Goal: Task Accomplishment & Management: Use online tool/utility

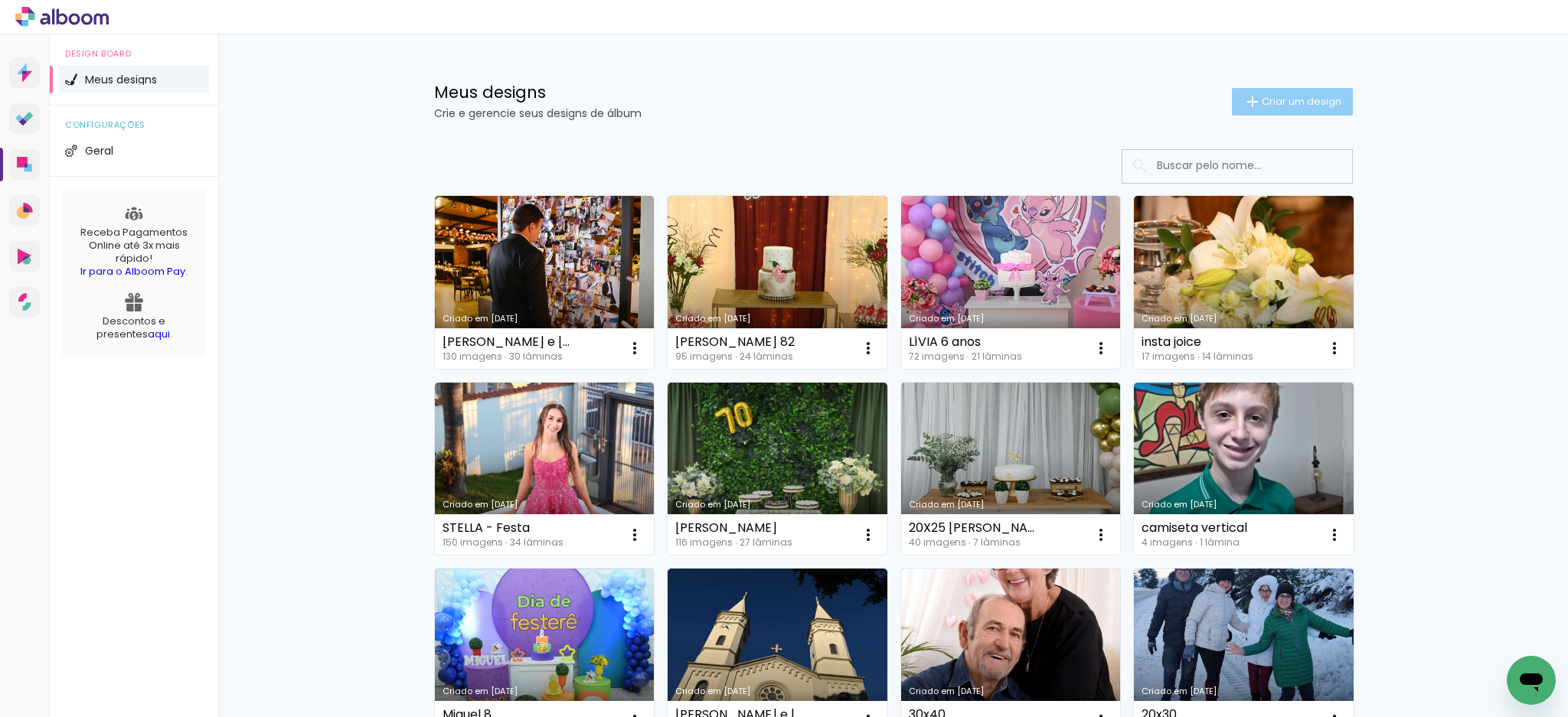
click at [1255, 92] on paper-button "Criar um design" at bounding box center [1292, 102] width 121 height 27
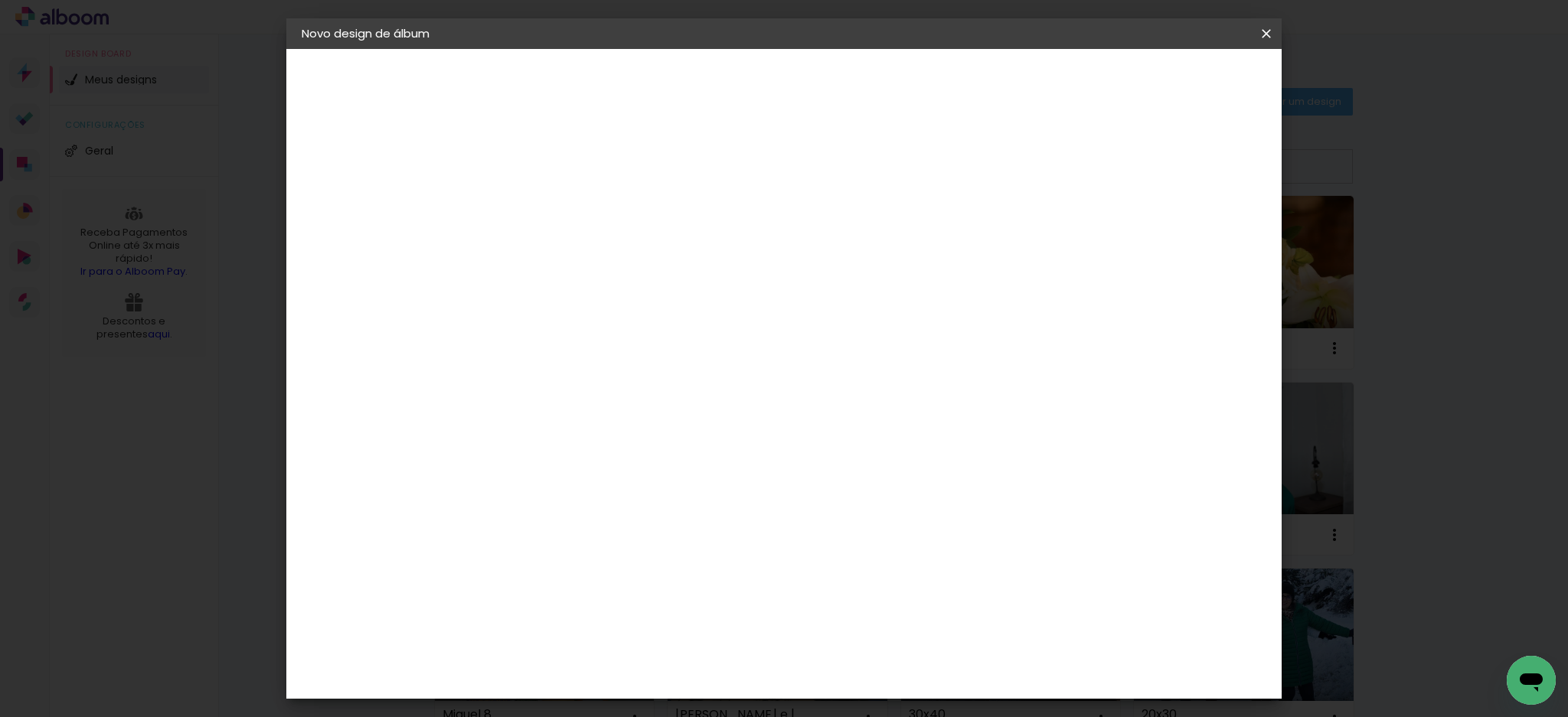
click at [552, 213] on input at bounding box center [552, 205] width 0 height 23
type input "N"
type input "B"
type input "I"
type input "BATIZADO DO IVAM"
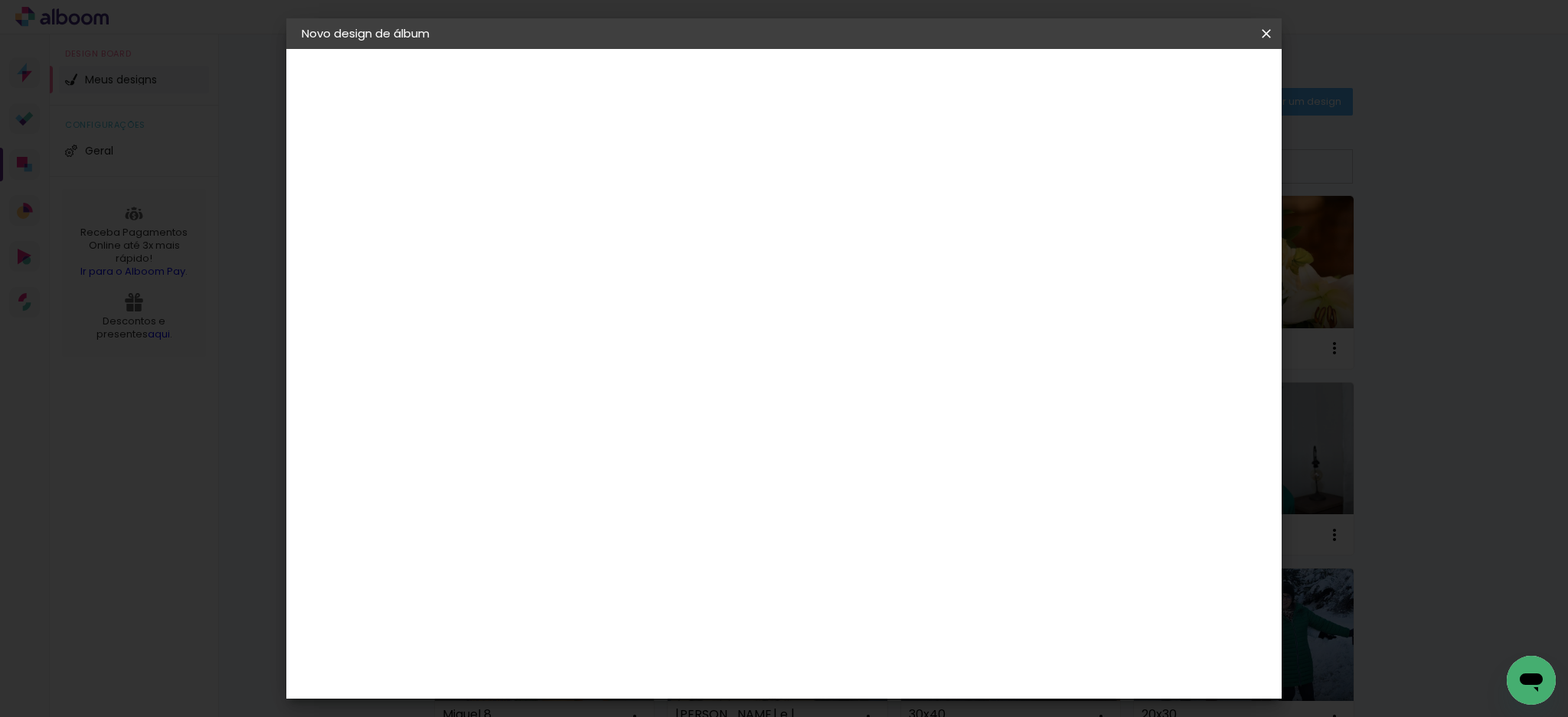
type paper-input "BATIZADO DO IVAM"
click at [0, 0] on slot "Avançar" at bounding box center [0, 0] width 0 height 0
click at [668, 292] on input at bounding box center [591, 291] width 155 height 20
type input "UNI"
type paper-input "UNI"
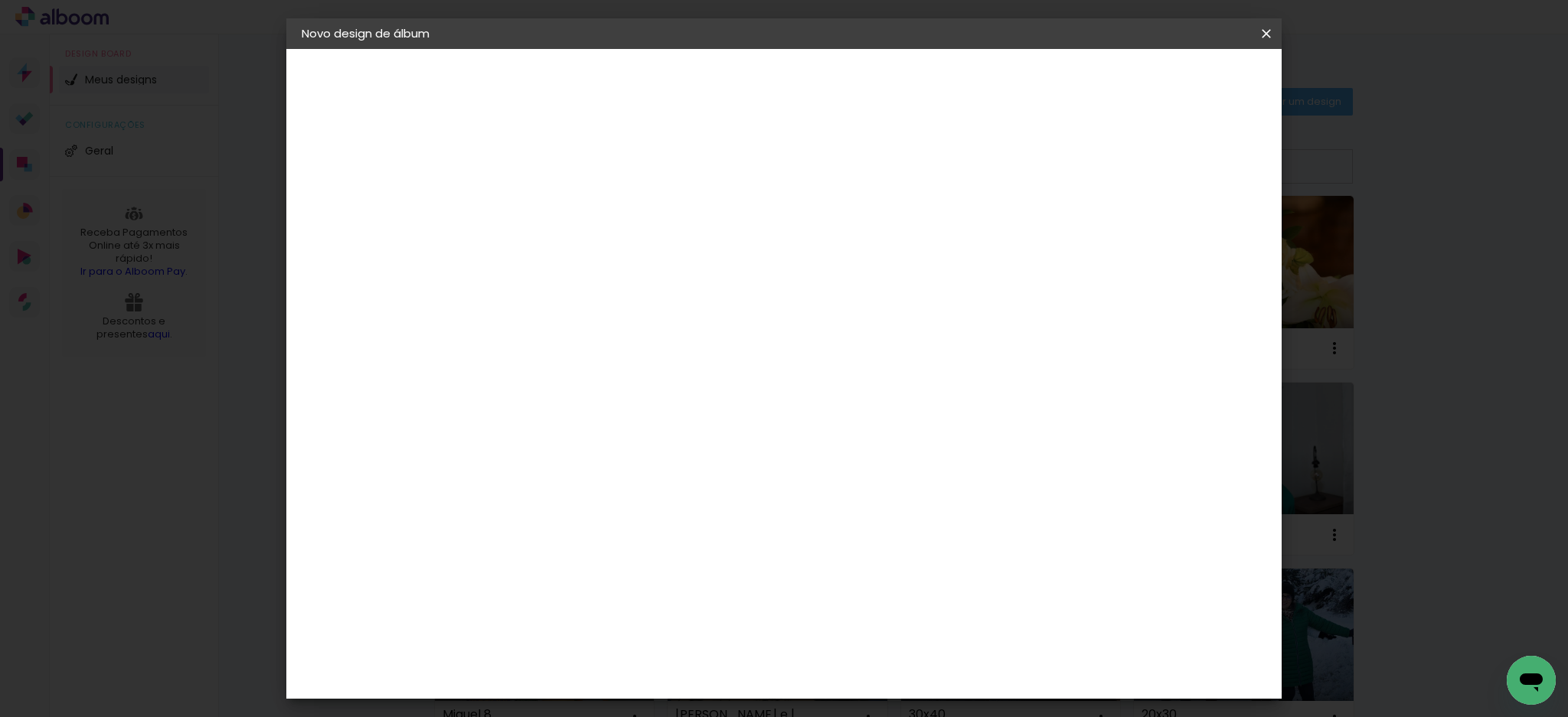
click at [616, 336] on div "Photoalbum Universal" at bounding box center [579, 348] width 74 height 24
click at [0, 0] on slot "Avançar" at bounding box center [0, 0] width 0 height 0
click at [630, 257] on iron-icon at bounding box center [620, 266] width 19 height 19
click at [0, 0] on slot "Padrão" at bounding box center [0, 0] width 0 height 0
type input "Padrão"
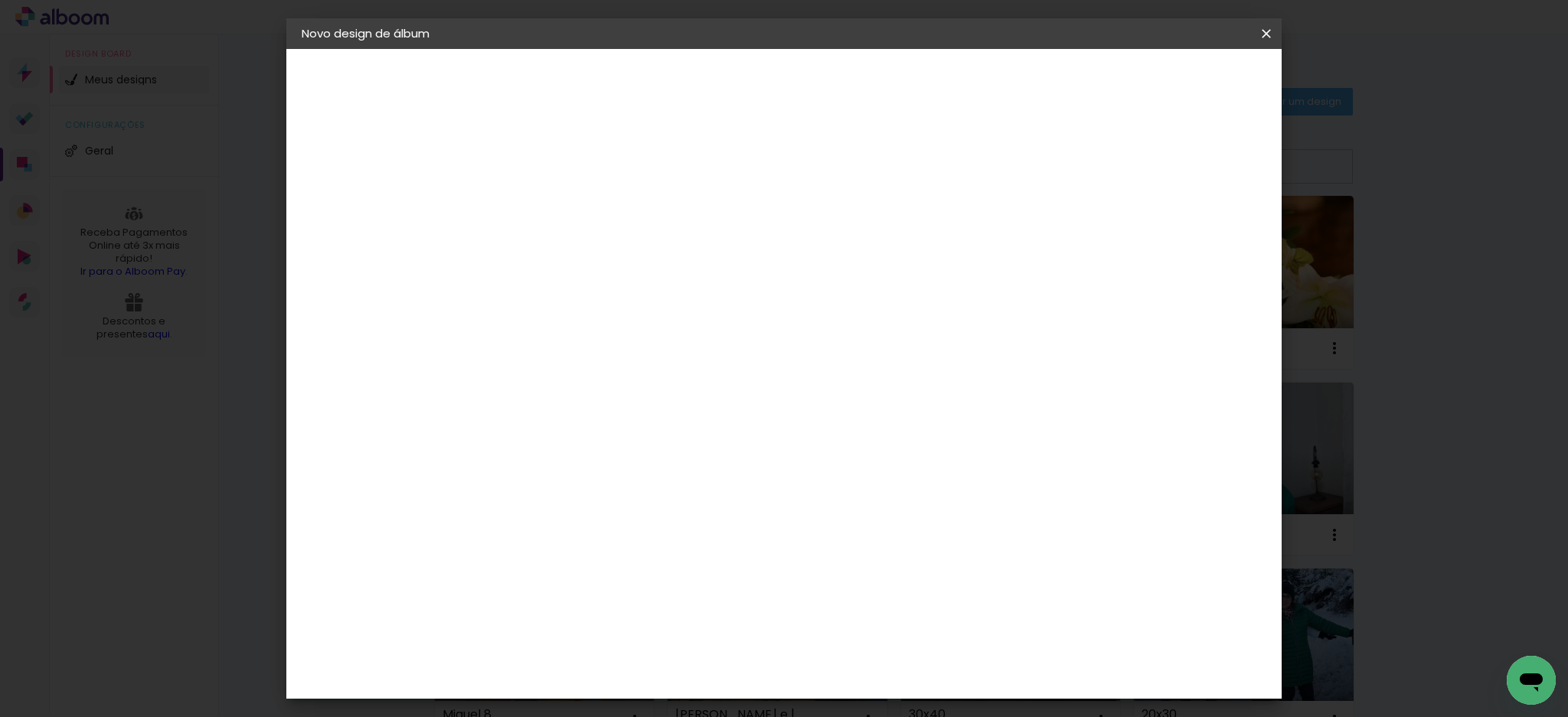
scroll to position [306, 0]
click at [584, 665] on span at bounding box center [566, 685] width 37 height 40
click at [0, 0] on slot "Avançar" at bounding box center [0, 0] width 0 height 0
type input "1"
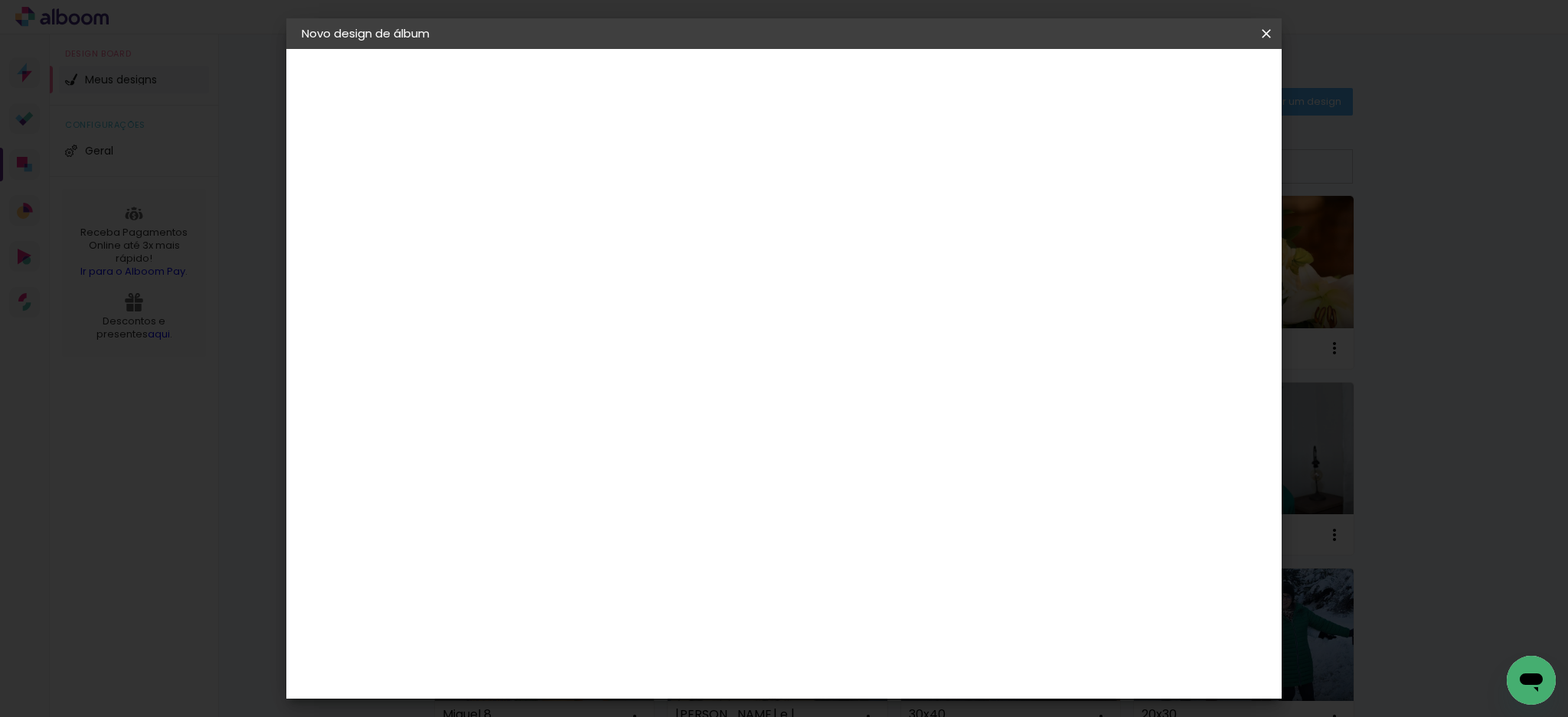
type paper-input "1"
click at [560, 169] on input "1" at bounding box center [540, 165] width 53 height 20
click at [1166, 79] on span "Iniciar design" at bounding box center [1131, 80] width 69 height 11
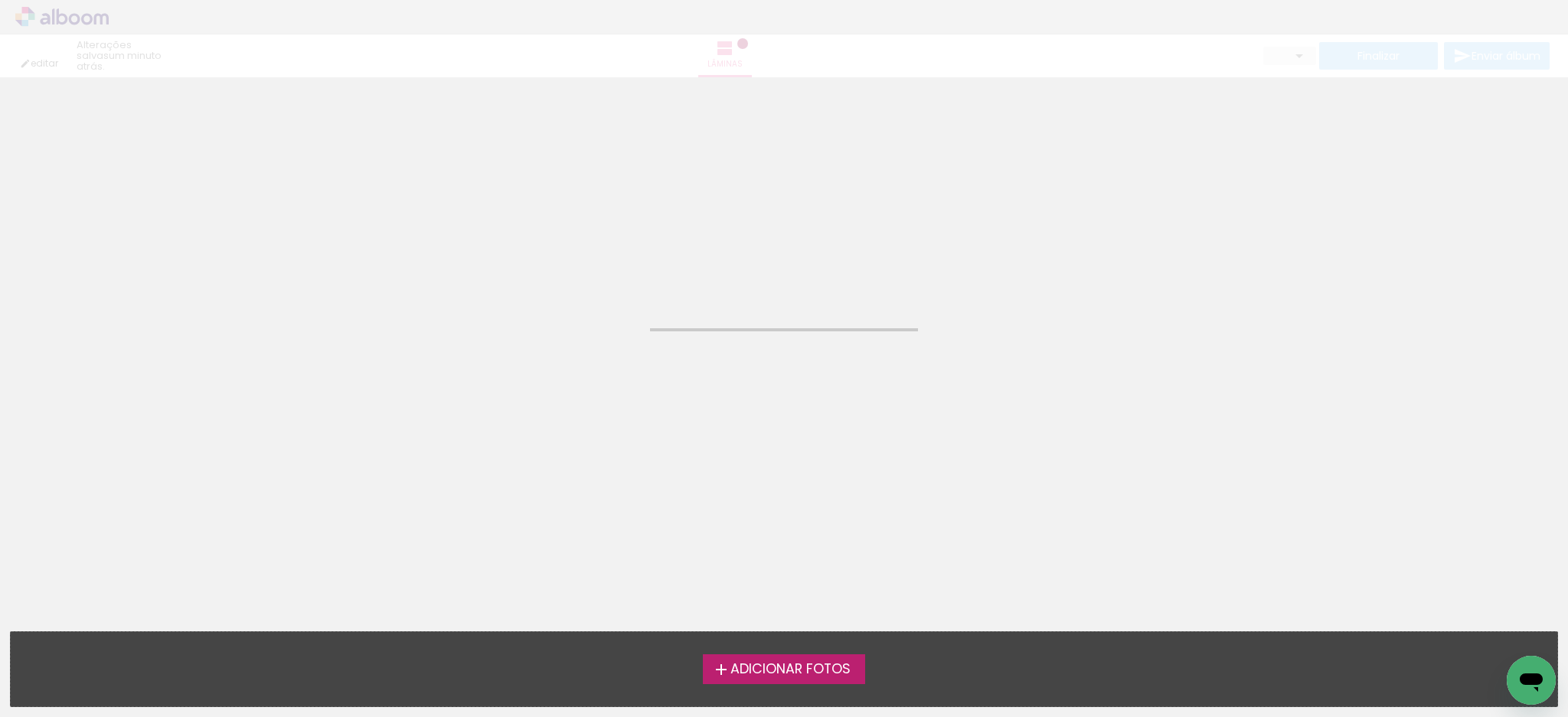
click at [760, 666] on span "Adicionar Fotos" at bounding box center [790, 670] width 120 height 14
click at [0, 0] on input "file" at bounding box center [0, 0] width 0 height 0
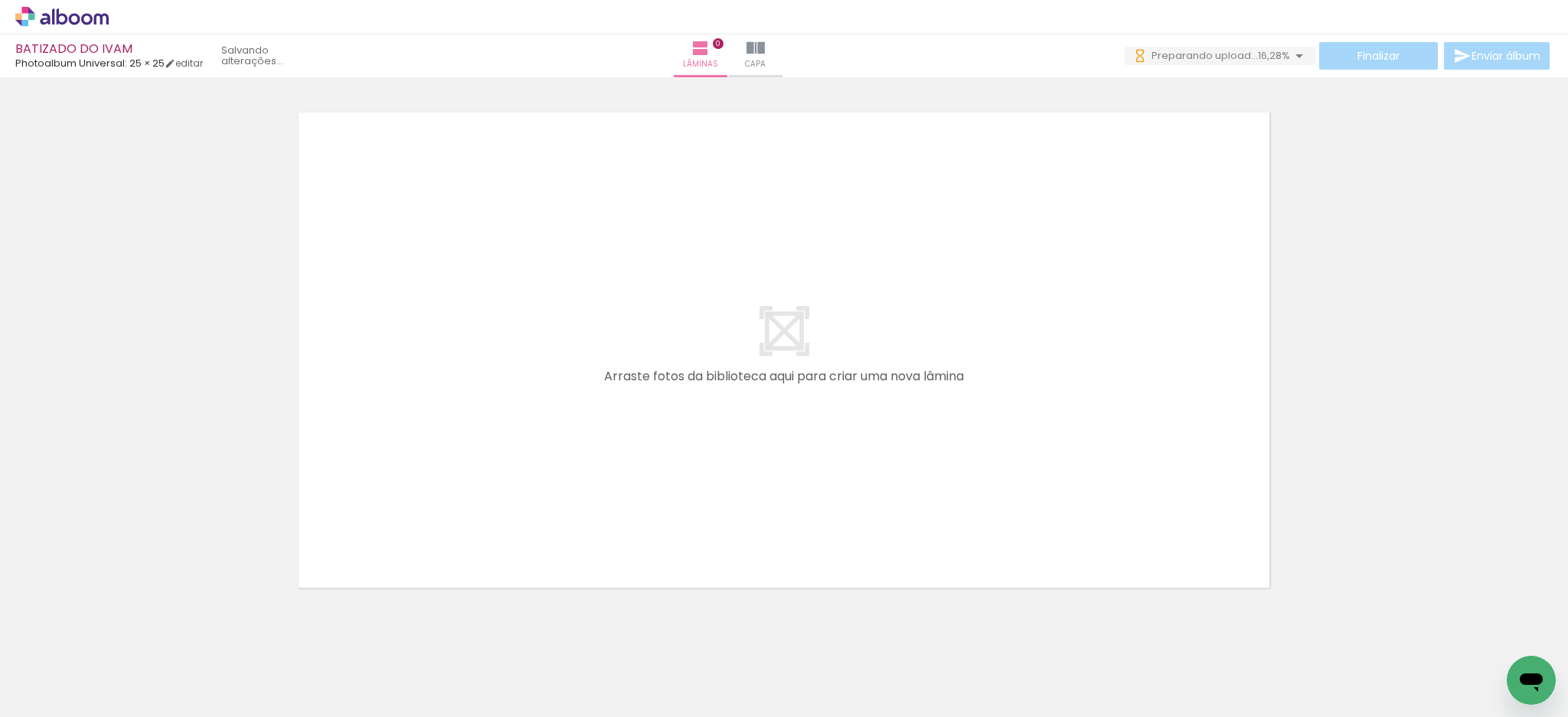
scroll to position [0, 3002]
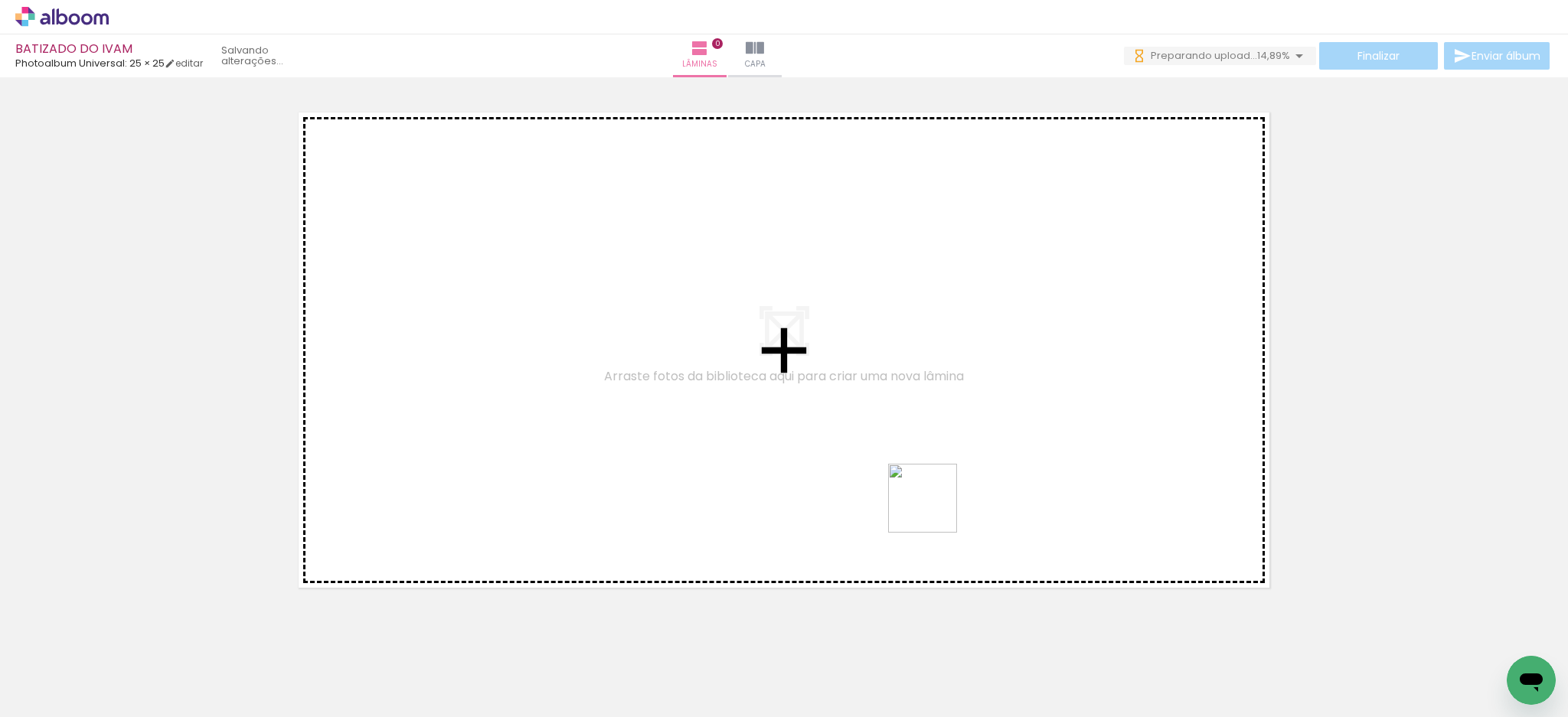
drag, startPoint x: 932, startPoint y: 556, endPoint x: 944, endPoint y: 484, distance: 73.0
click at [944, 484] on quentale-workspace at bounding box center [784, 358] width 1568 height 717
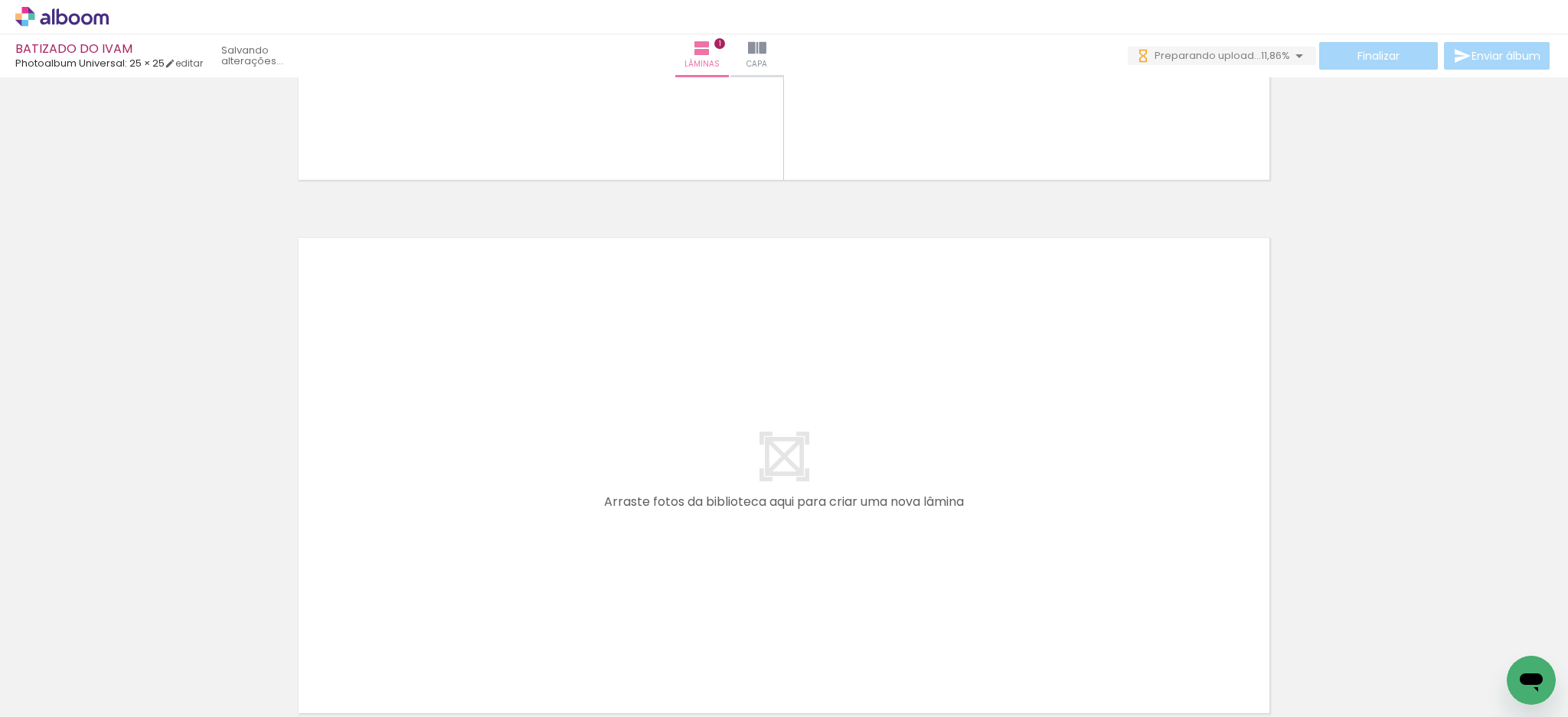
scroll to position [0, 714]
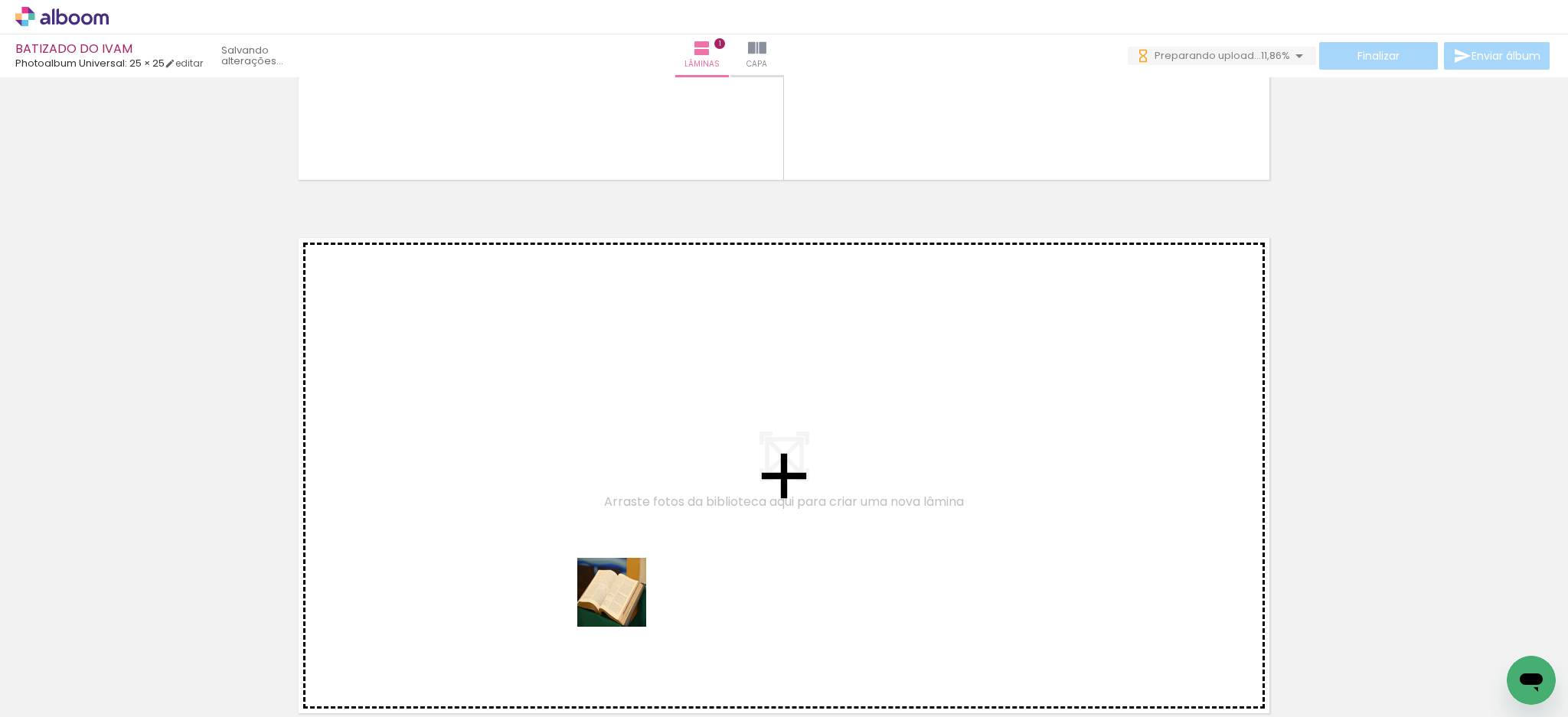
drag, startPoint x: 637, startPoint y: 667, endPoint x: 740, endPoint y: 650, distance: 104.4
click at [597, 508] on quentale-workspace at bounding box center [784, 358] width 1568 height 717
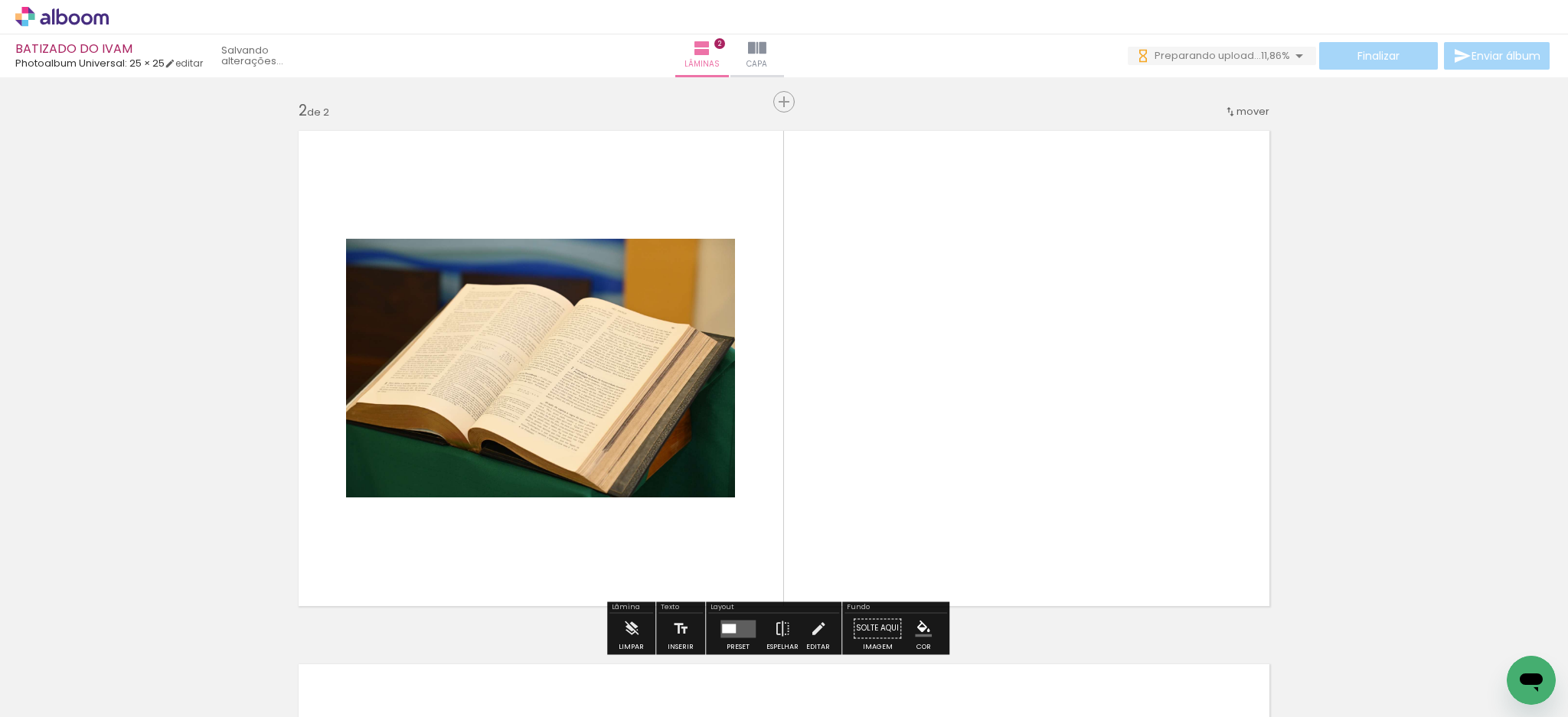
scroll to position [554, 0]
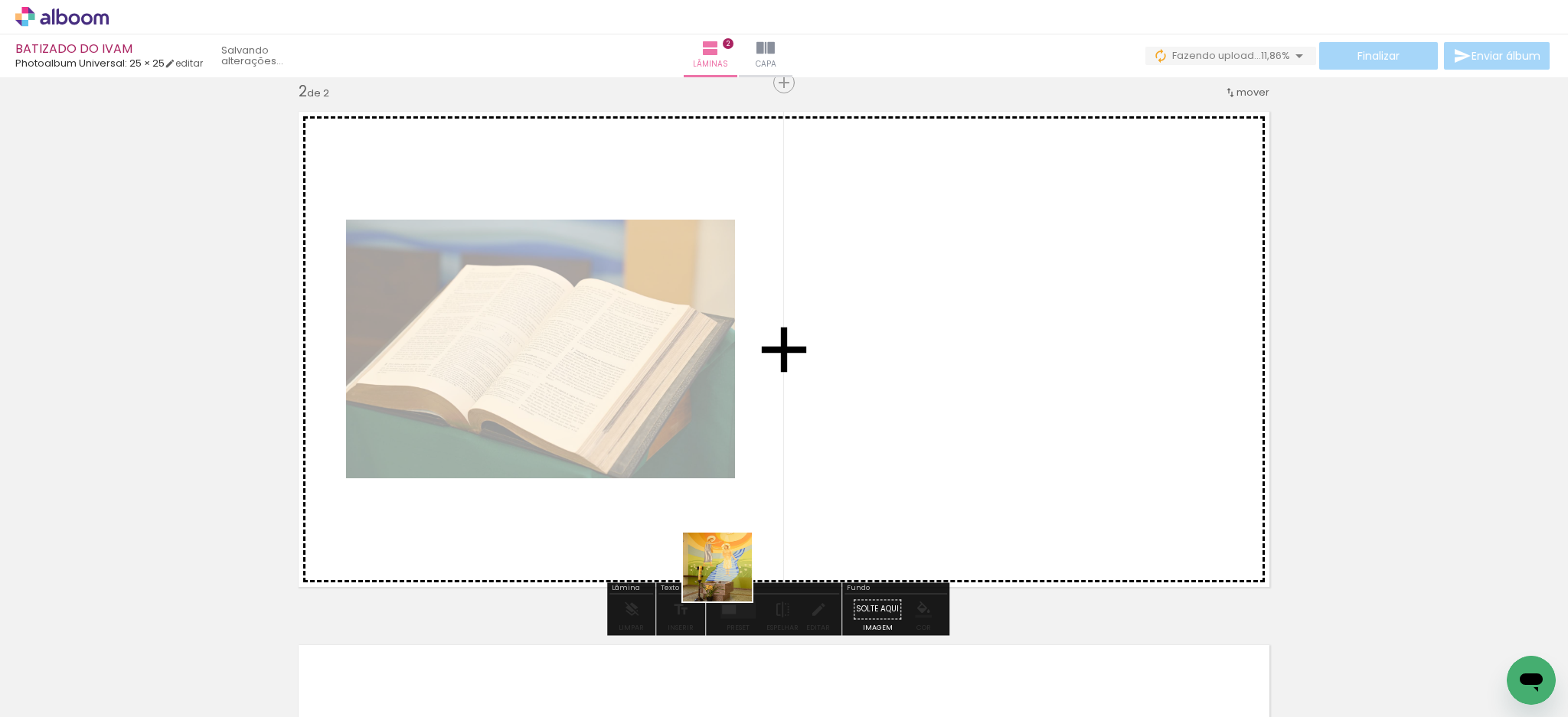
drag, startPoint x: 728, startPoint y: 666, endPoint x: 804, endPoint y: 589, distance: 108.2
click at [732, 474] on quentale-workspace at bounding box center [784, 358] width 1568 height 717
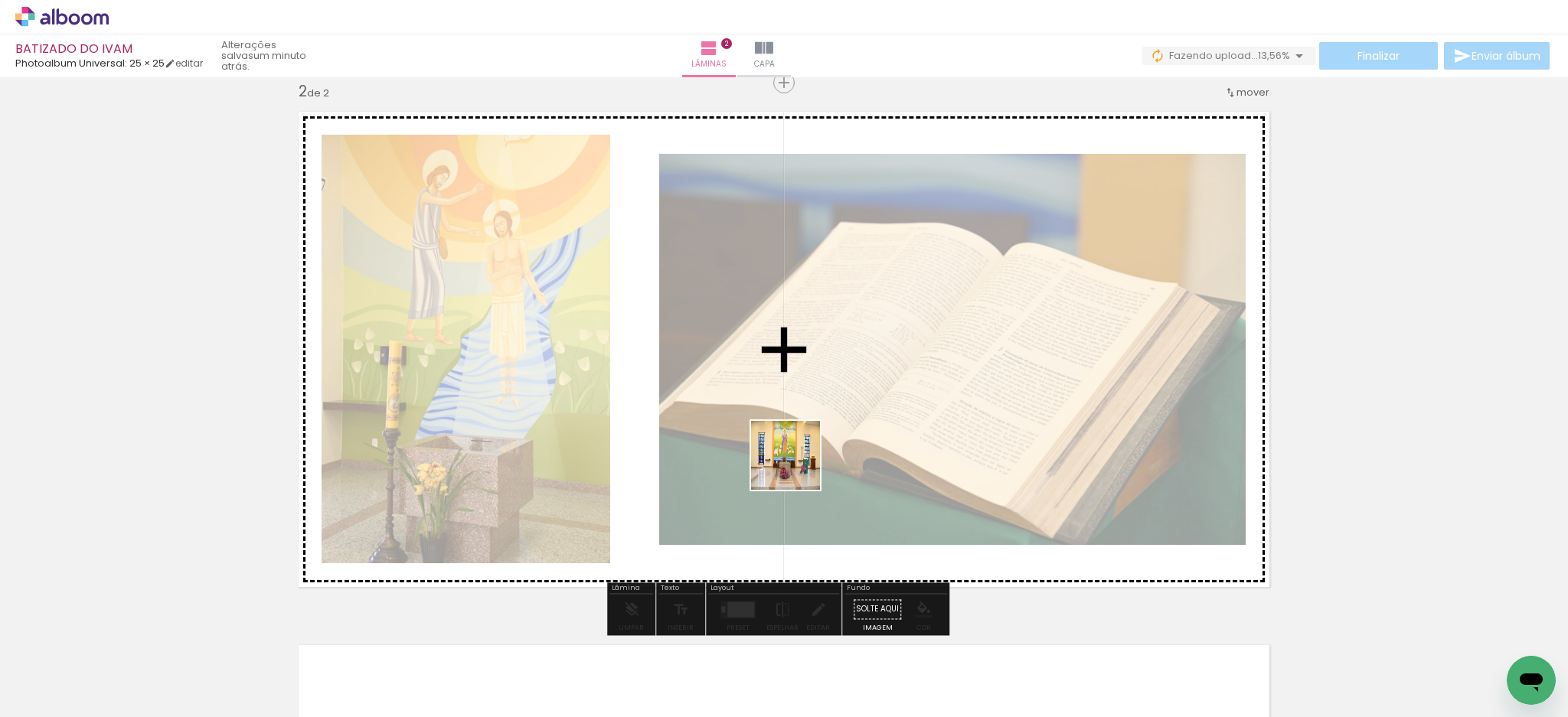
drag, startPoint x: 804, startPoint y: 673, endPoint x: 904, endPoint y: 634, distance: 107.3
click at [797, 466] on quentale-workspace at bounding box center [784, 358] width 1568 height 717
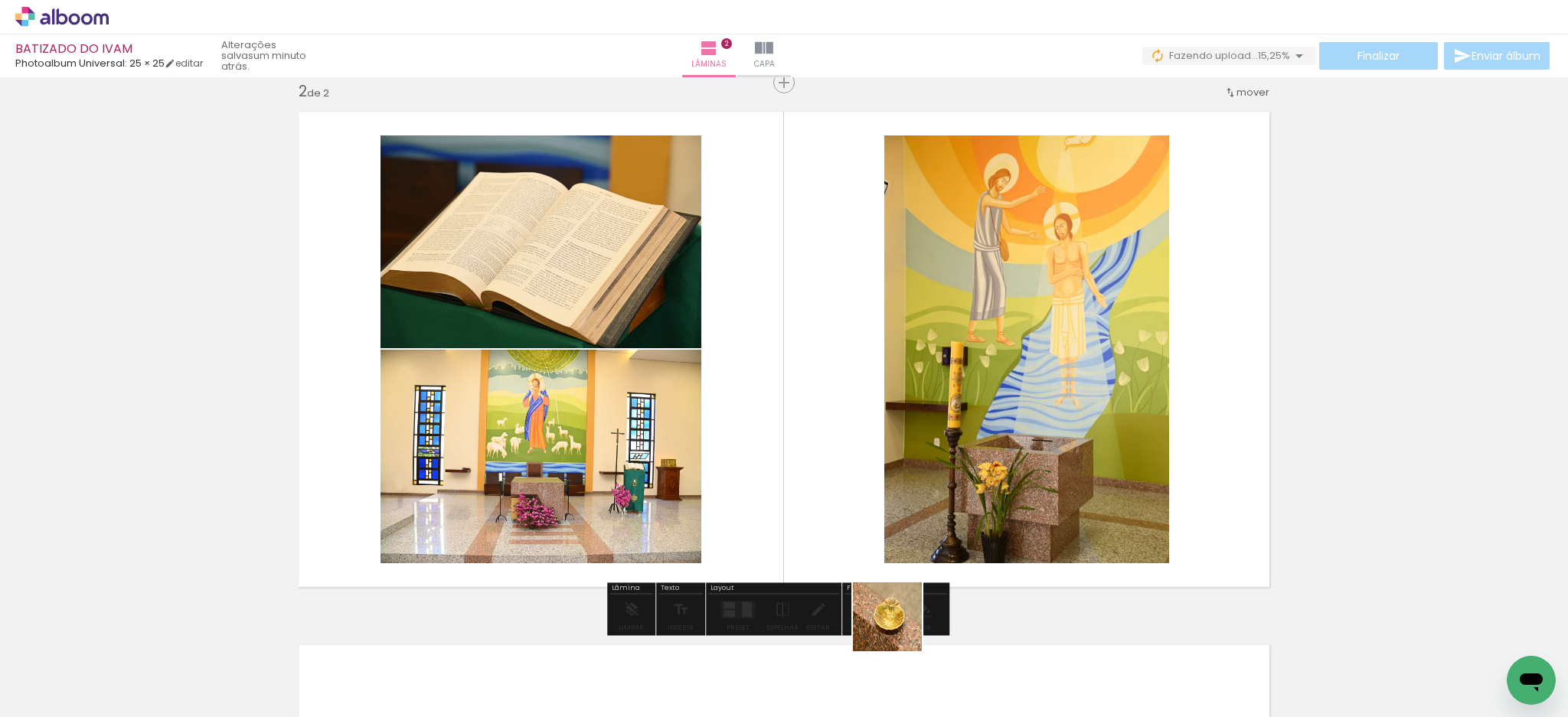
drag, startPoint x: 900, startPoint y: 673, endPoint x: 819, endPoint y: 458, distance: 229.8
click at [819, 461] on quentale-workspace at bounding box center [784, 358] width 1568 height 717
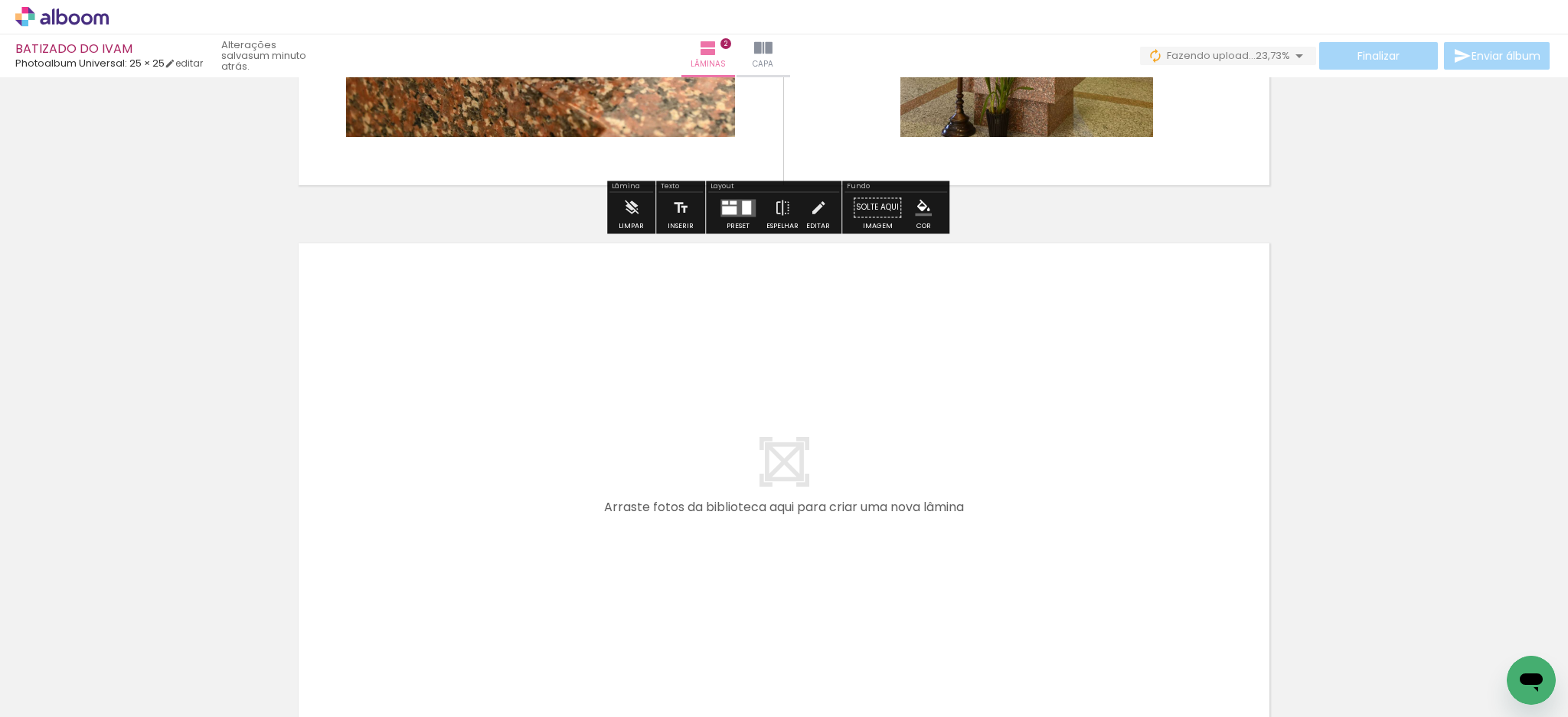
scroll to position [0, 0]
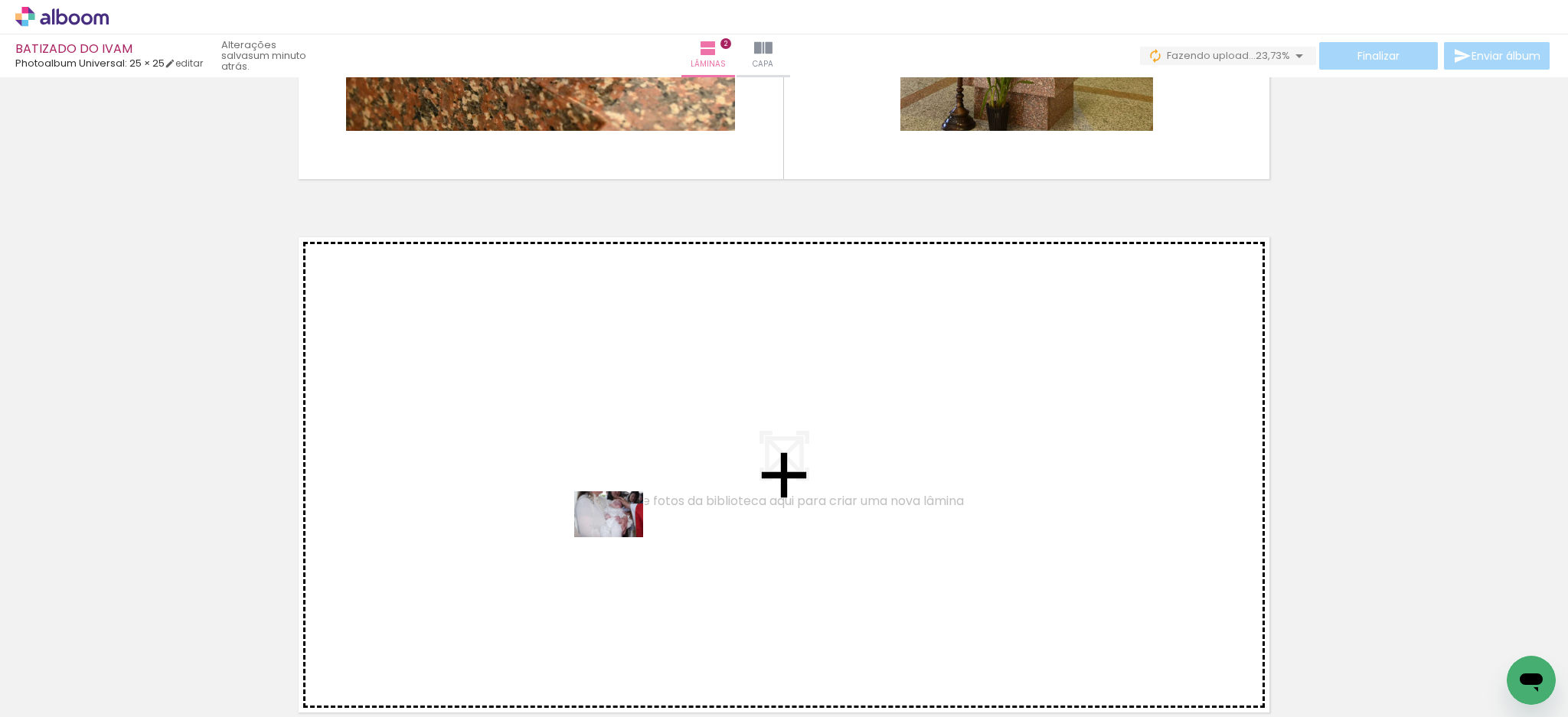
drag, startPoint x: 681, startPoint y: 670, endPoint x: 620, endPoint y: 537, distance: 146.3
click at [620, 537] on quentale-workspace at bounding box center [784, 358] width 1568 height 717
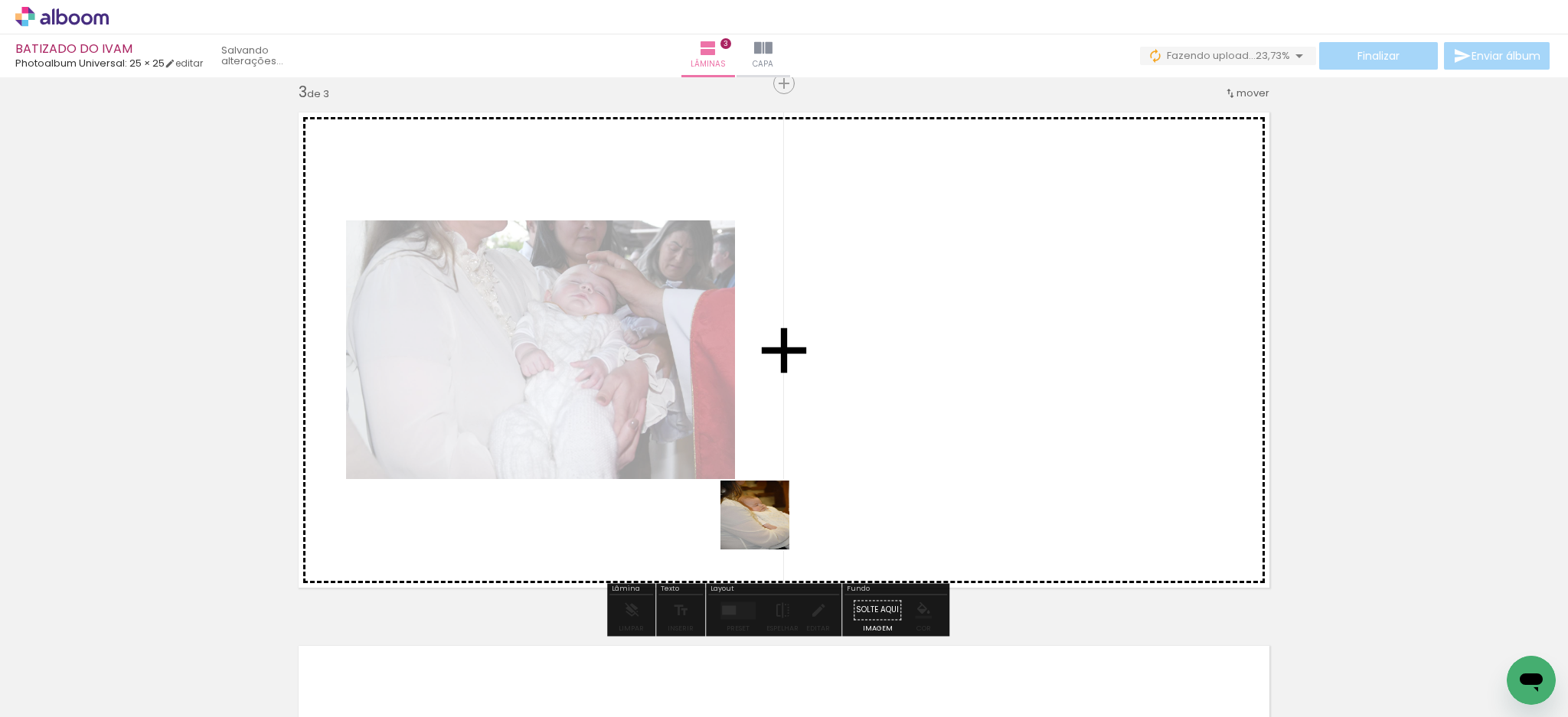
drag, startPoint x: 773, startPoint y: 678, endPoint x: 811, endPoint y: 572, distance: 112.6
click at [766, 501] on quentale-workspace at bounding box center [784, 358] width 1568 height 717
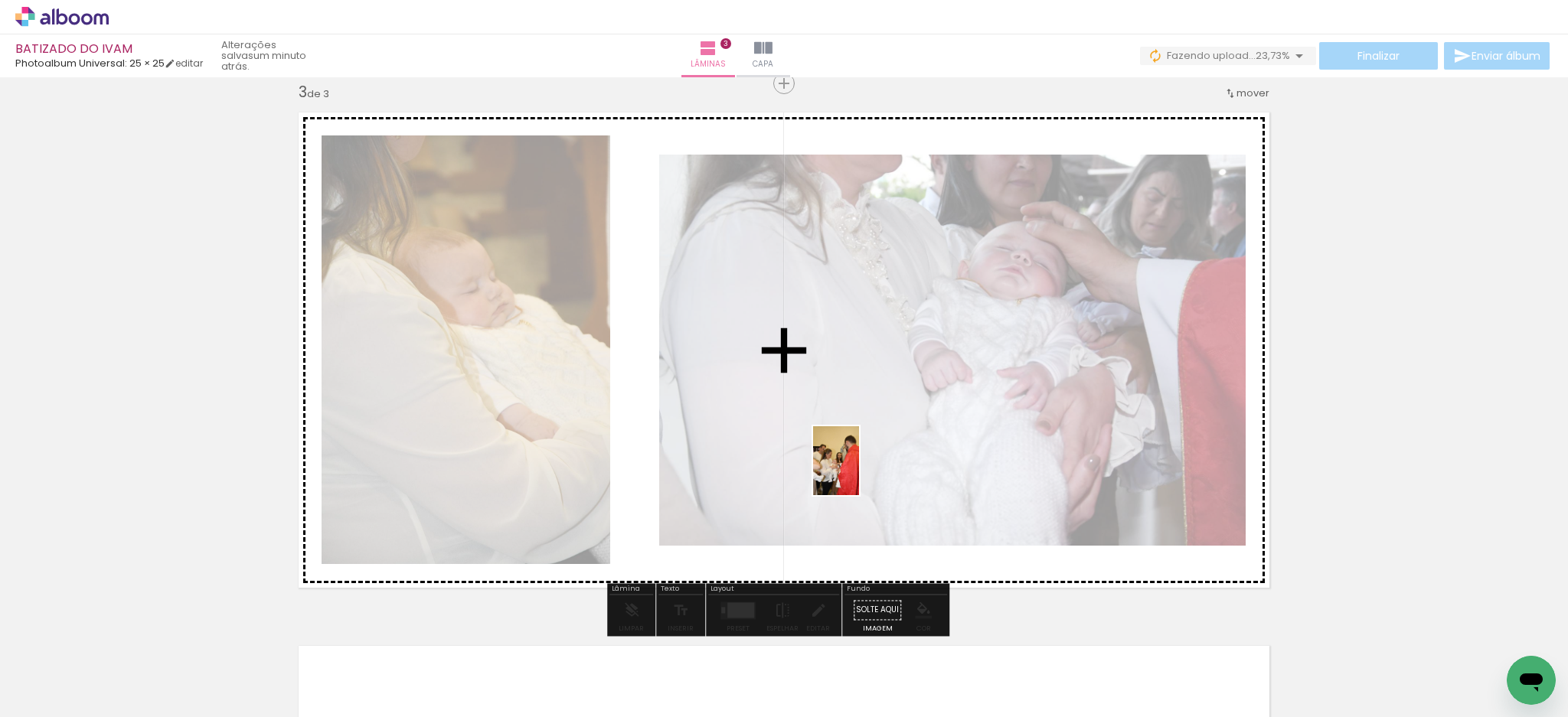
drag, startPoint x: 843, startPoint y: 669, endPoint x: 859, endPoint y: 472, distance: 197.6
click at [859, 472] on quentale-workspace at bounding box center [784, 358] width 1568 height 717
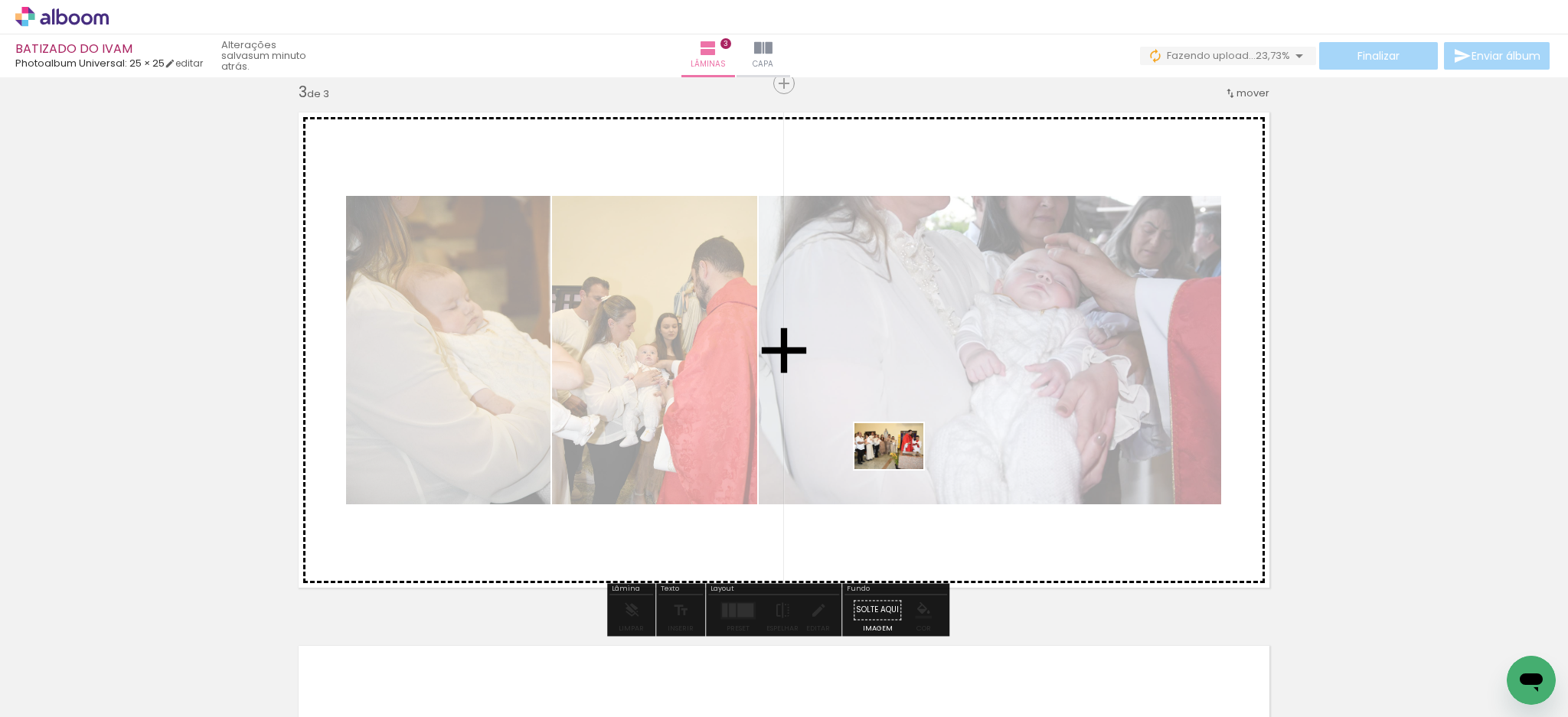
drag, startPoint x: 931, startPoint y: 678, endPoint x: 900, endPoint y: 470, distance: 210.3
click at [900, 470] on quentale-workspace at bounding box center [784, 358] width 1568 height 717
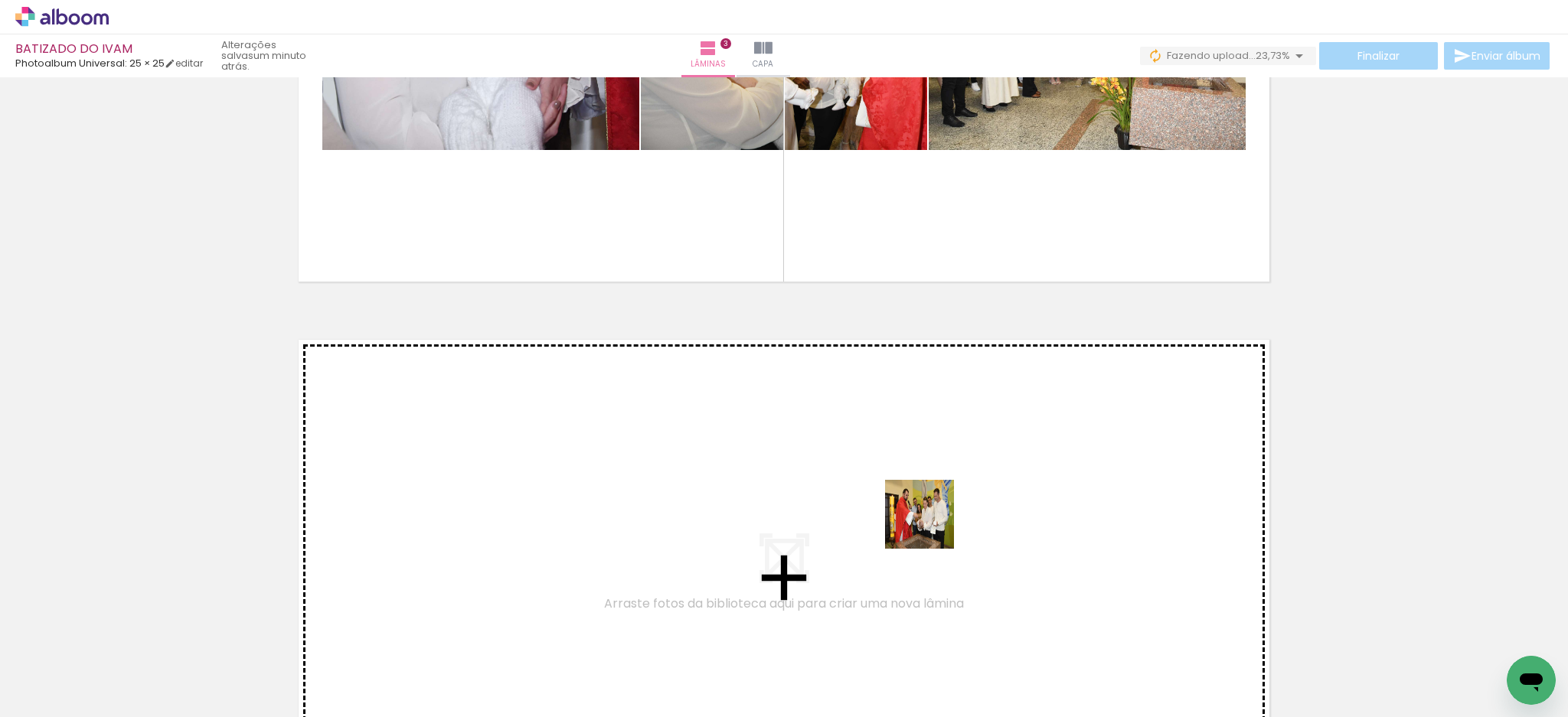
drag, startPoint x: 1026, startPoint y: 669, endPoint x: 927, endPoint y: 522, distance: 177.2
click at [927, 522] on quentale-workspace at bounding box center [784, 358] width 1568 height 717
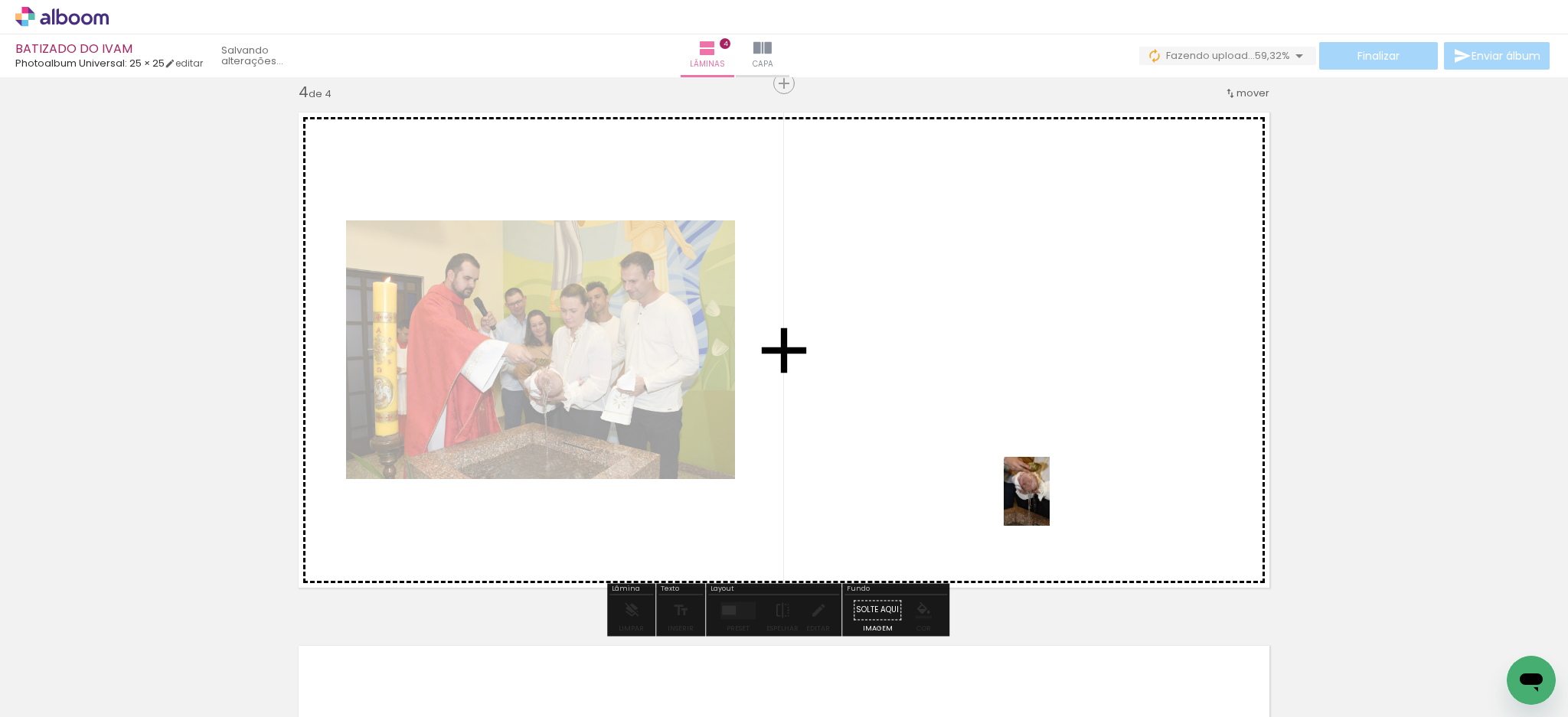
drag, startPoint x: 1105, startPoint y: 660, endPoint x: 1050, endPoint y: 502, distance: 167.3
click at [1050, 502] on quentale-workspace at bounding box center [784, 358] width 1568 height 717
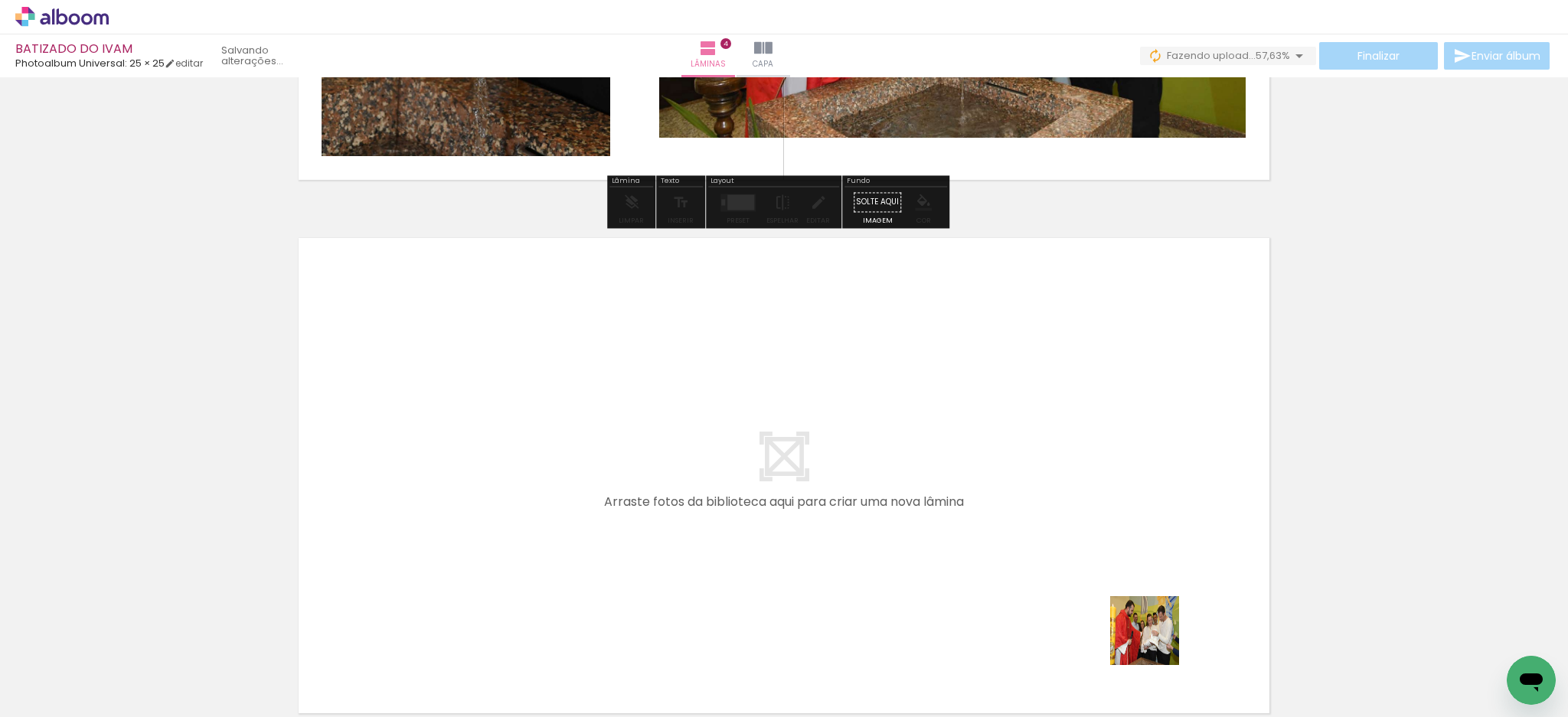
drag, startPoint x: 1193, startPoint y: 668, endPoint x: 868, endPoint y: 513, distance: 360.1
click at [868, 513] on quentale-workspace at bounding box center [784, 358] width 1568 height 717
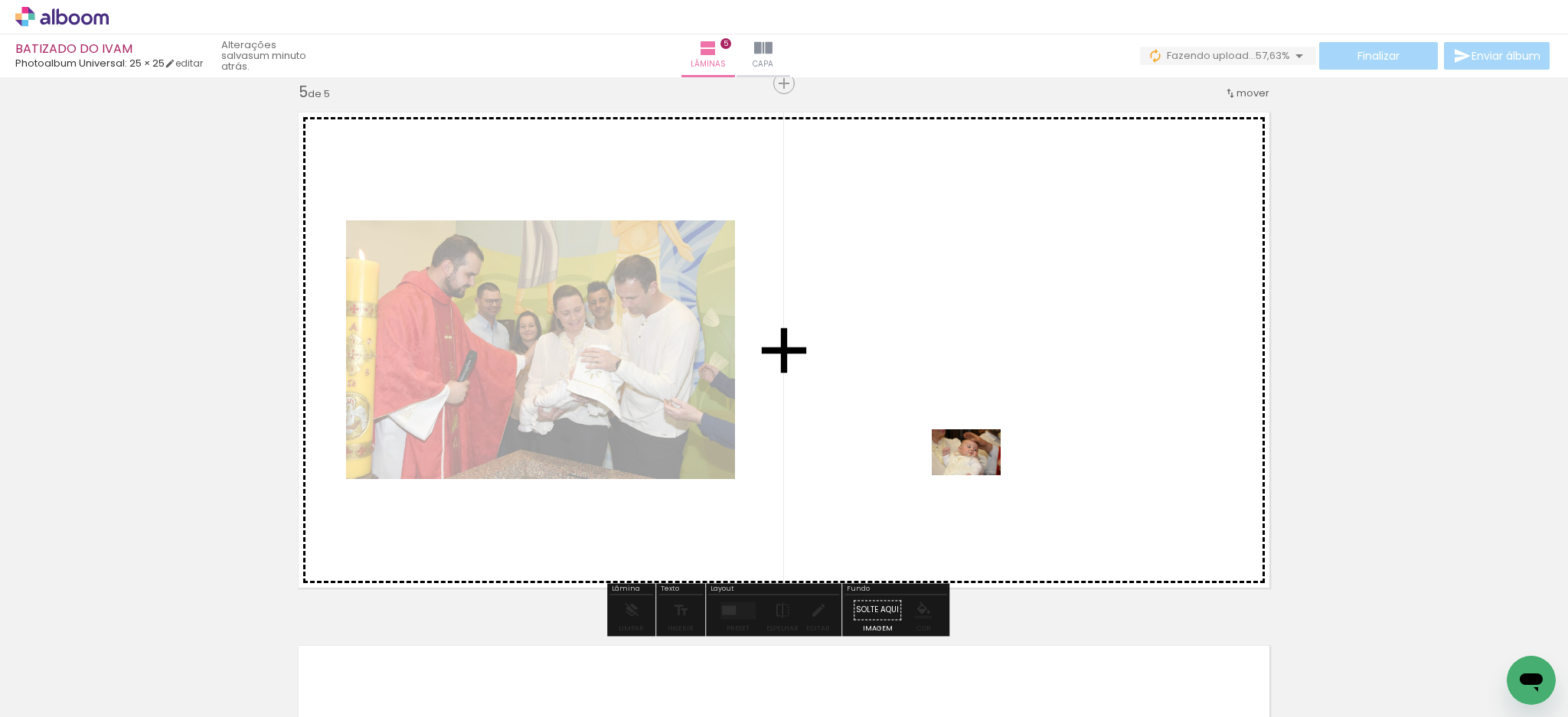
drag, startPoint x: 1276, startPoint y: 660, endPoint x: 976, endPoint y: 475, distance: 352.5
click at [976, 475] on quentale-workspace at bounding box center [784, 358] width 1568 height 717
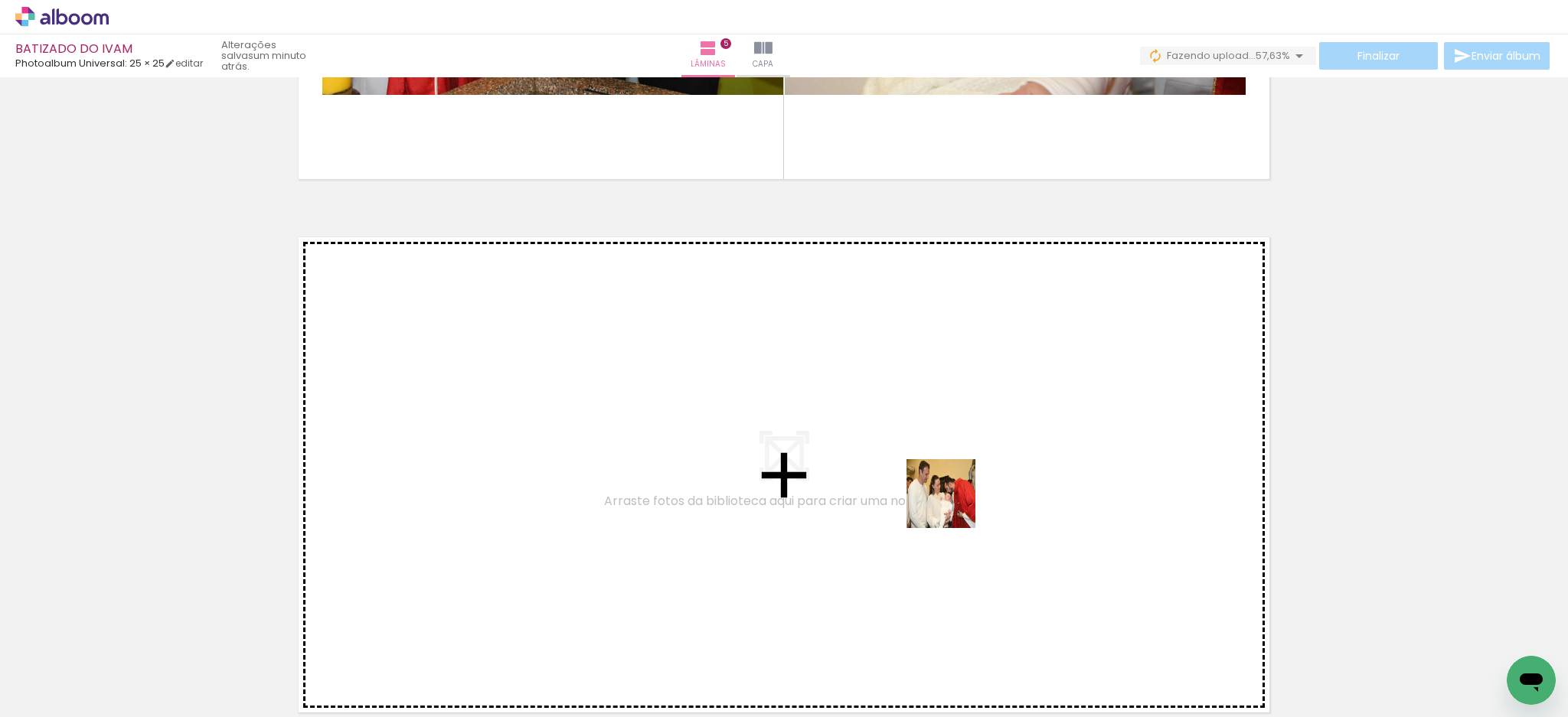
drag, startPoint x: 1253, startPoint y: 667, endPoint x: 925, endPoint y: 489, distance: 373.2
click at [925, 489] on quentale-workspace at bounding box center [784, 358] width 1568 height 717
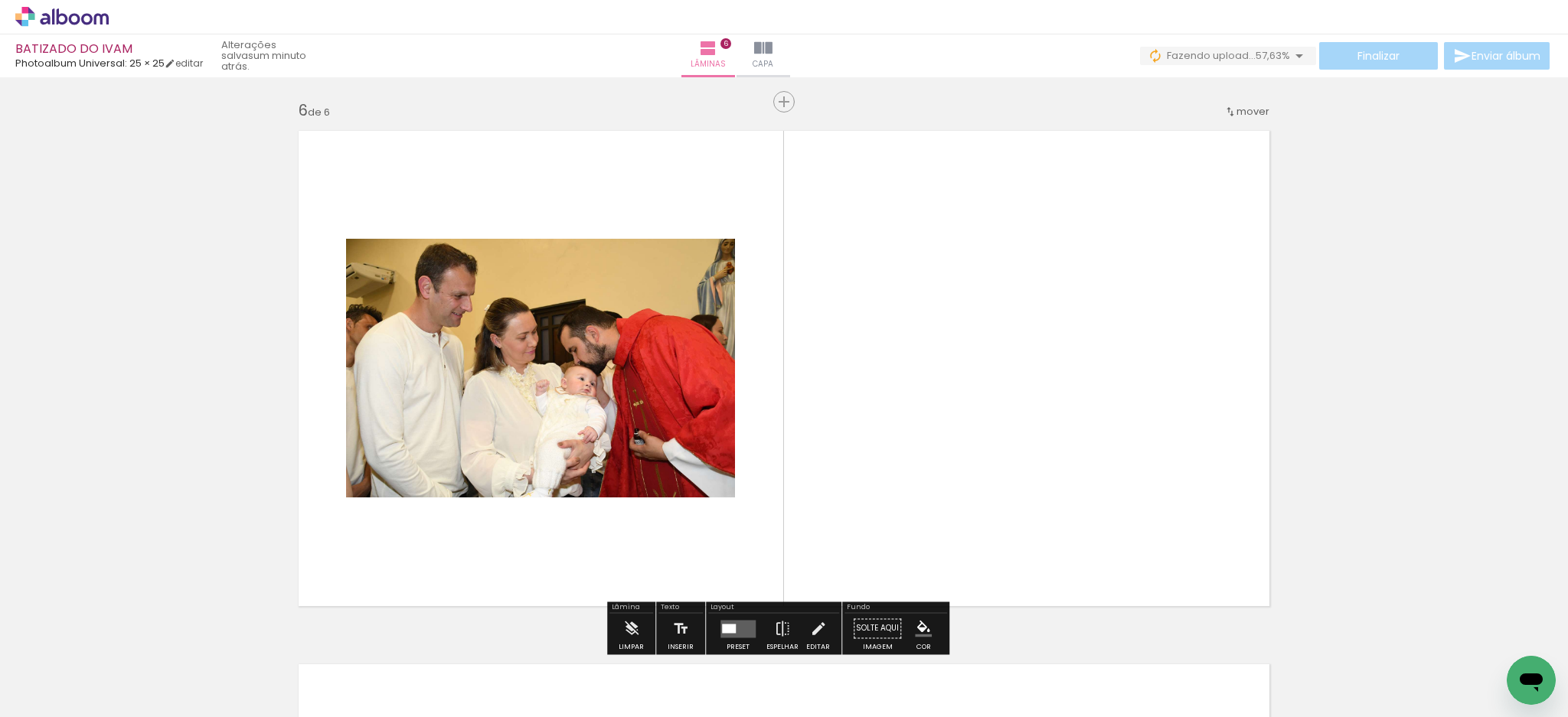
scroll to position [2687, 0]
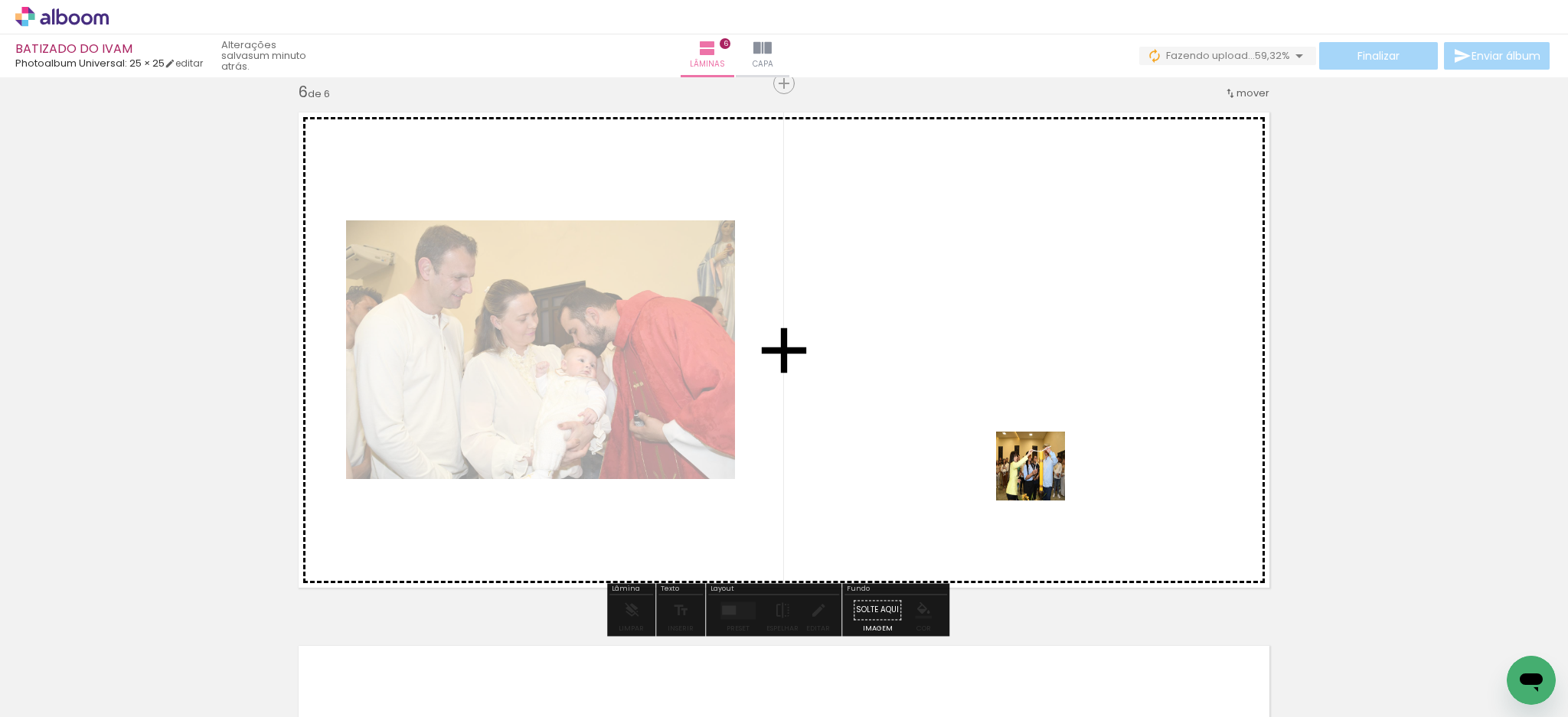
drag, startPoint x: 1328, startPoint y: 666, endPoint x: 983, endPoint y: 449, distance: 407.6
click at [983, 449] on quentale-workspace at bounding box center [784, 358] width 1568 height 717
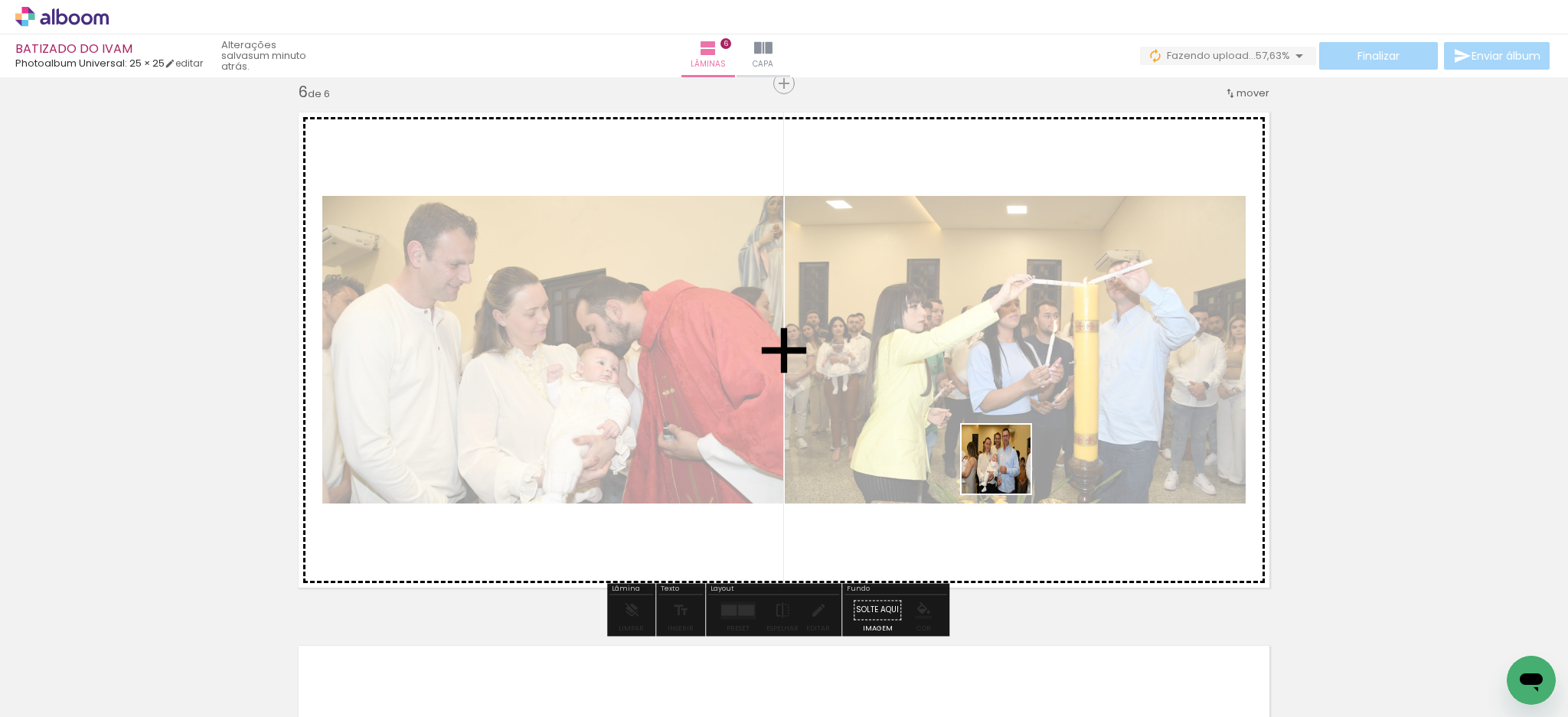
drag, startPoint x: 1411, startPoint y: 670, endPoint x: 997, endPoint y: 470, distance: 459.8
click at [998, 470] on quentale-workspace at bounding box center [784, 358] width 1568 height 717
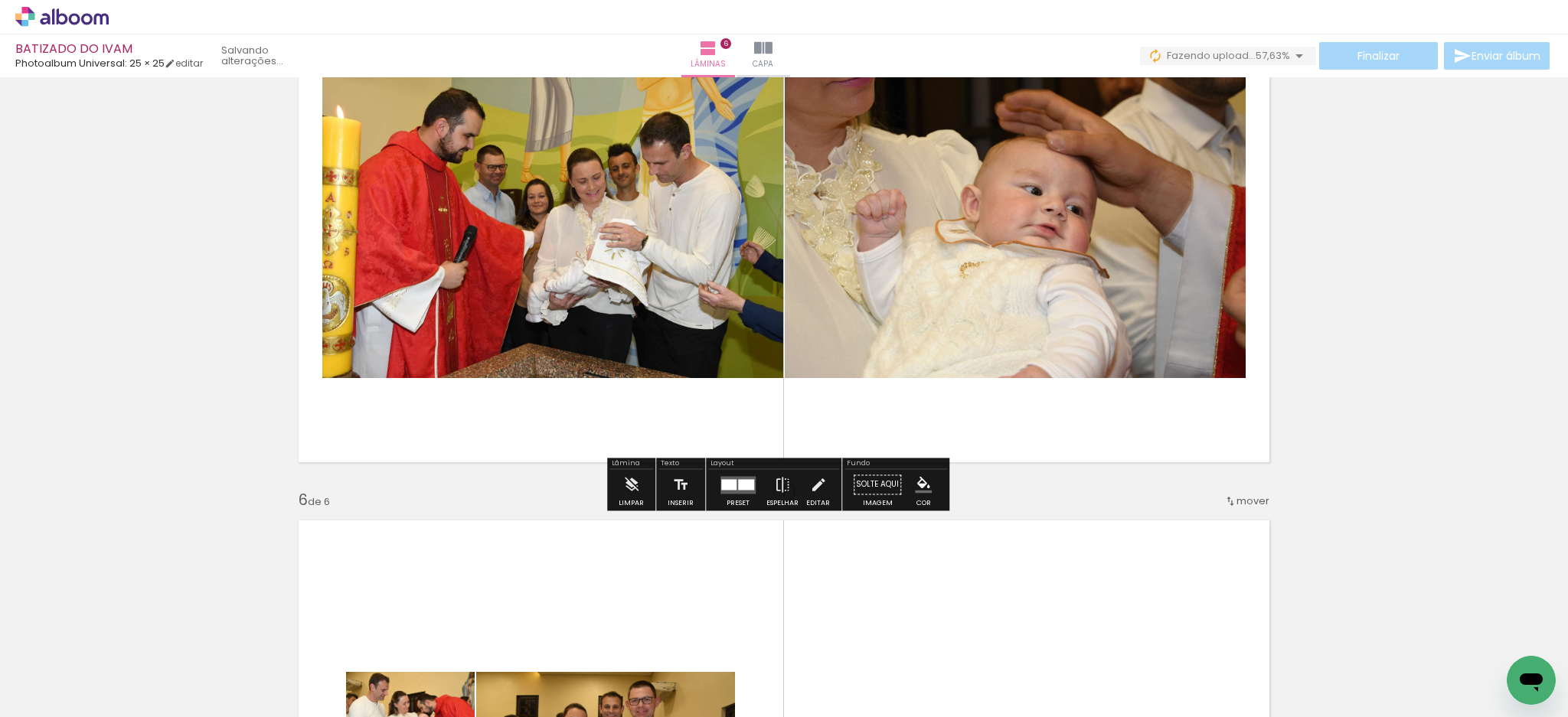
scroll to position [2381, 0]
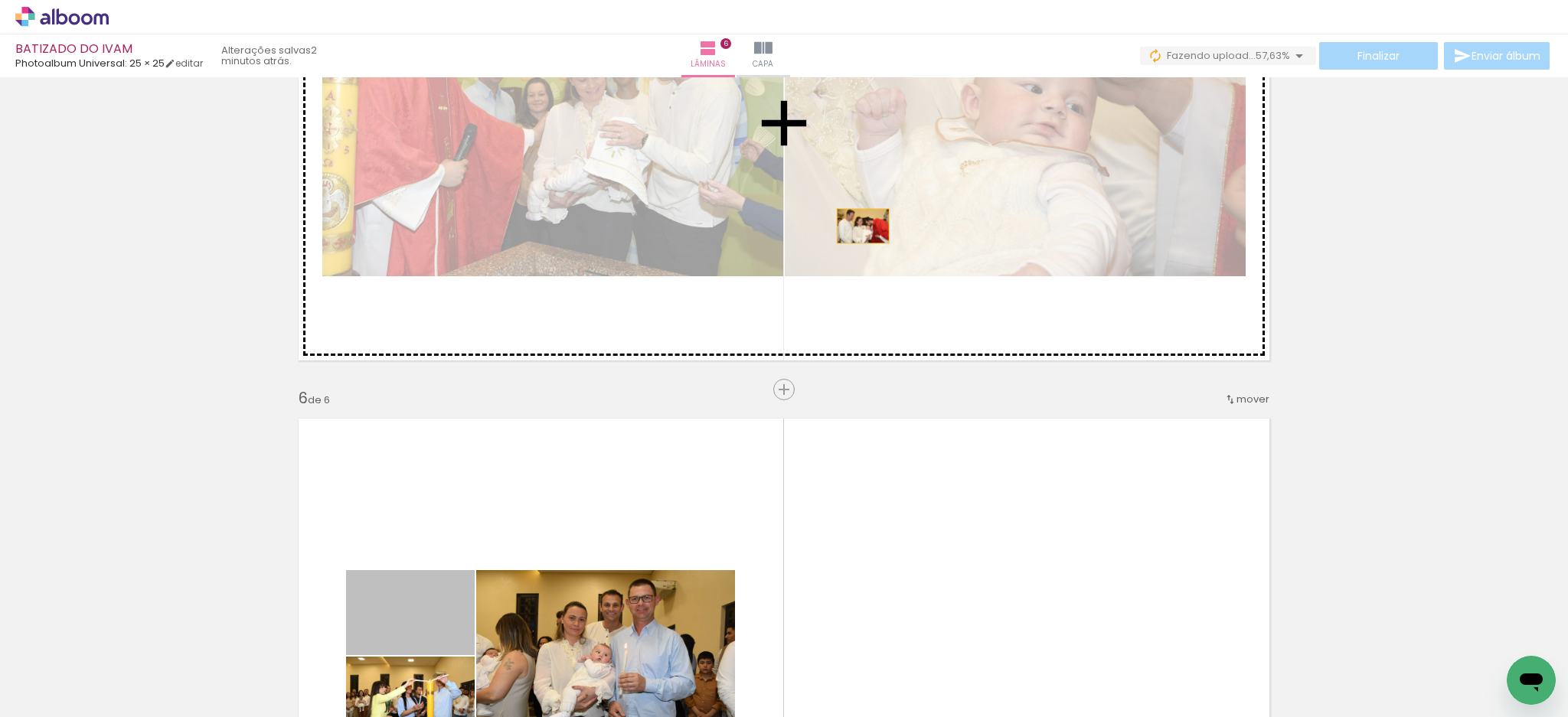
drag, startPoint x: 436, startPoint y: 613, endPoint x: 857, endPoint y: 226, distance: 571.8
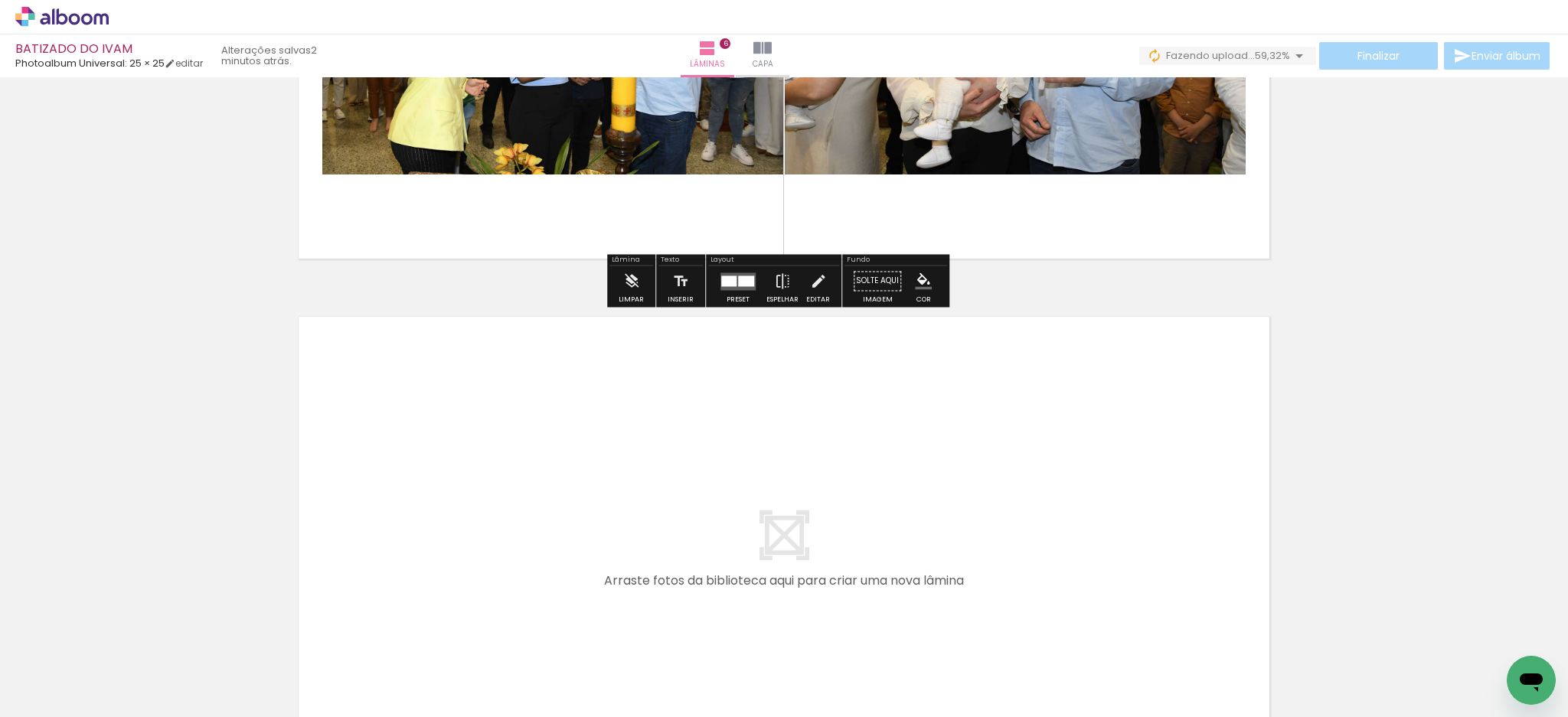
scroll to position [3095, 0]
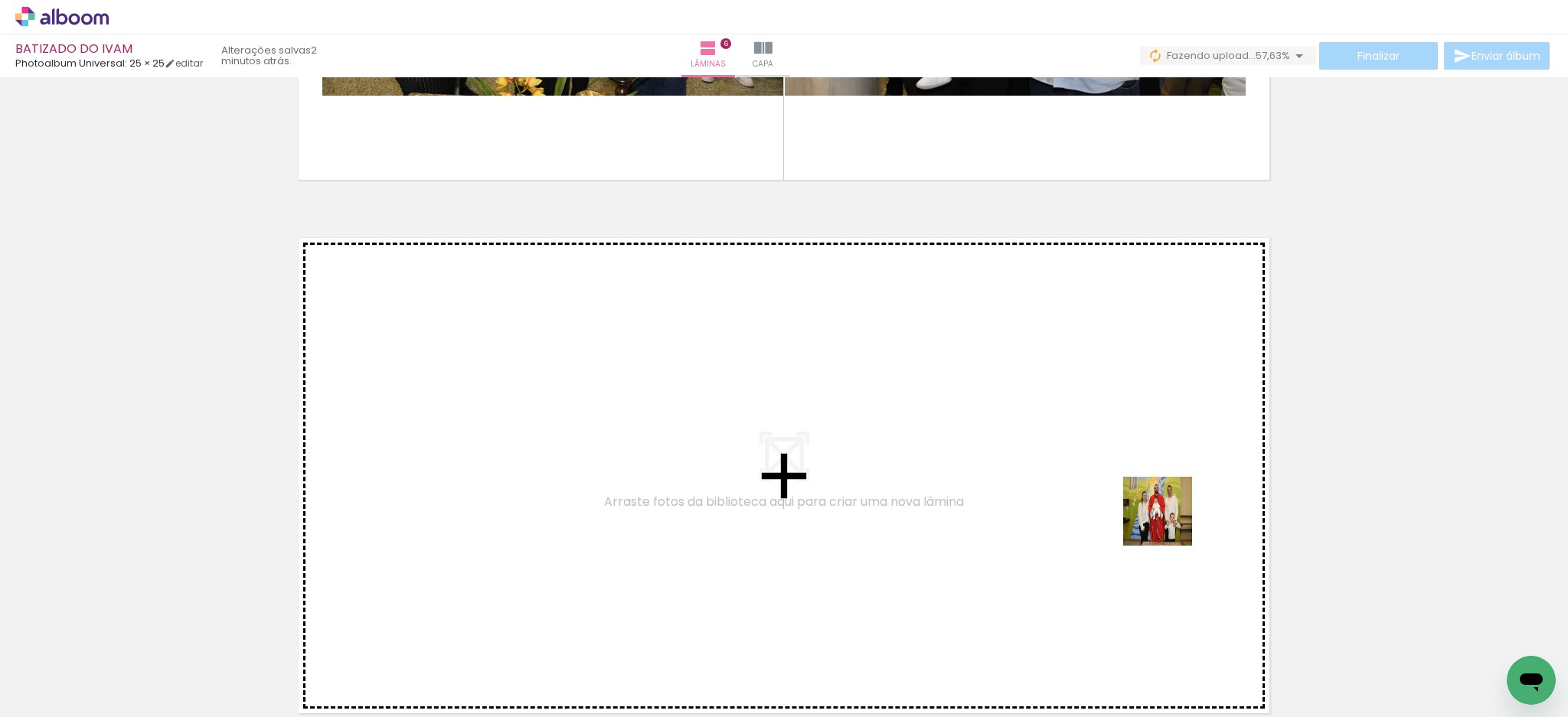
drag, startPoint x: 1498, startPoint y: 666, endPoint x: 1022, endPoint y: 486, distance: 508.9
click at [1022, 486] on quentale-workspace at bounding box center [784, 358] width 1568 height 717
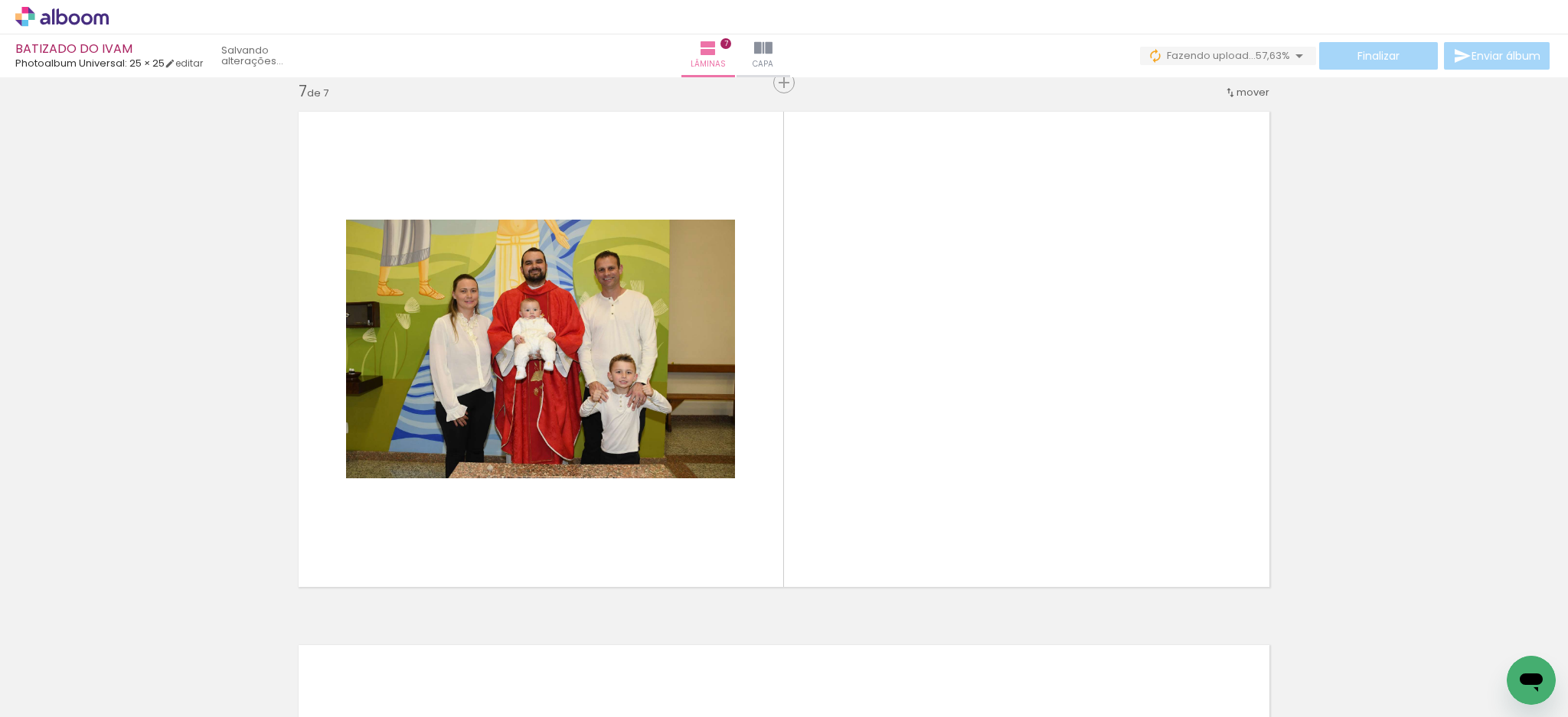
scroll to position [0, 1210]
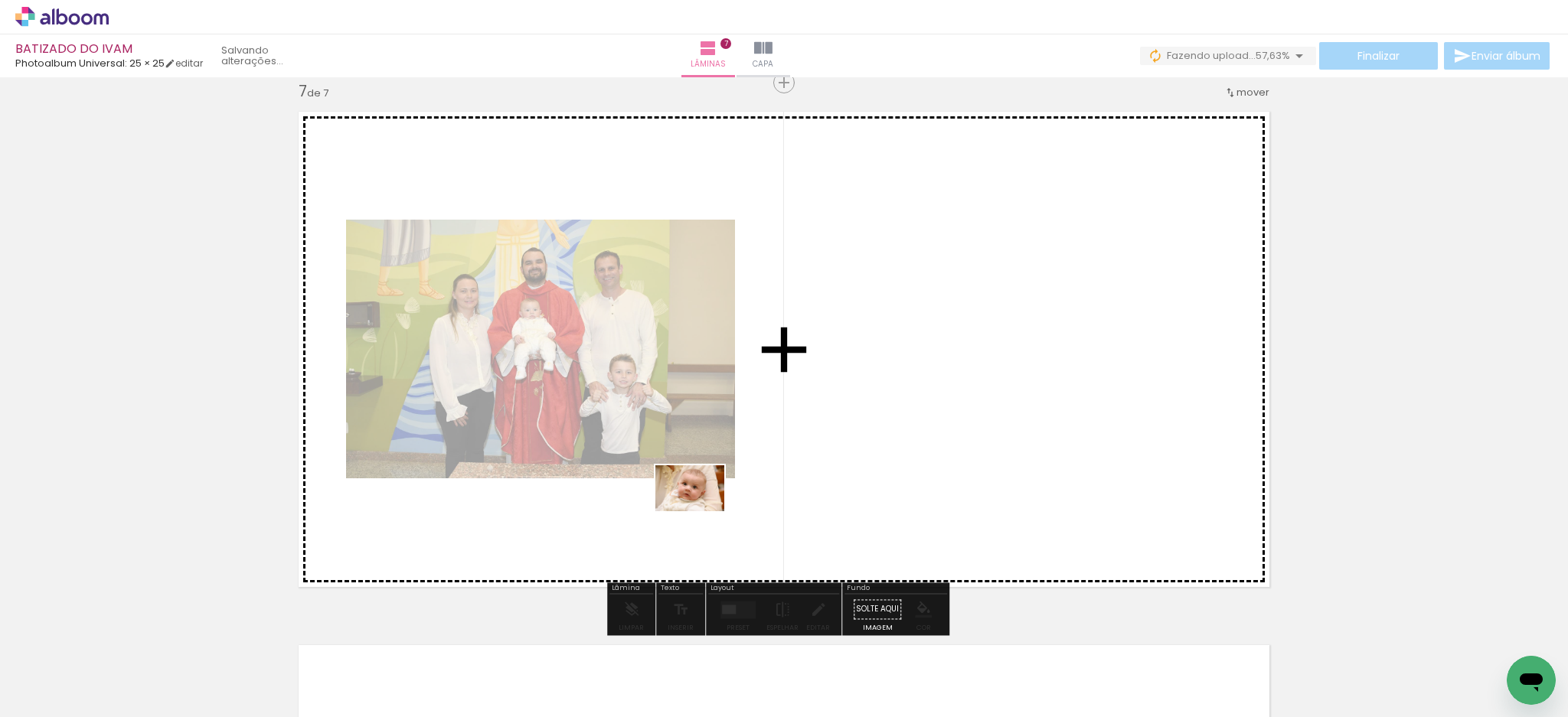
drag, startPoint x: 515, startPoint y: 645, endPoint x: 775, endPoint y: 461, distance: 318.5
click at [775, 461] on quentale-workspace at bounding box center [784, 358] width 1568 height 717
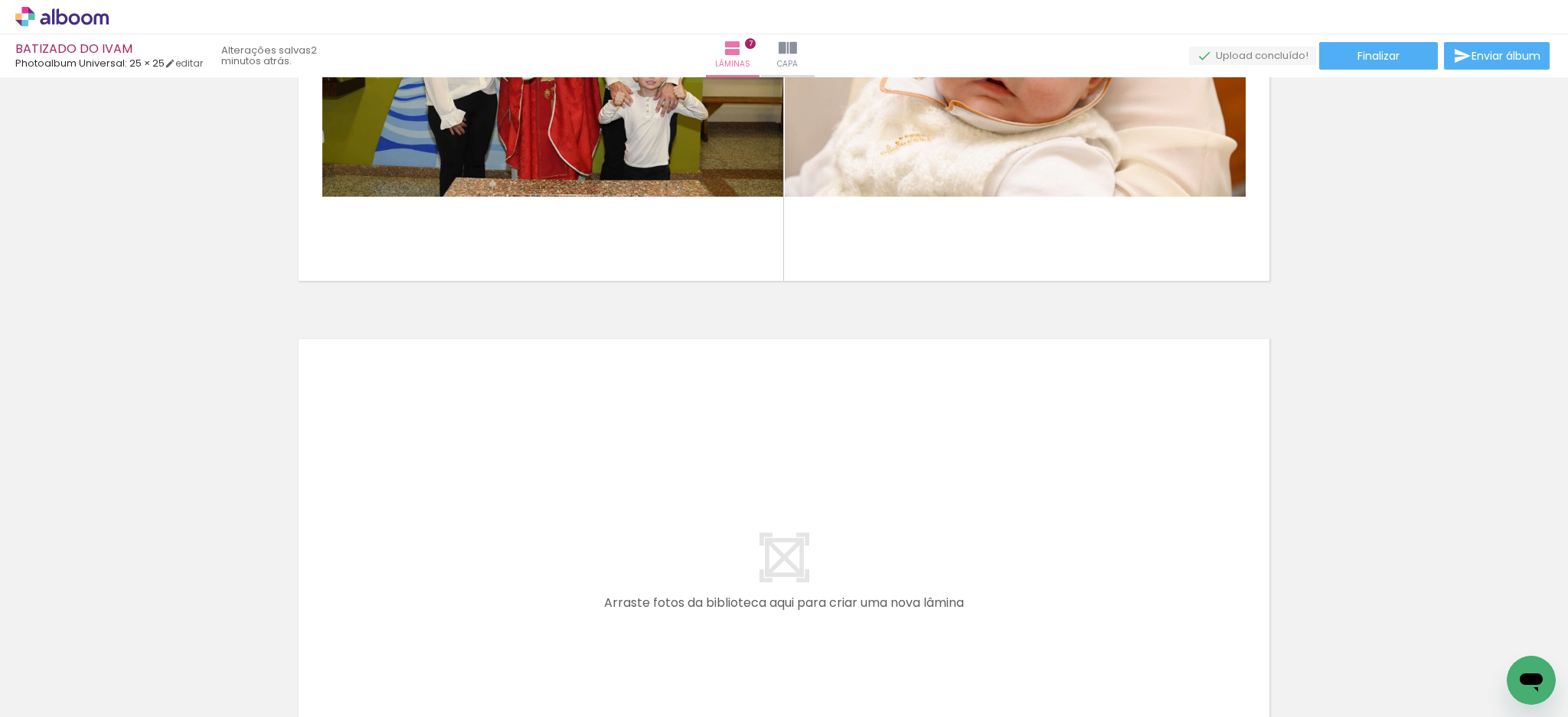
scroll to position [0, 1319]
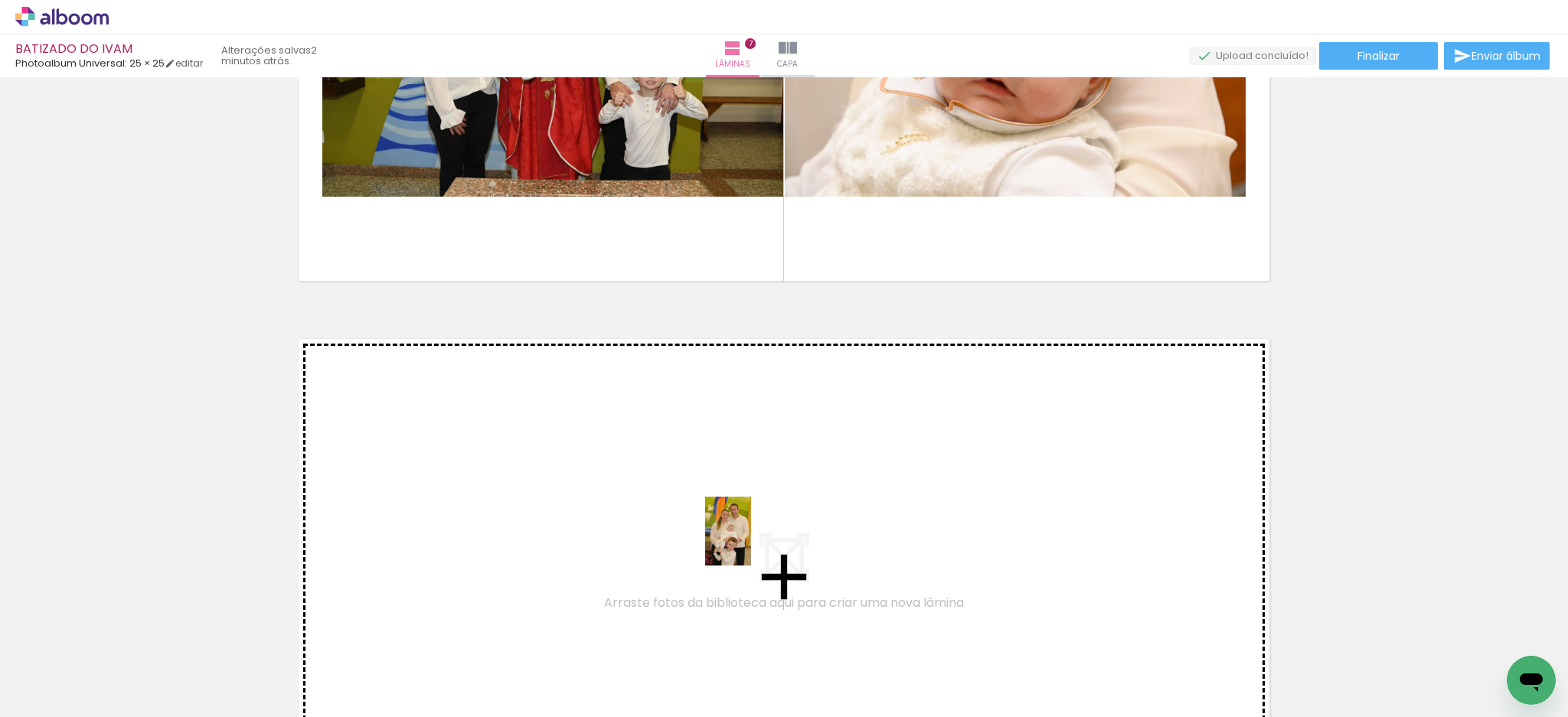
drag, startPoint x: 822, startPoint y: 665, endPoint x: 751, endPoint y: 543, distance: 141.2
click at [751, 543] on quentale-workspace at bounding box center [784, 358] width 1568 height 717
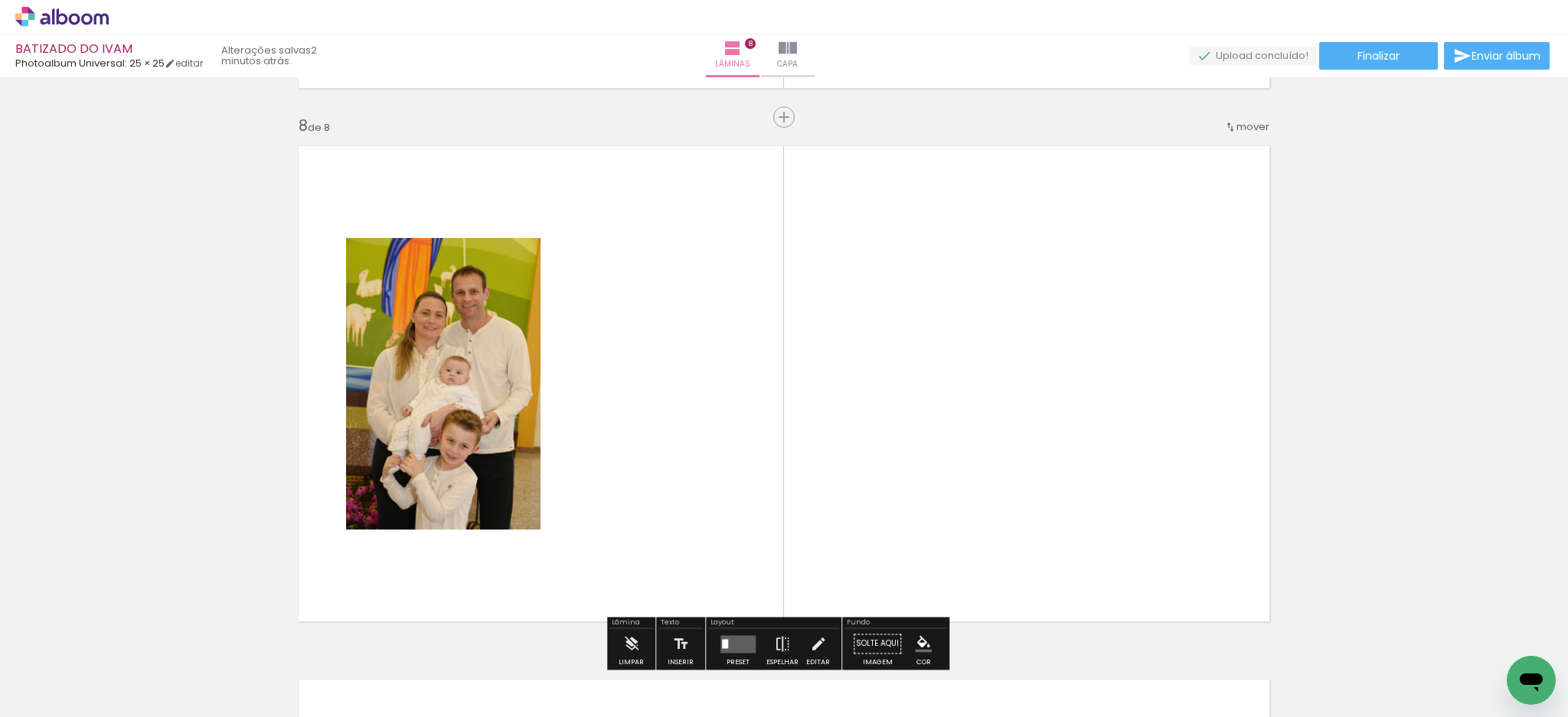
scroll to position [3753, 0]
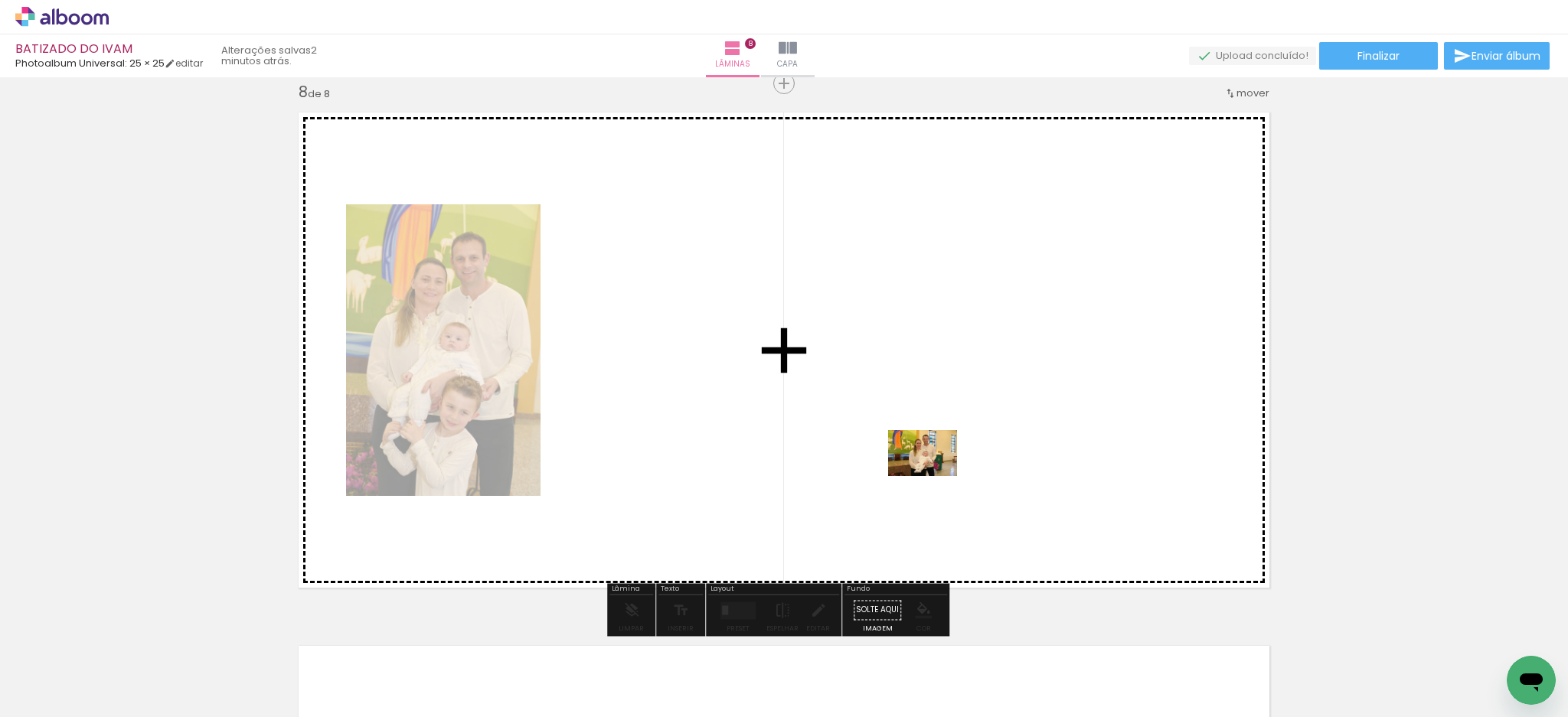
drag, startPoint x: 898, startPoint y: 664, endPoint x: 934, endPoint y: 476, distance: 191.4
click at [934, 476] on quentale-workspace at bounding box center [784, 358] width 1568 height 717
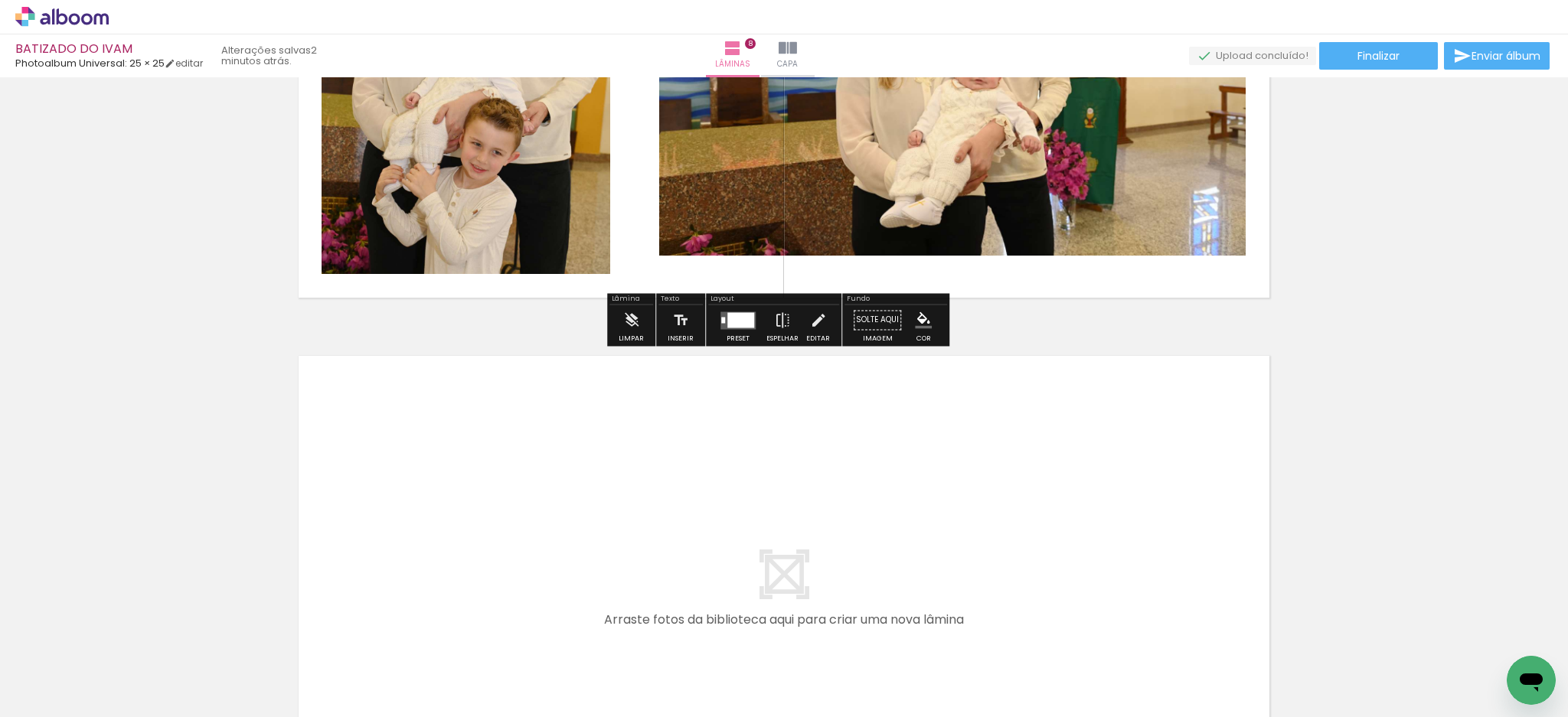
scroll to position [4060, 0]
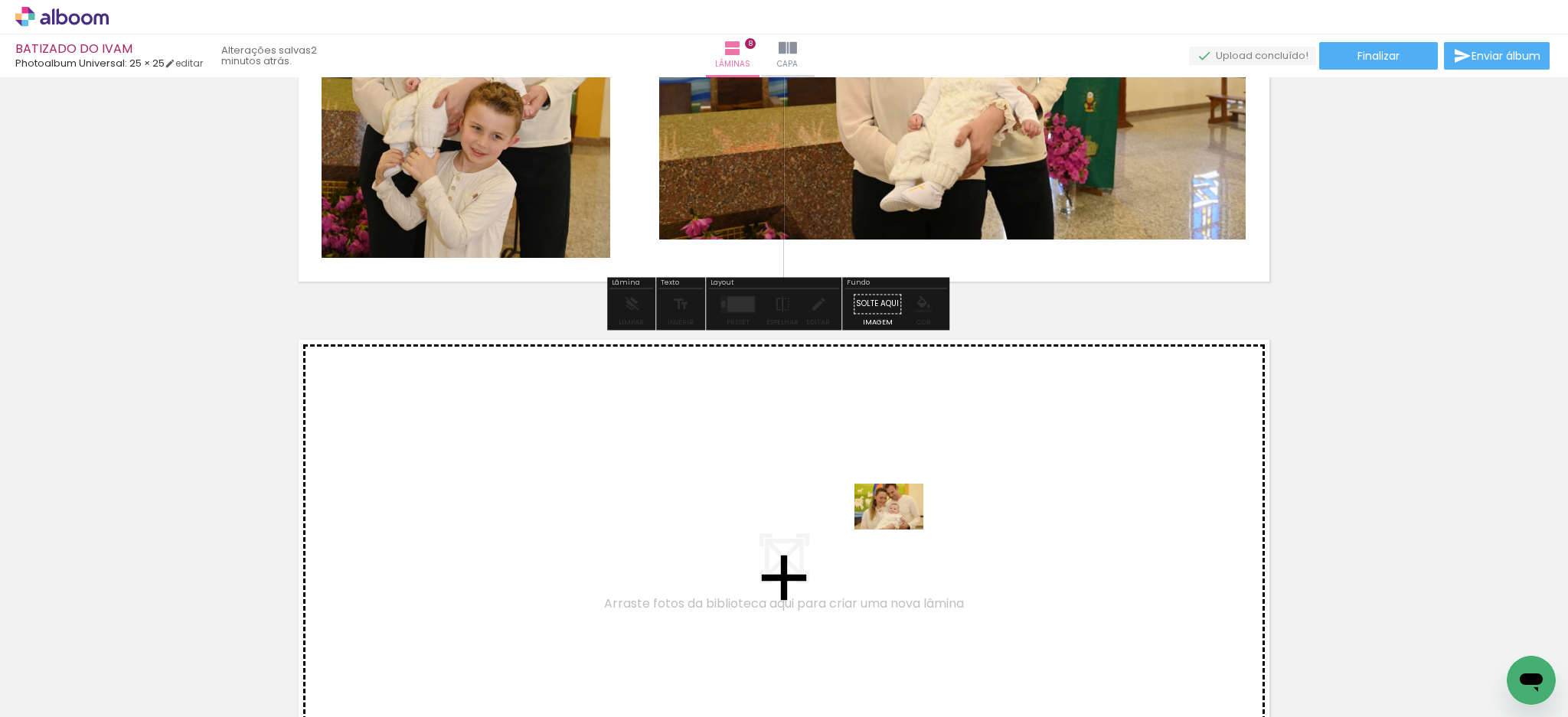
drag, startPoint x: 985, startPoint y: 665, endPoint x: 900, endPoint y: 530, distance: 159.5
click at [900, 530] on quentale-workspace at bounding box center [784, 358] width 1568 height 717
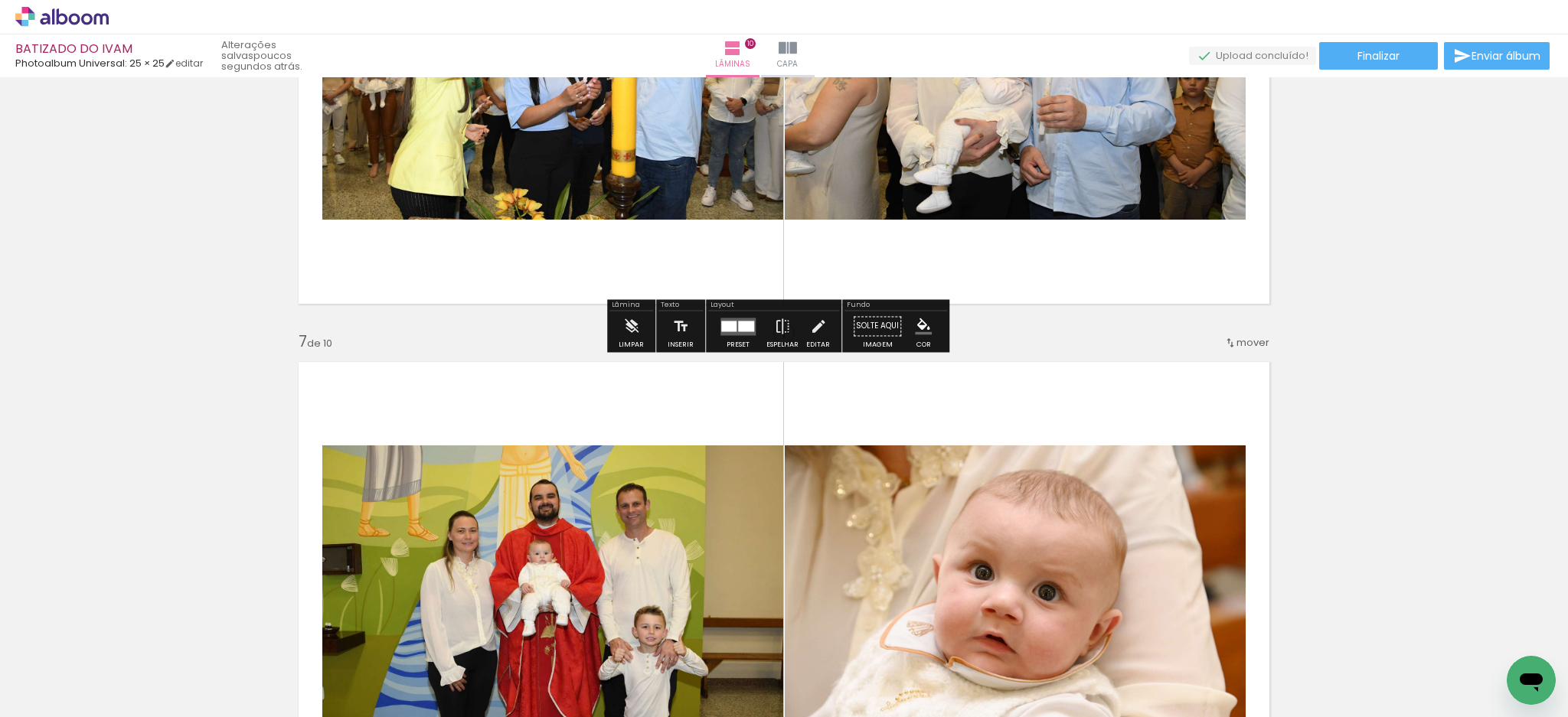
scroll to position [2983, 0]
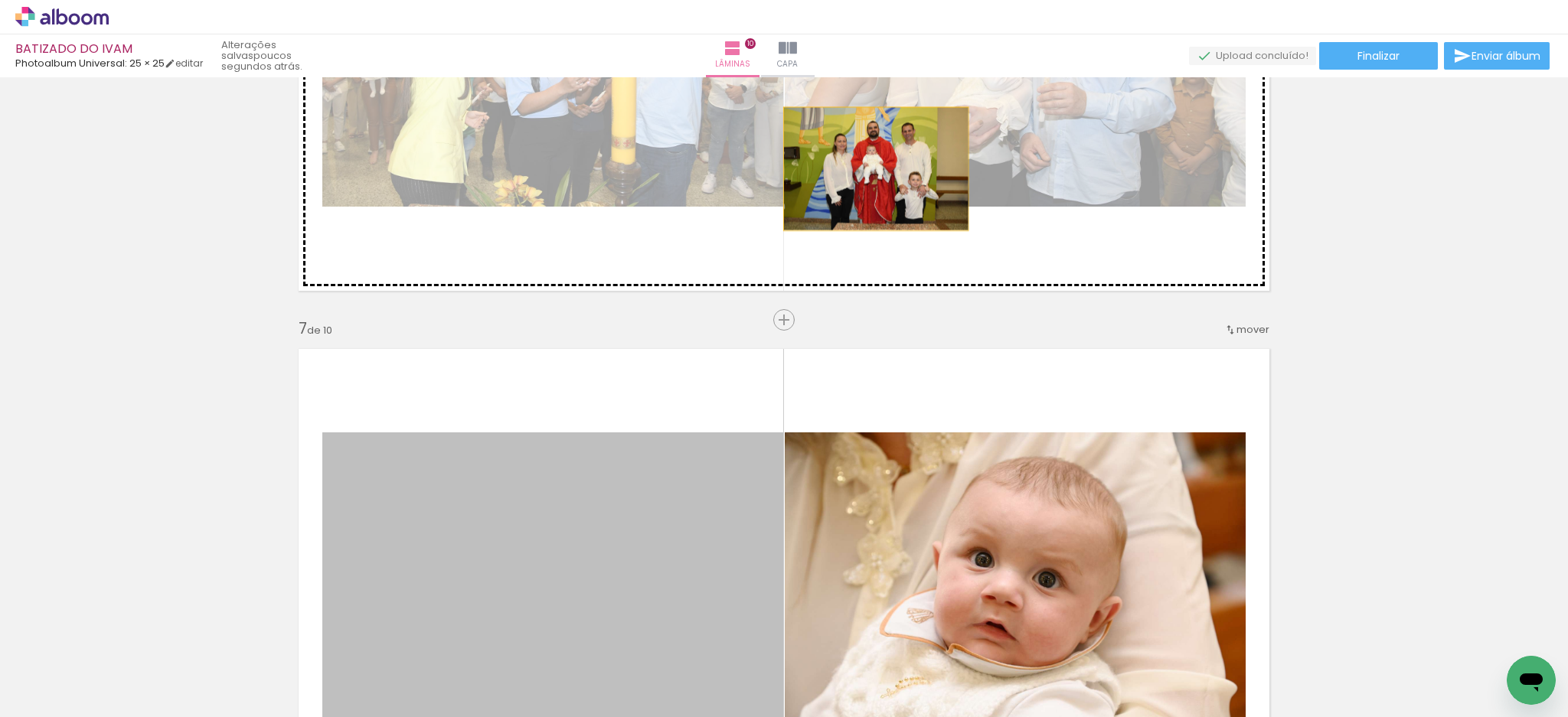
drag, startPoint x: 589, startPoint y: 509, endPoint x: 868, endPoint y: 168, distance: 440.6
click at [868, 168] on div "Inserir lâmina 1 de 10 Inserir lâmina 2 de 10 Inserir lâmina 3 de 10 Inserir lâ…" at bounding box center [784, 33] width 1568 height 5869
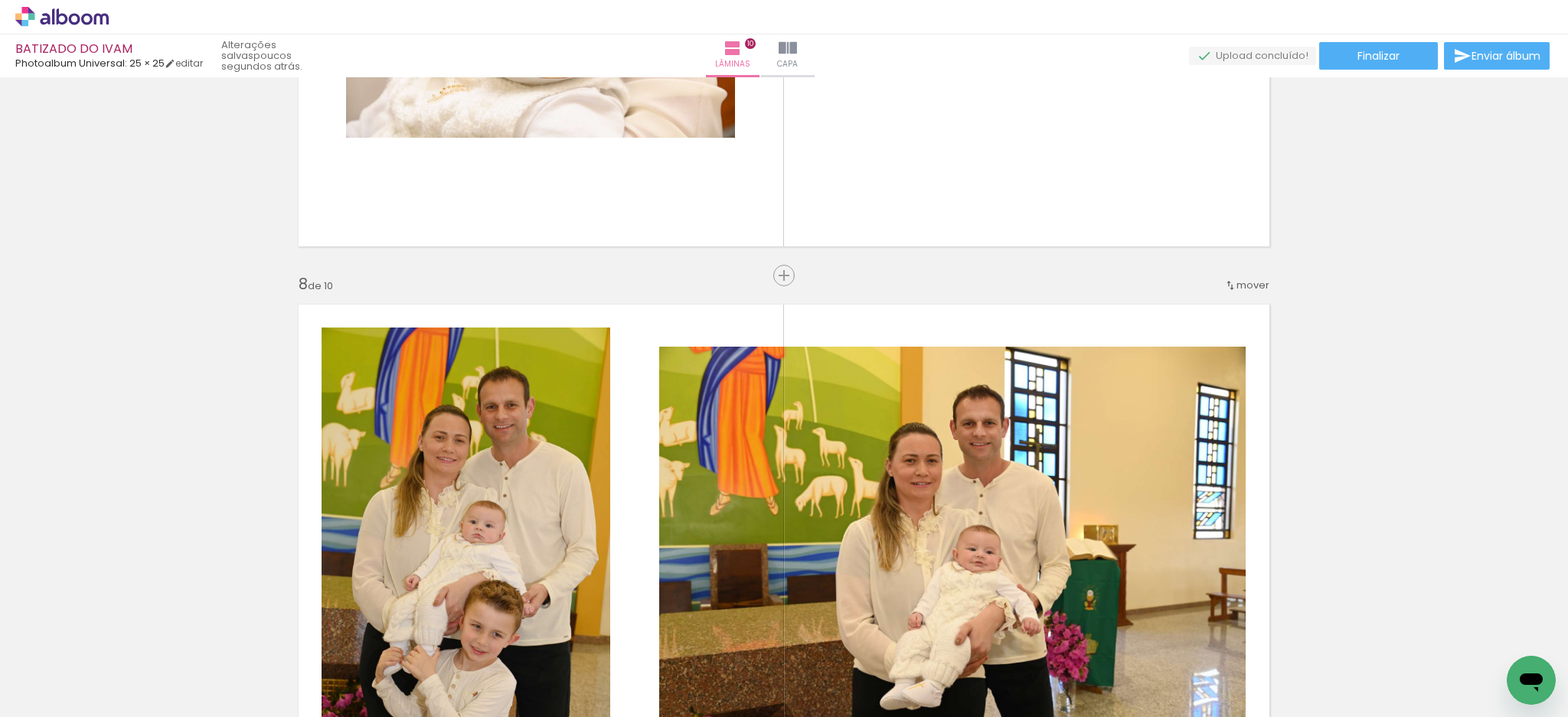
scroll to position [3596, 0]
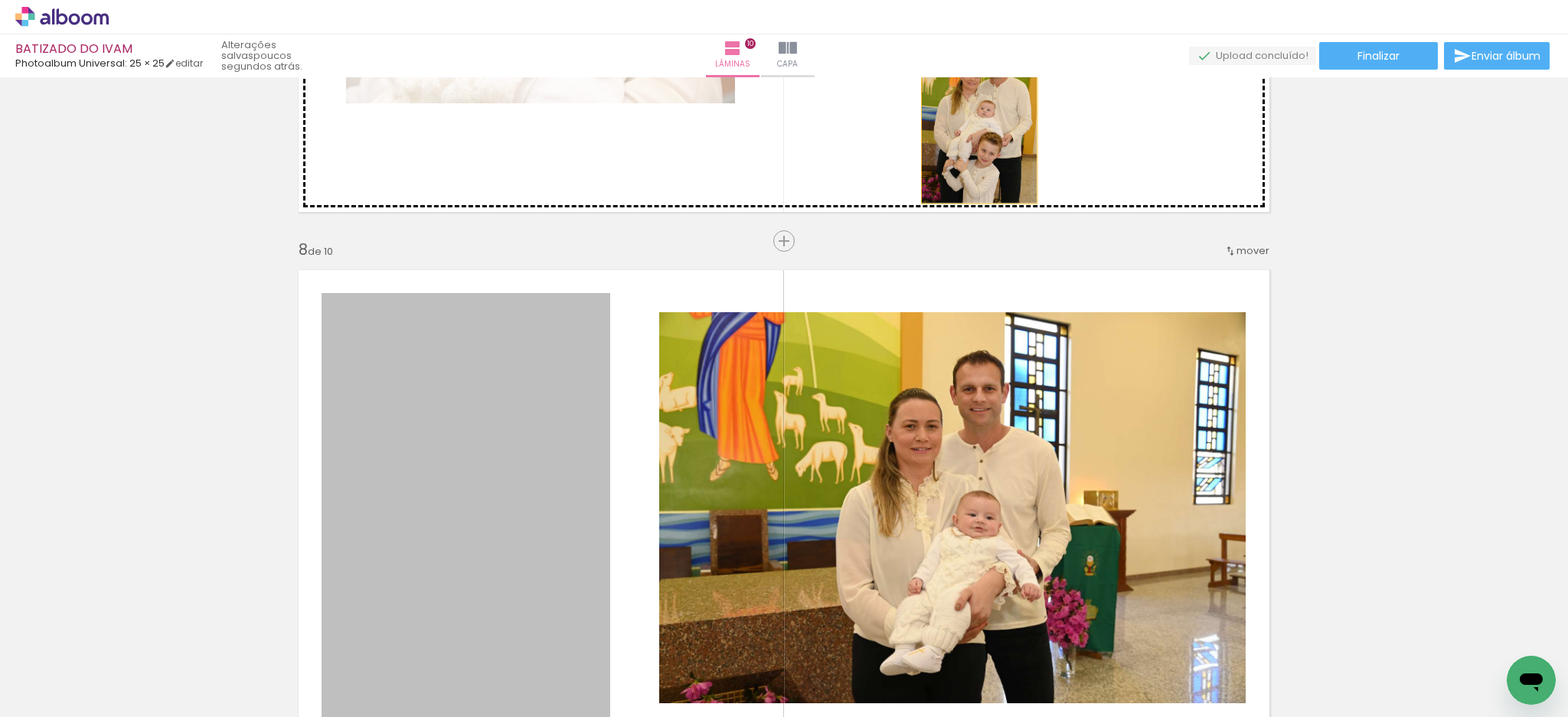
drag, startPoint x: 515, startPoint y: 403, endPoint x: 971, endPoint y: 117, distance: 538.3
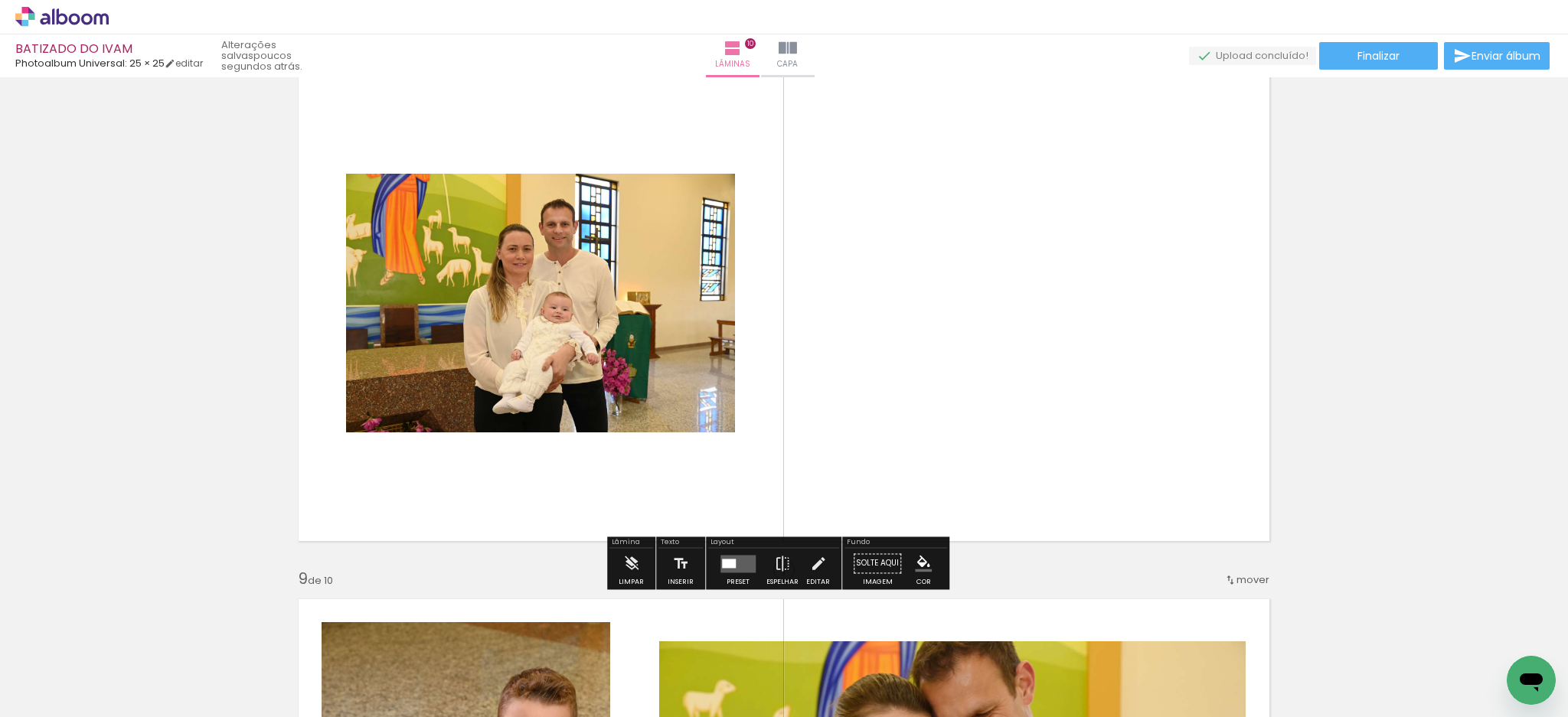
scroll to position [4005, 0]
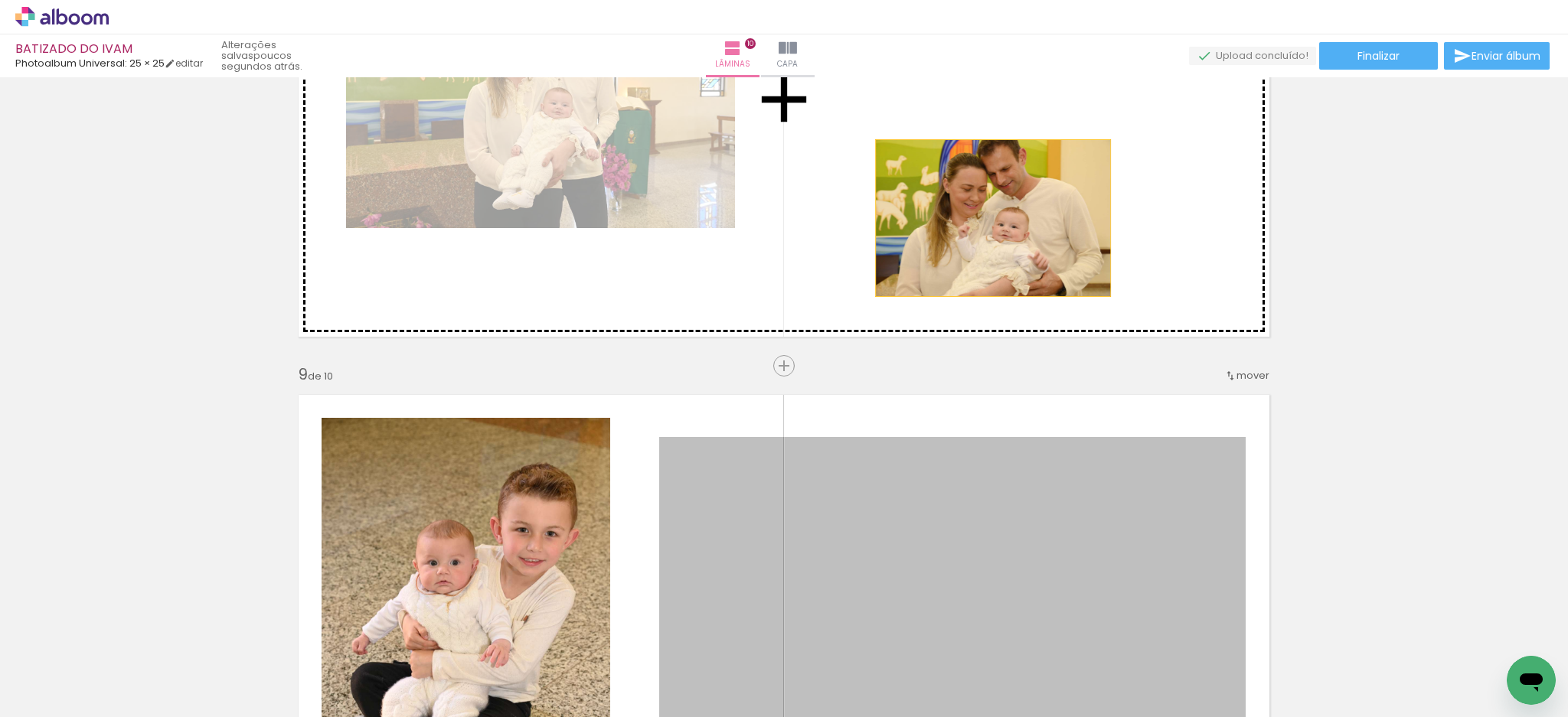
drag, startPoint x: 969, startPoint y: 538, endPoint x: 985, endPoint y: 218, distance: 320.4
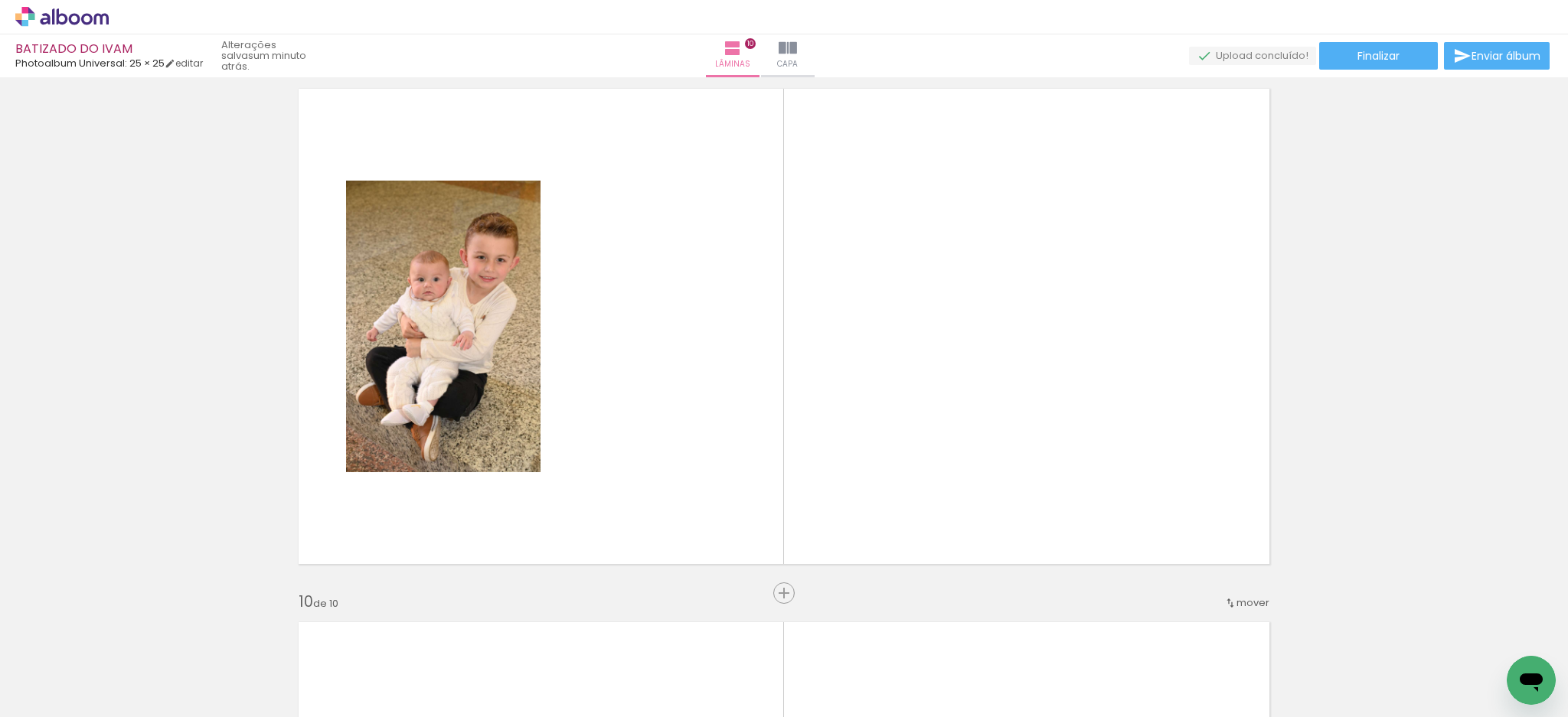
scroll to position [0, 1734]
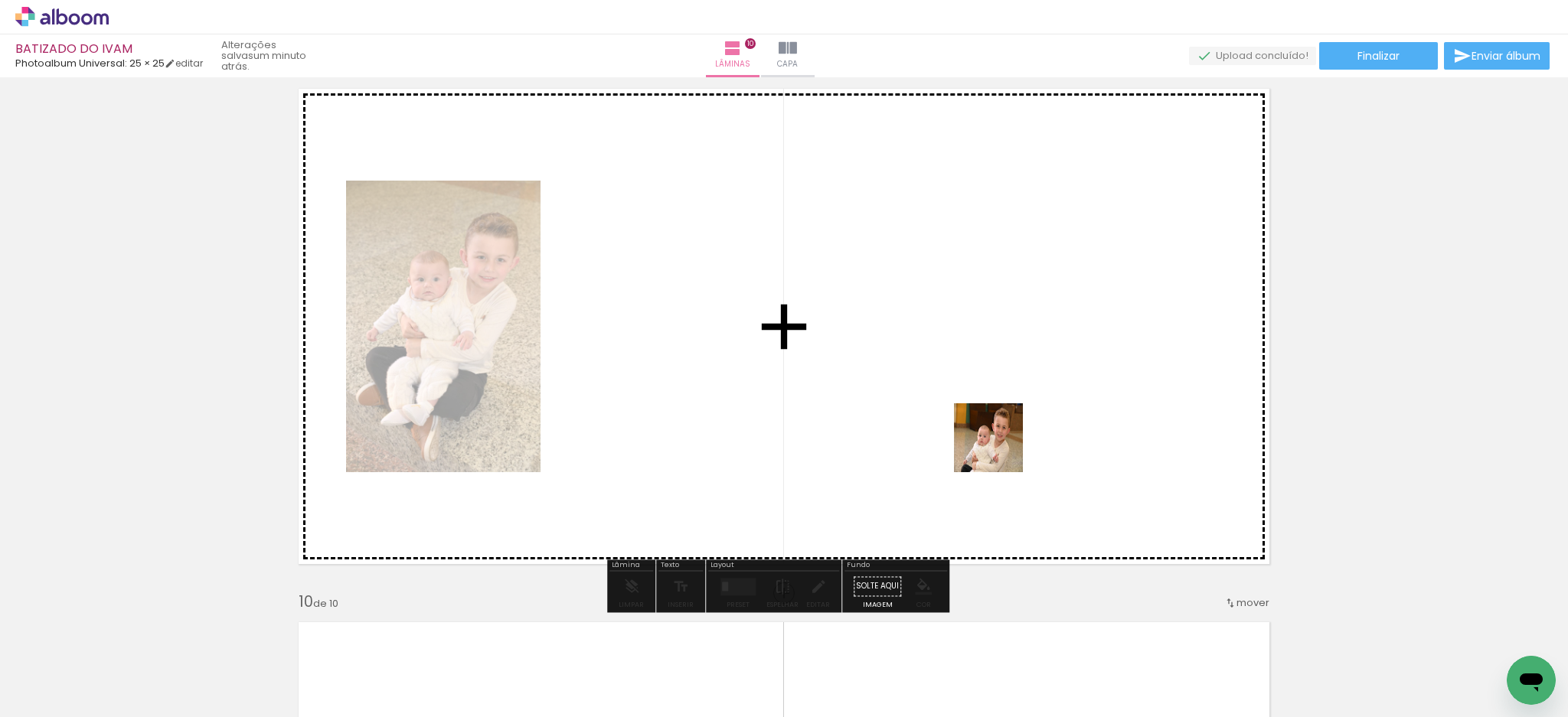
drag, startPoint x: 1491, startPoint y: 656, endPoint x: 967, endPoint y: 441, distance: 566.4
click at [967, 441] on quentale-workspace at bounding box center [784, 358] width 1568 height 717
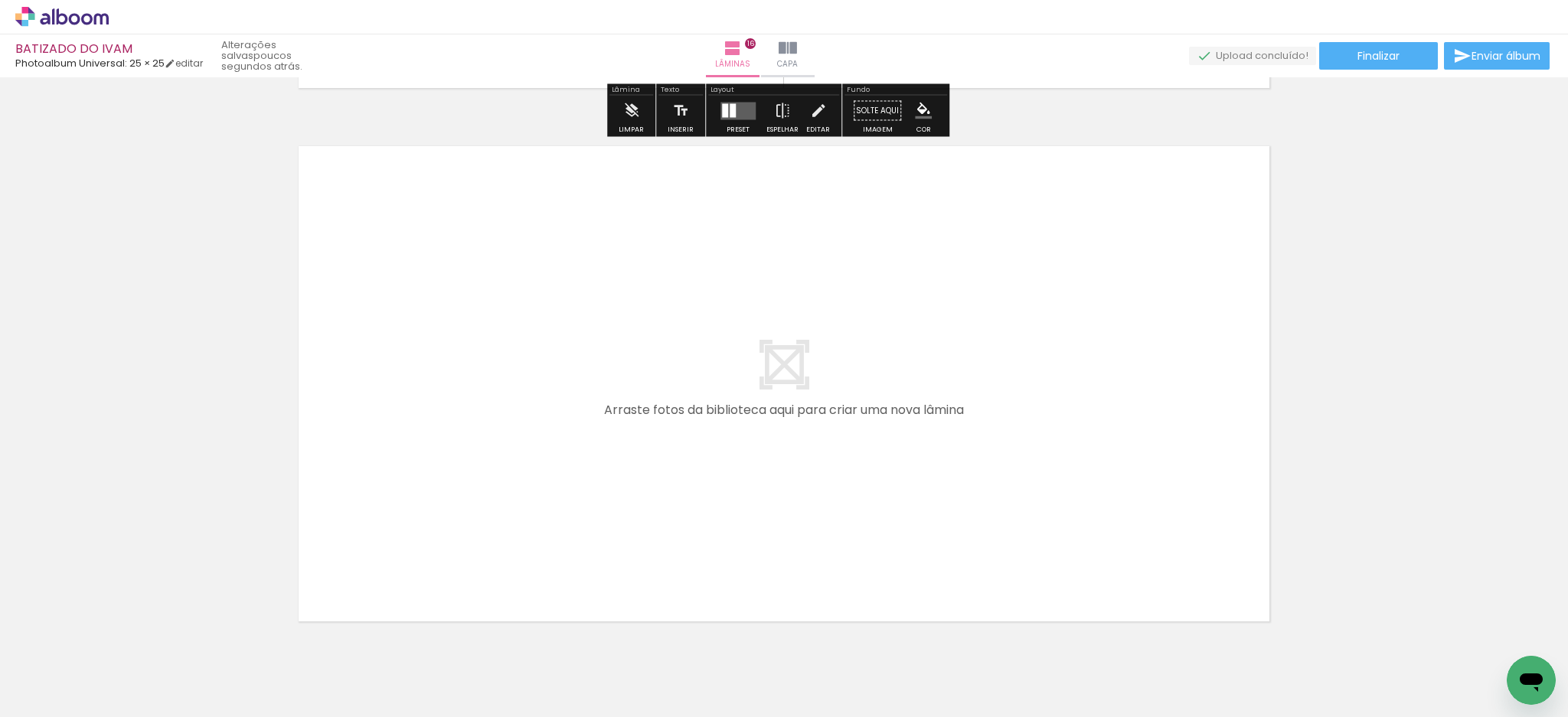
scroll to position [8533, 0]
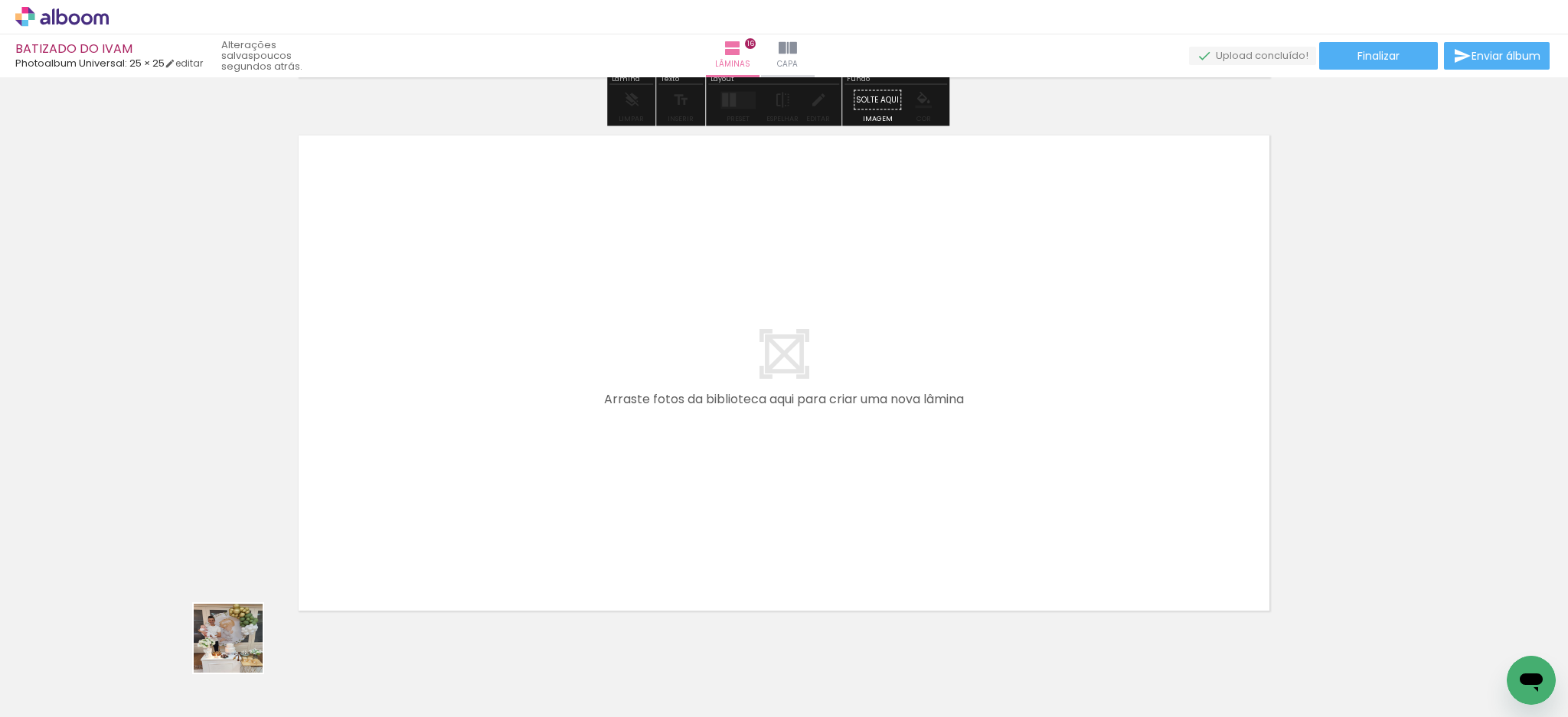
drag, startPoint x: 236, startPoint y: 654, endPoint x: 326, endPoint y: 620, distance: 96.2
click at [434, 455] on quentale-workspace at bounding box center [784, 358] width 1568 height 717
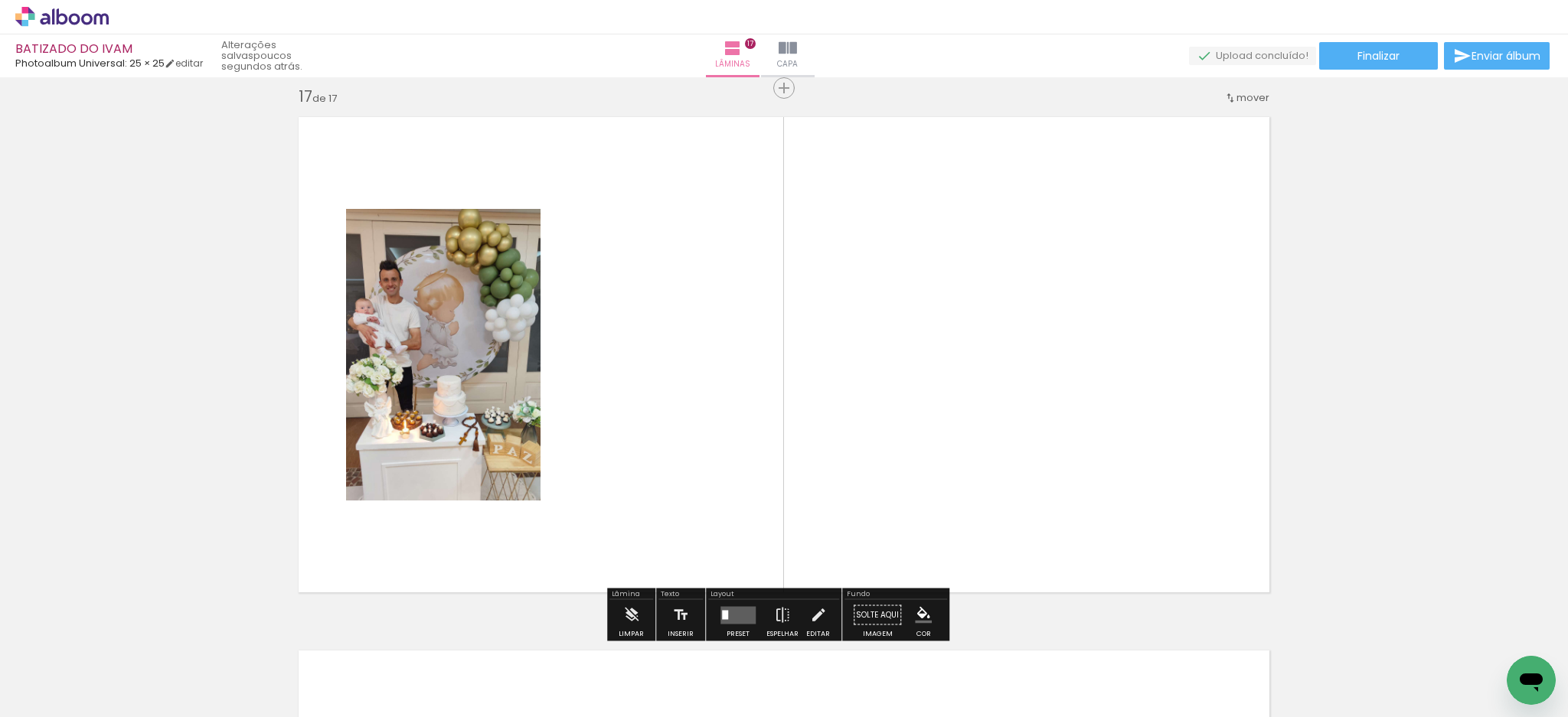
scroll to position [8555, 0]
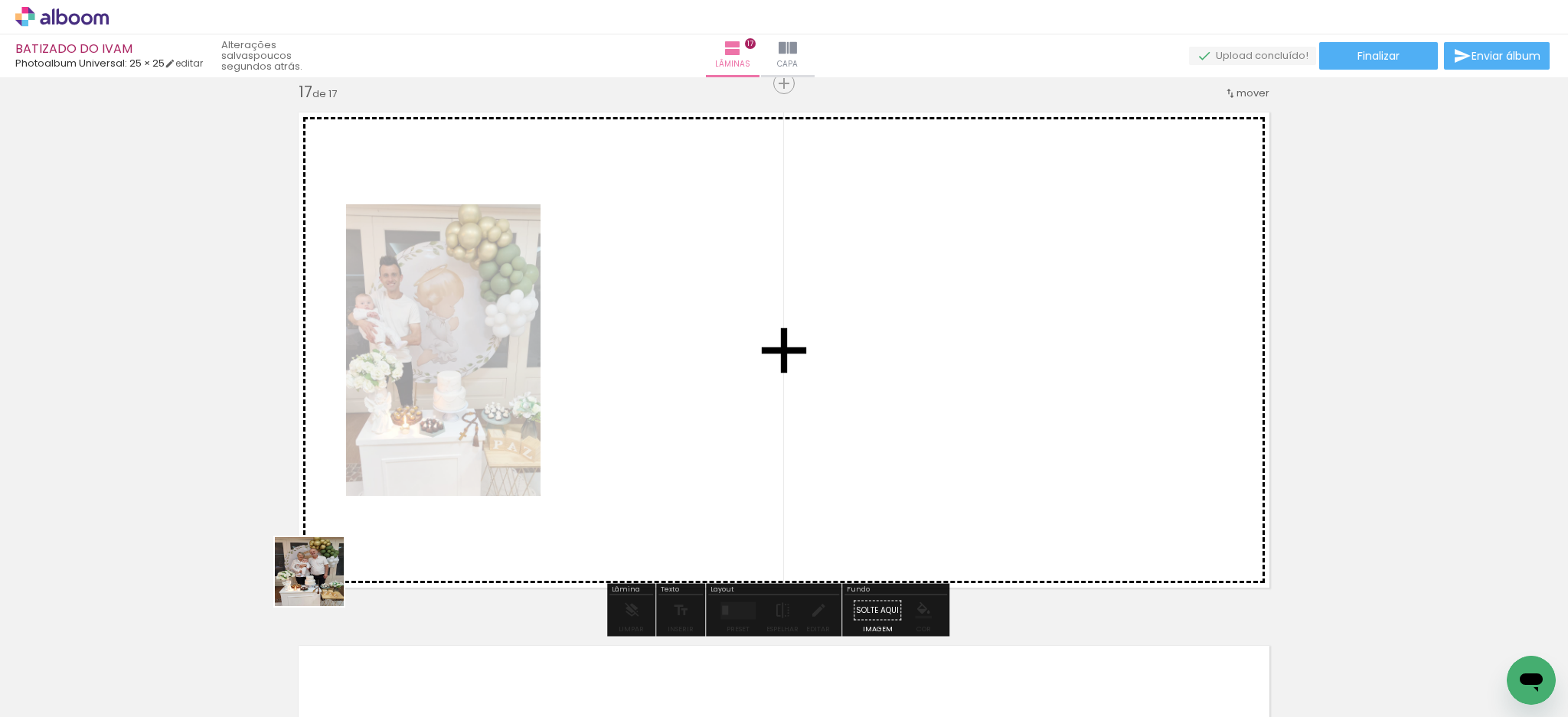
drag, startPoint x: 244, startPoint y: 667, endPoint x: 459, endPoint y: 535, distance: 252.3
click at [473, 438] on quentale-workspace at bounding box center [784, 358] width 1568 height 717
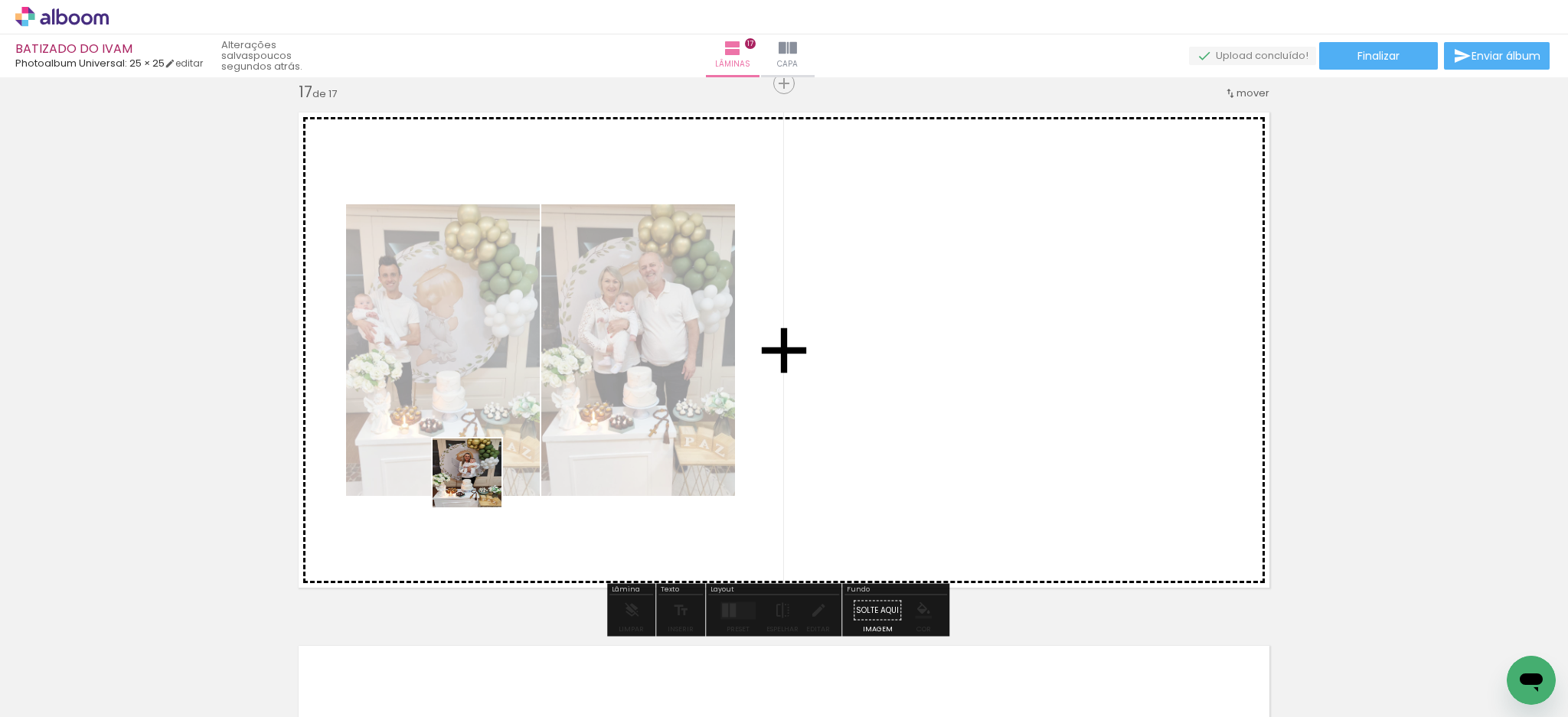
drag, startPoint x: 253, startPoint y: 670, endPoint x: 396, endPoint y: 597, distance: 160.6
click at [482, 477] on quentale-workspace at bounding box center [784, 358] width 1568 height 717
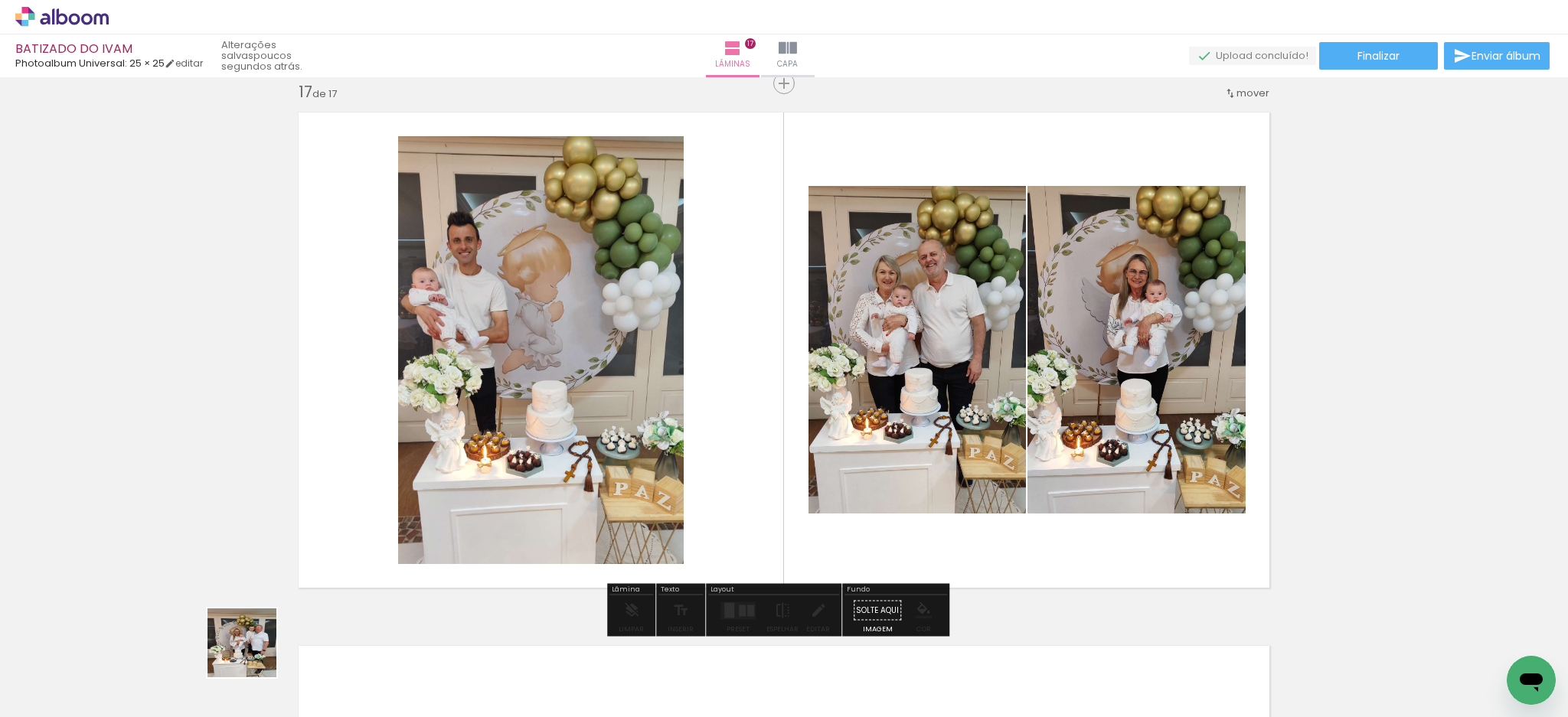
drag, startPoint x: 245, startPoint y: 667, endPoint x: 349, endPoint y: 642, distance: 107.0
click at [499, 437] on quentale-workspace at bounding box center [784, 358] width 1568 height 717
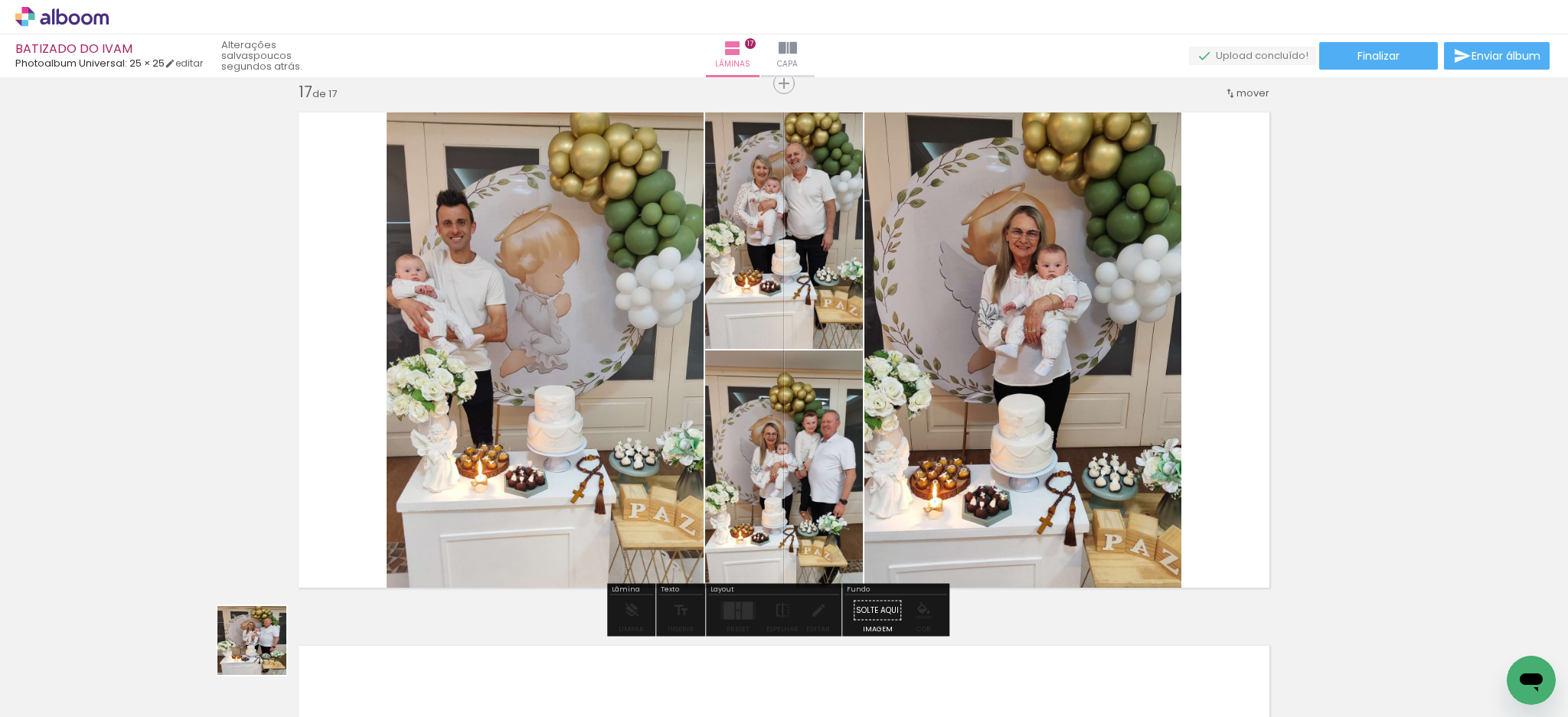
drag, startPoint x: 263, startPoint y: 652, endPoint x: 360, endPoint y: 607, distance: 106.9
click at [485, 416] on quentale-workspace at bounding box center [784, 358] width 1568 height 717
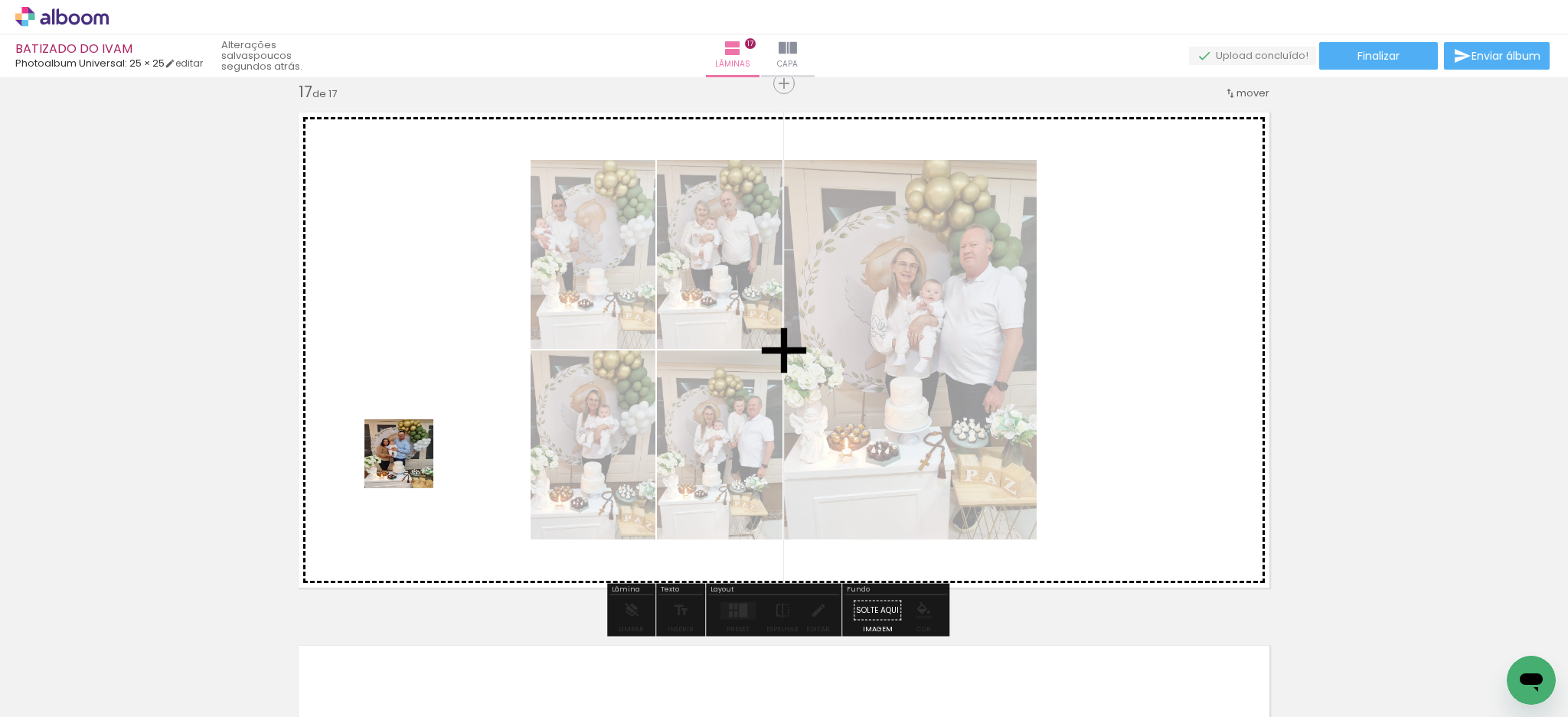
drag, startPoint x: 254, startPoint y: 670, endPoint x: 336, endPoint y: 630, distance: 91.2
click at [412, 464] on quentale-workspace at bounding box center [784, 358] width 1568 height 717
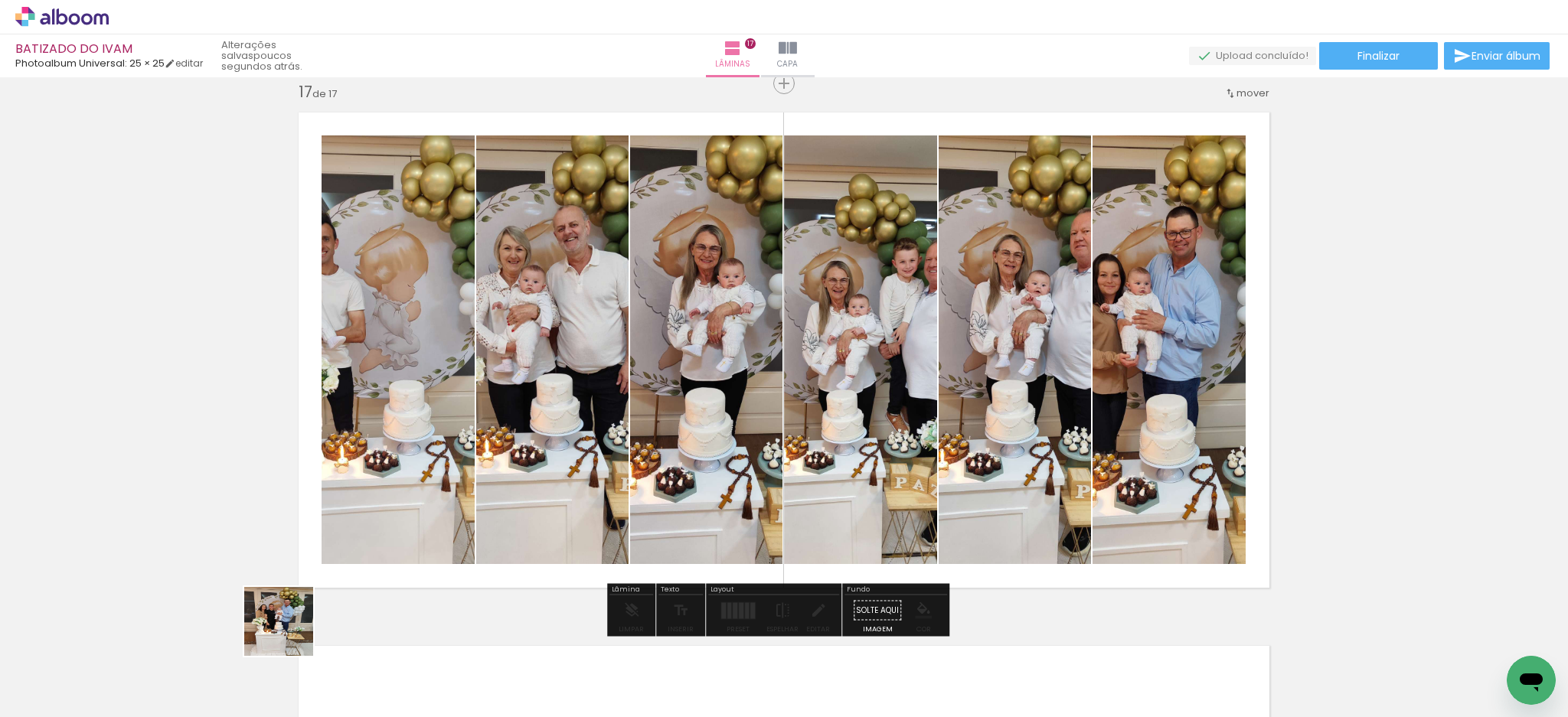
drag, startPoint x: 246, startPoint y: 688, endPoint x: 567, endPoint y: 417, distance: 420.1
click at [551, 425] on quentale-workspace at bounding box center [784, 358] width 1568 height 717
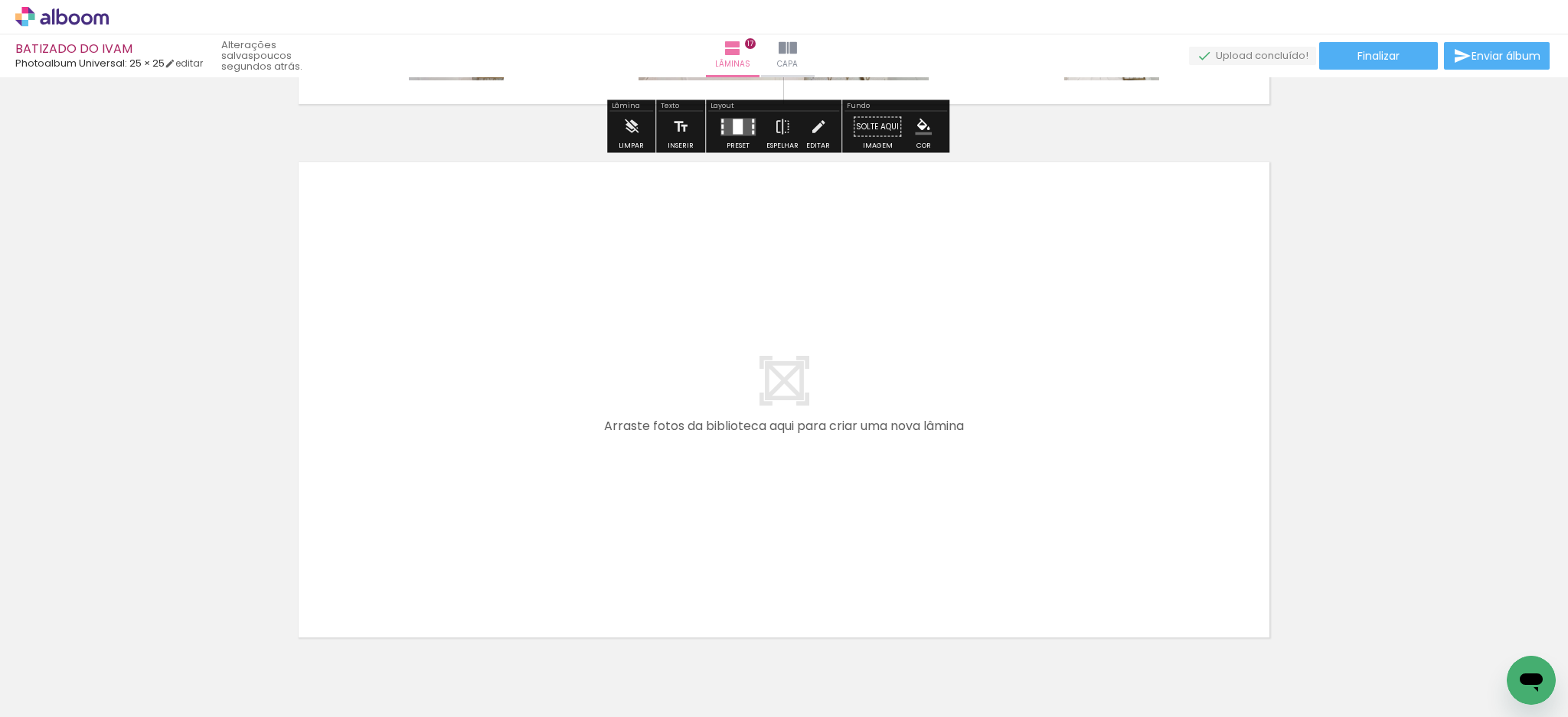
scroll to position [9066, 0]
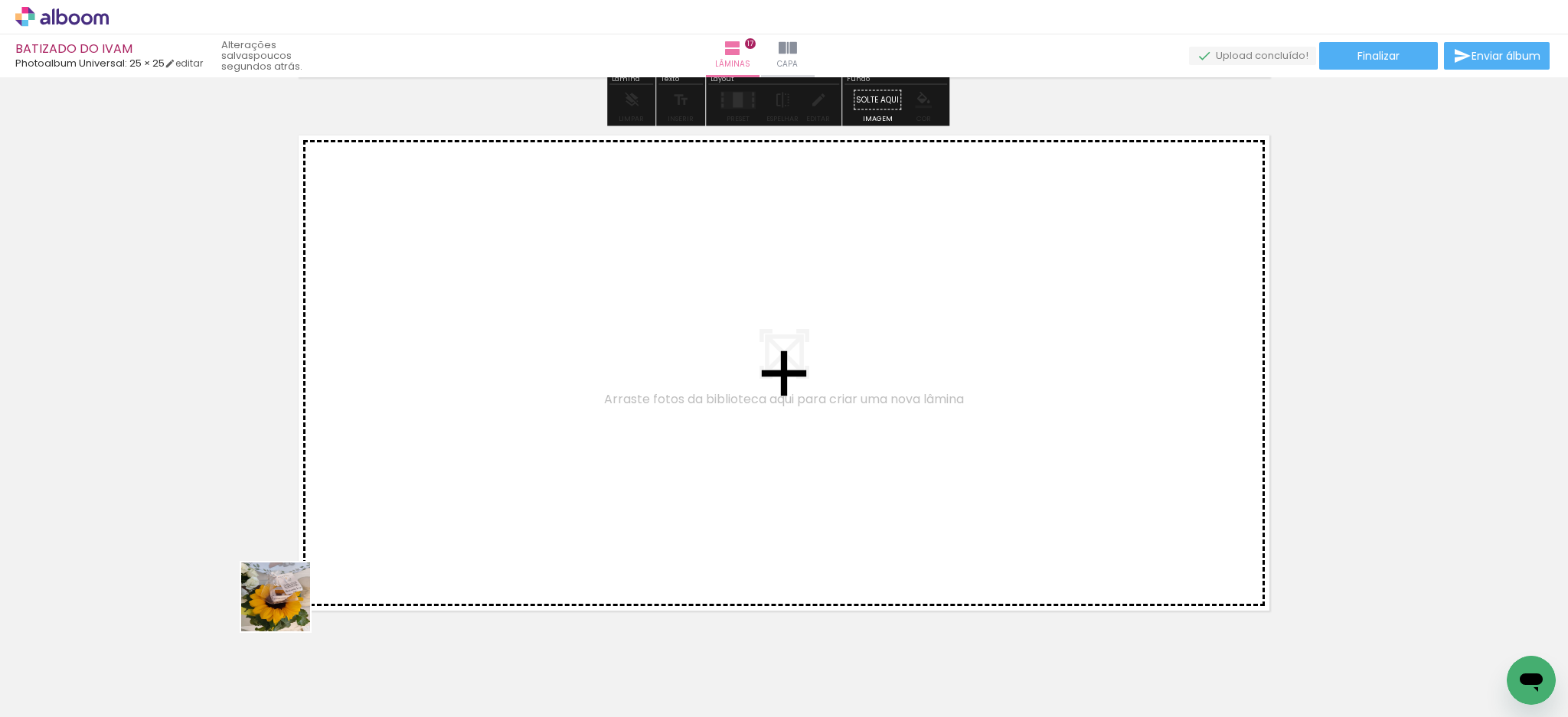
drag, startPoint x: 223, startPoint y: 636, endPoint x: 573, endPoint y: 457, distance: 393.1
click at [573, 457] on quentale-workspace at bounding box center [784, 358] width 1568 height 717
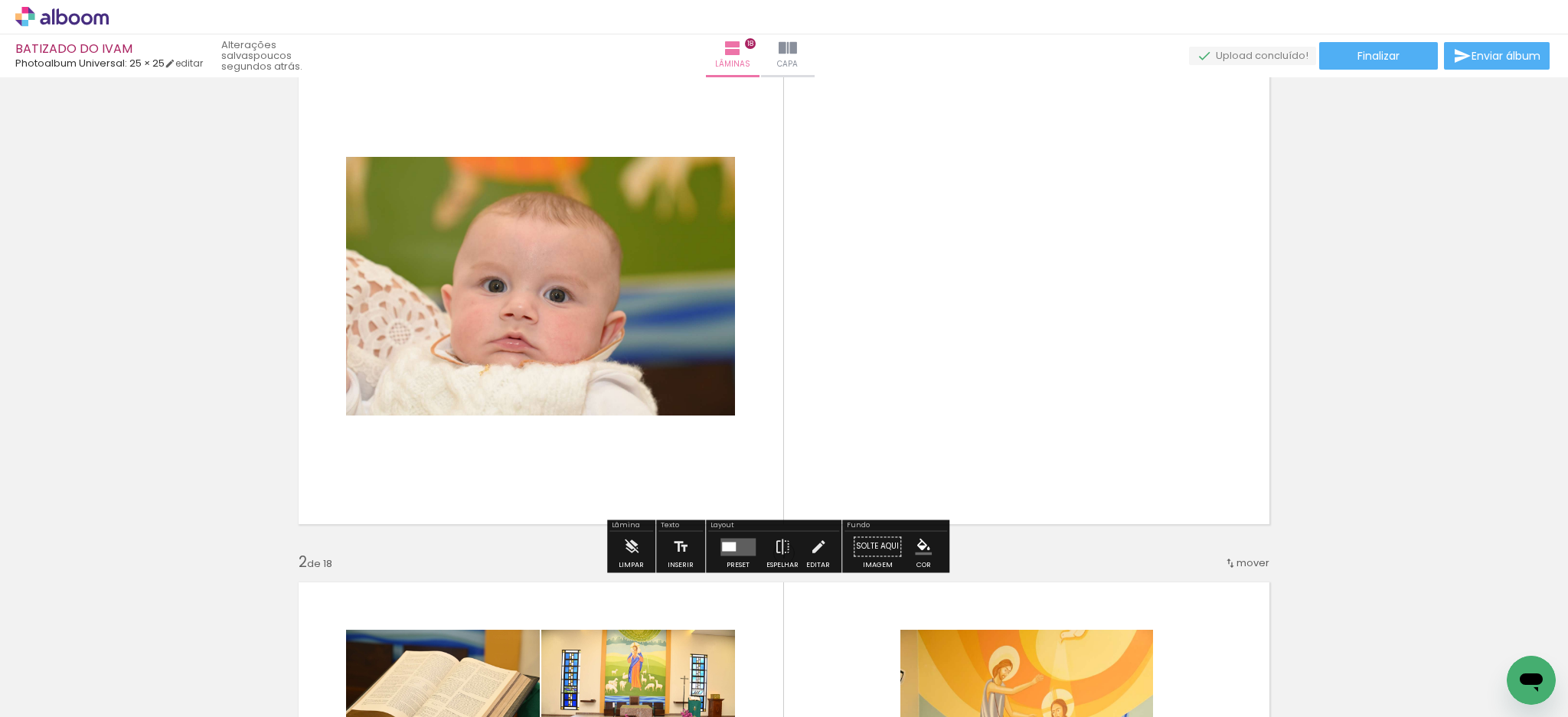
scroll to position [203, 0]
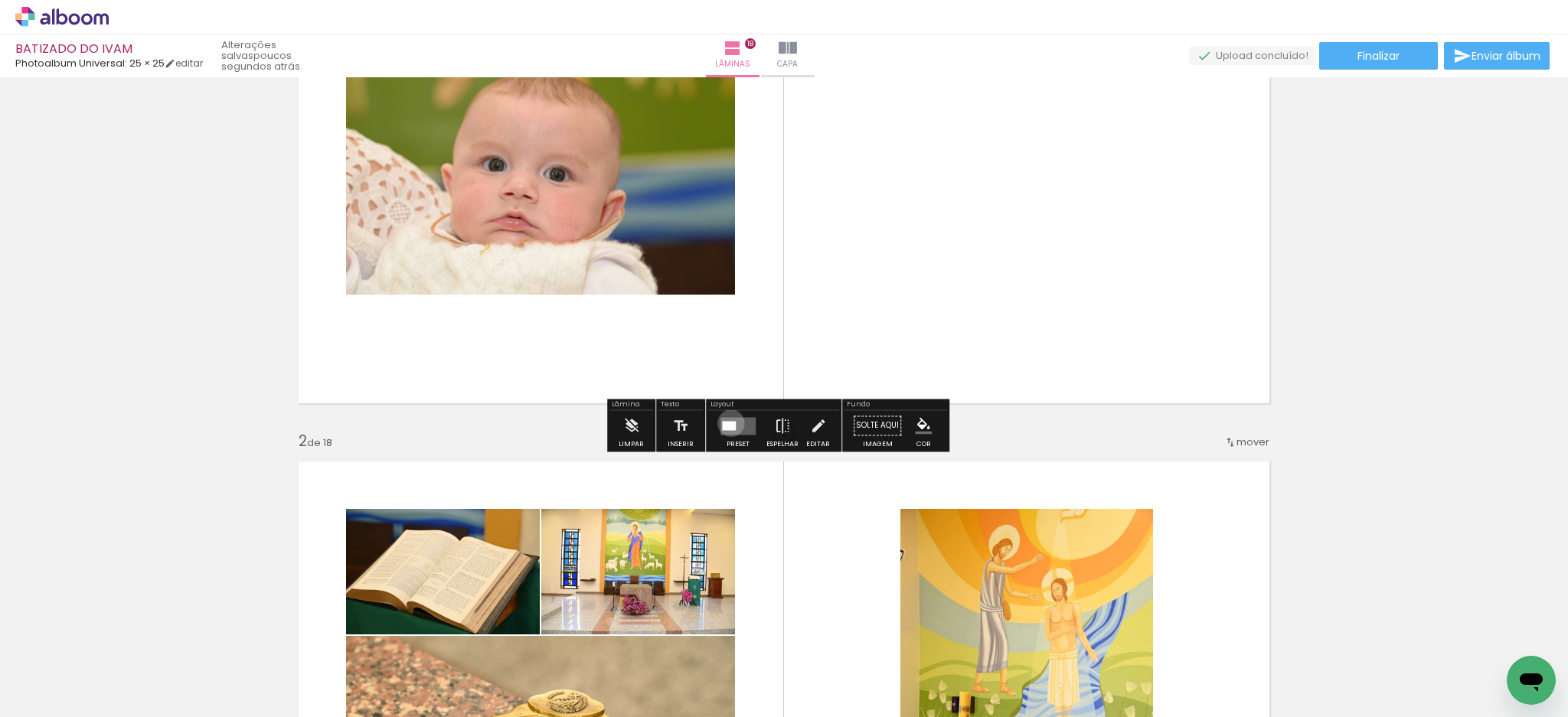
click at [727, 423] on div at bounding box center [729, 425] width 14 height 9
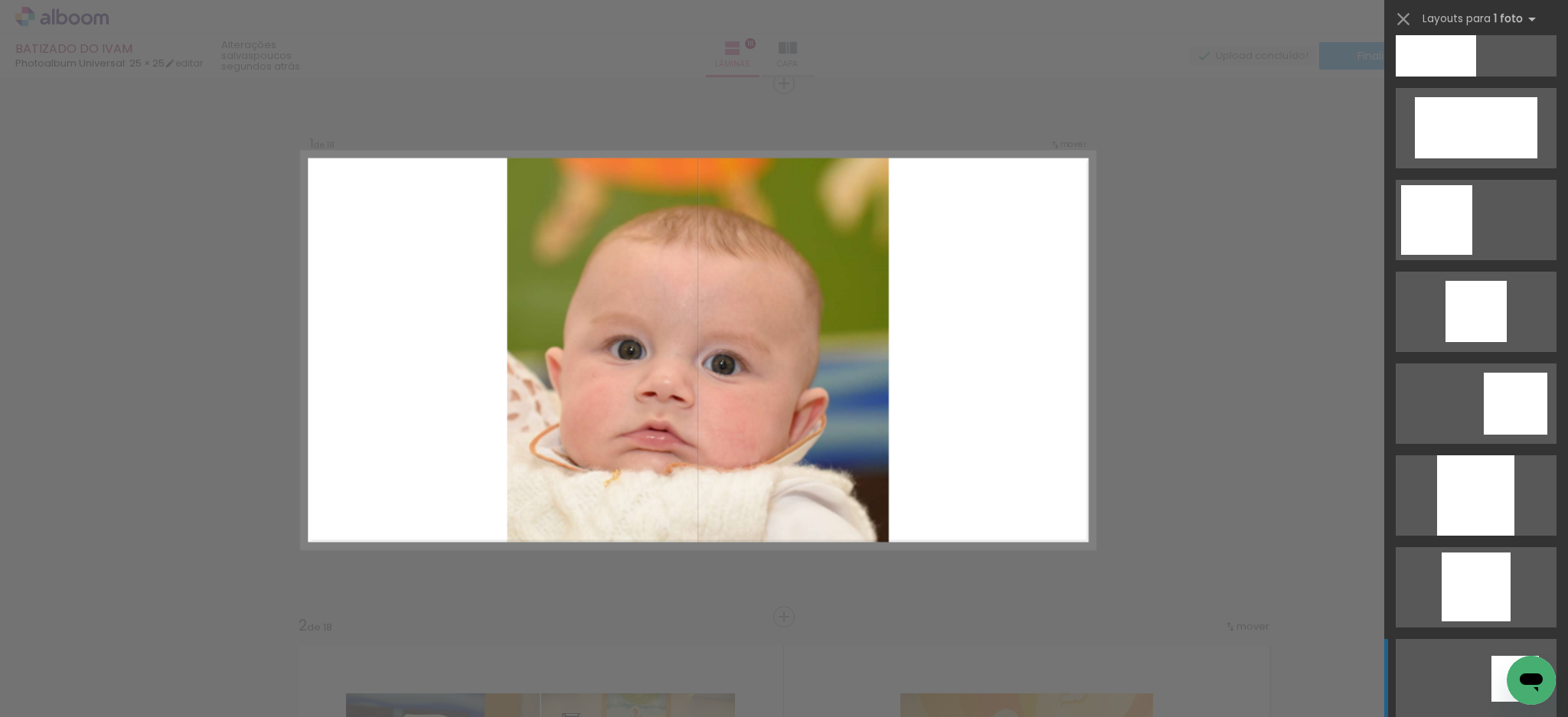
scroll to position [1122, 0]
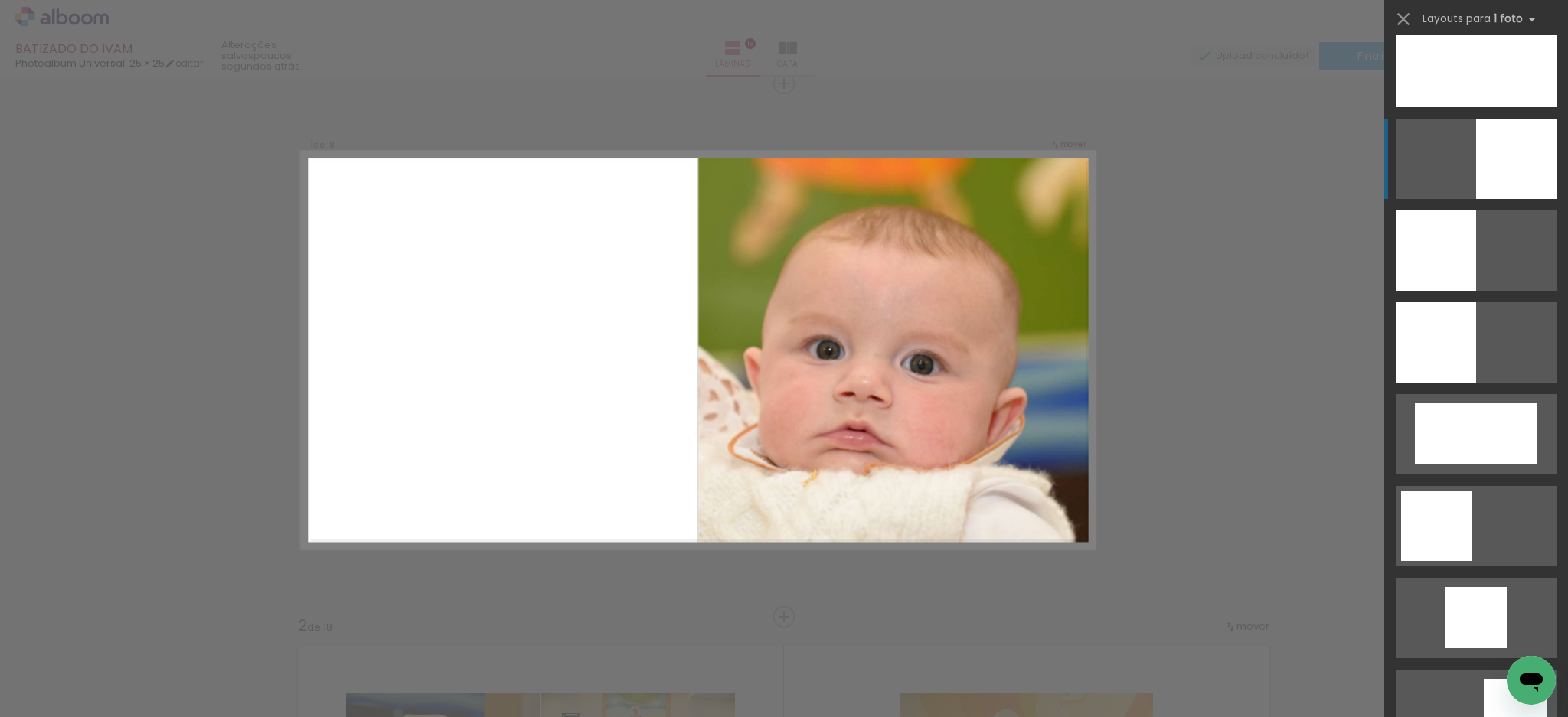
click at [1464, 157] on quentale-layouter at bounding box center [1476, 158] width 160 height 80
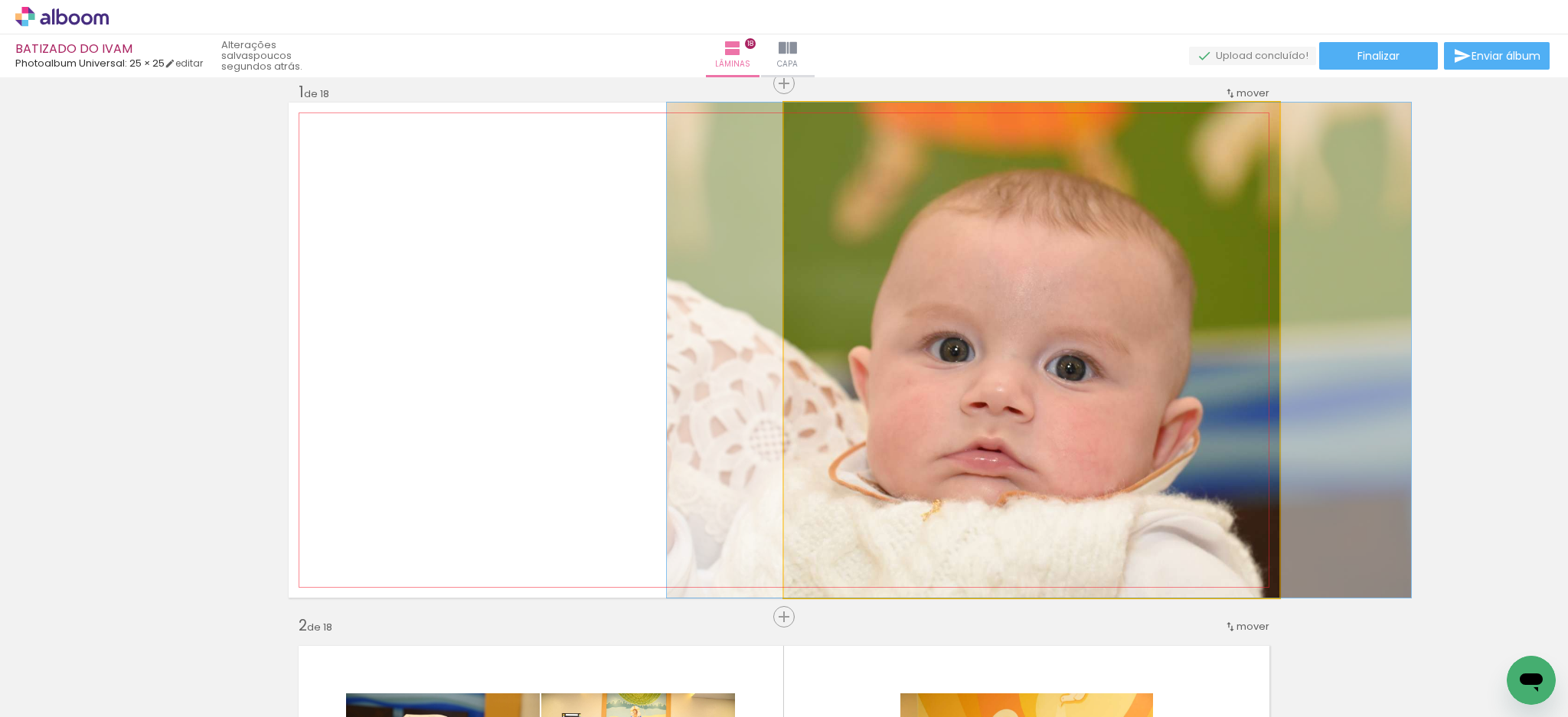
drag, startPoint x: 1098, startPoint y: 319, endPoint x: 1105, endPoint y: 320, distance: 7.1
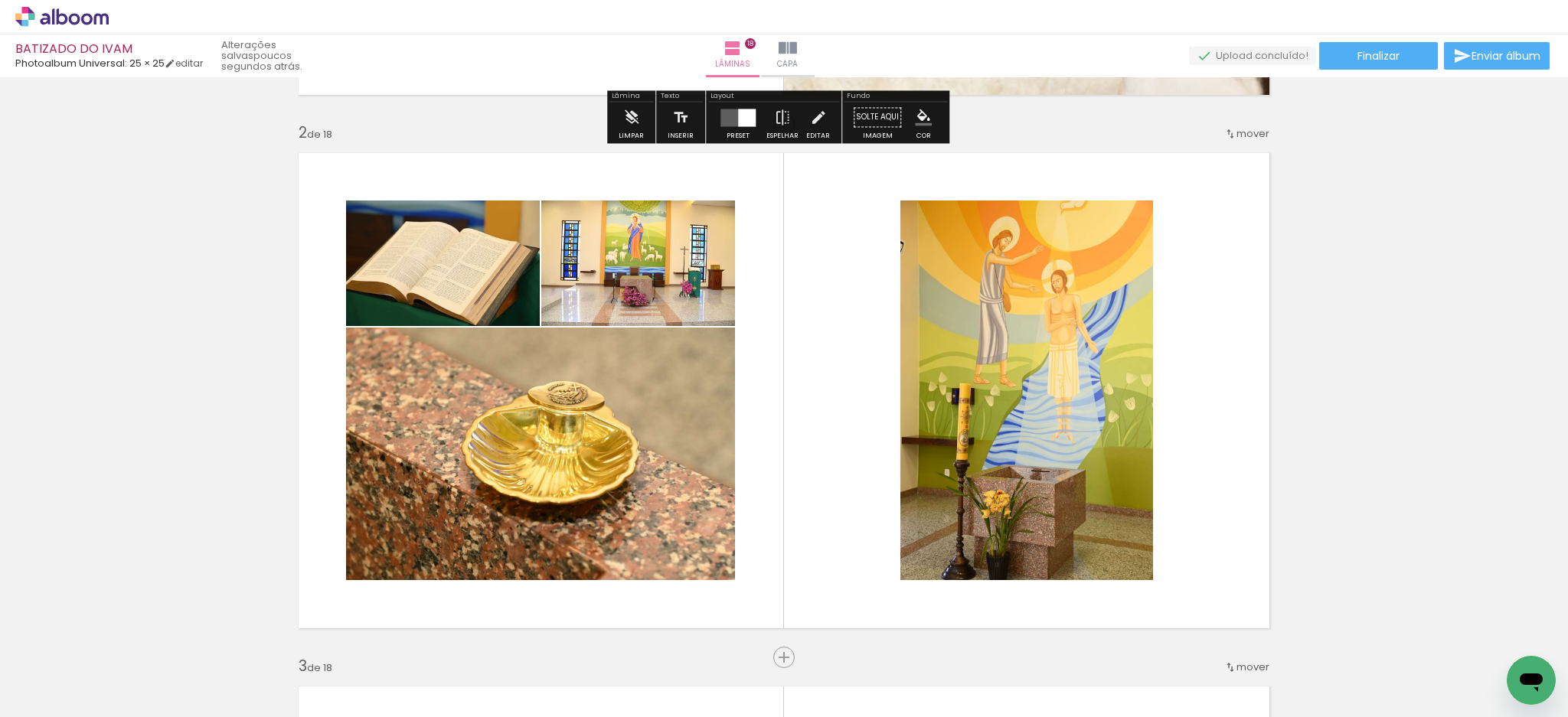
scroll to position [632, 0]
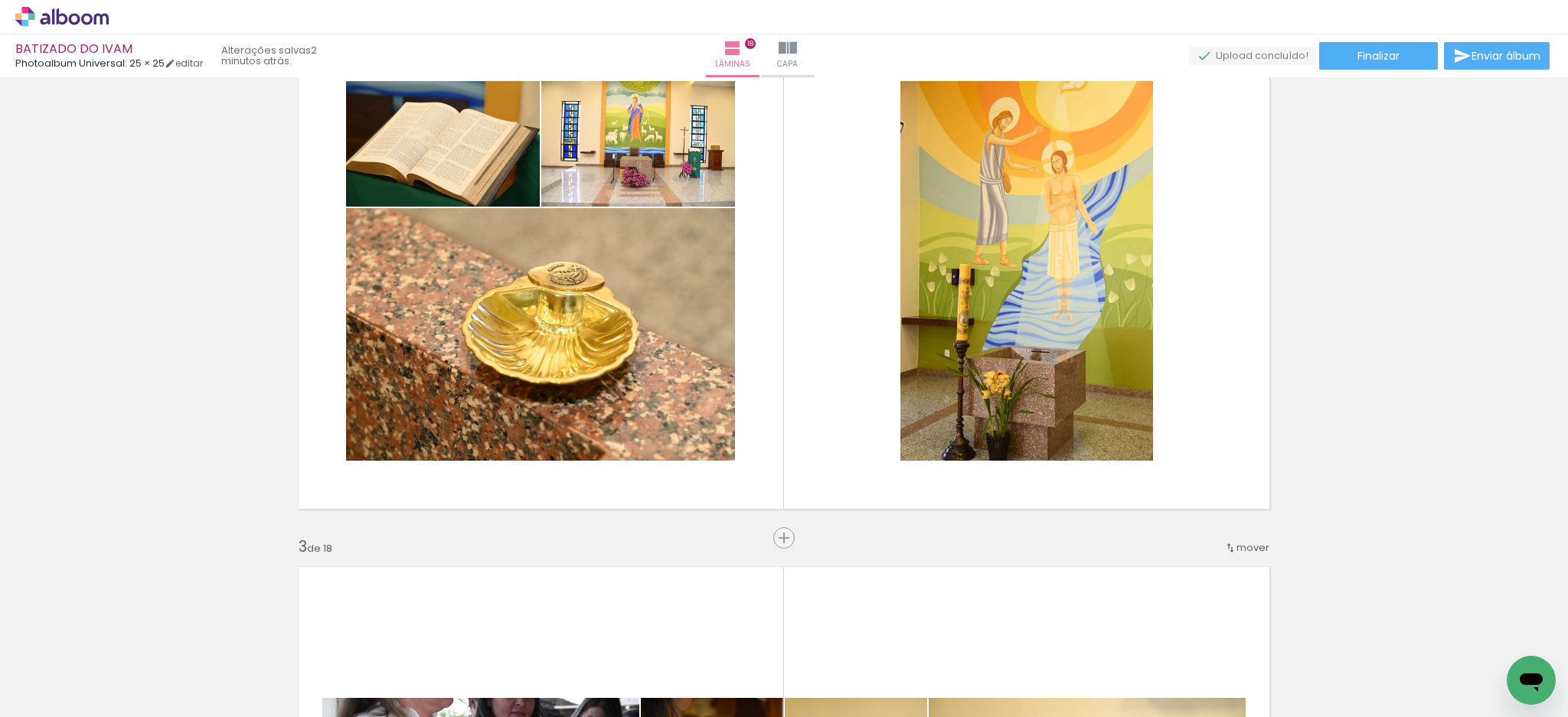
scroll to position [1122, 0]
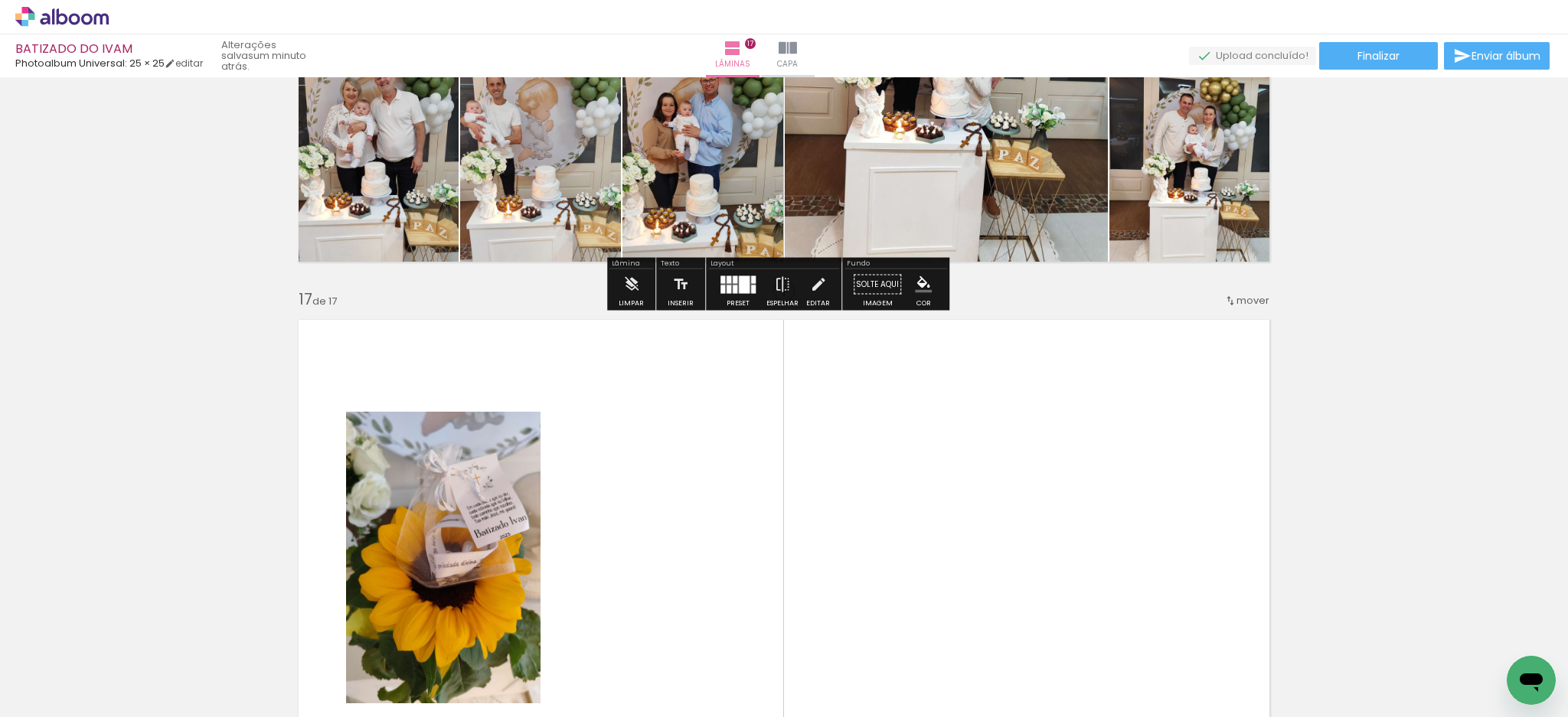
scroll to position [8351, 0]
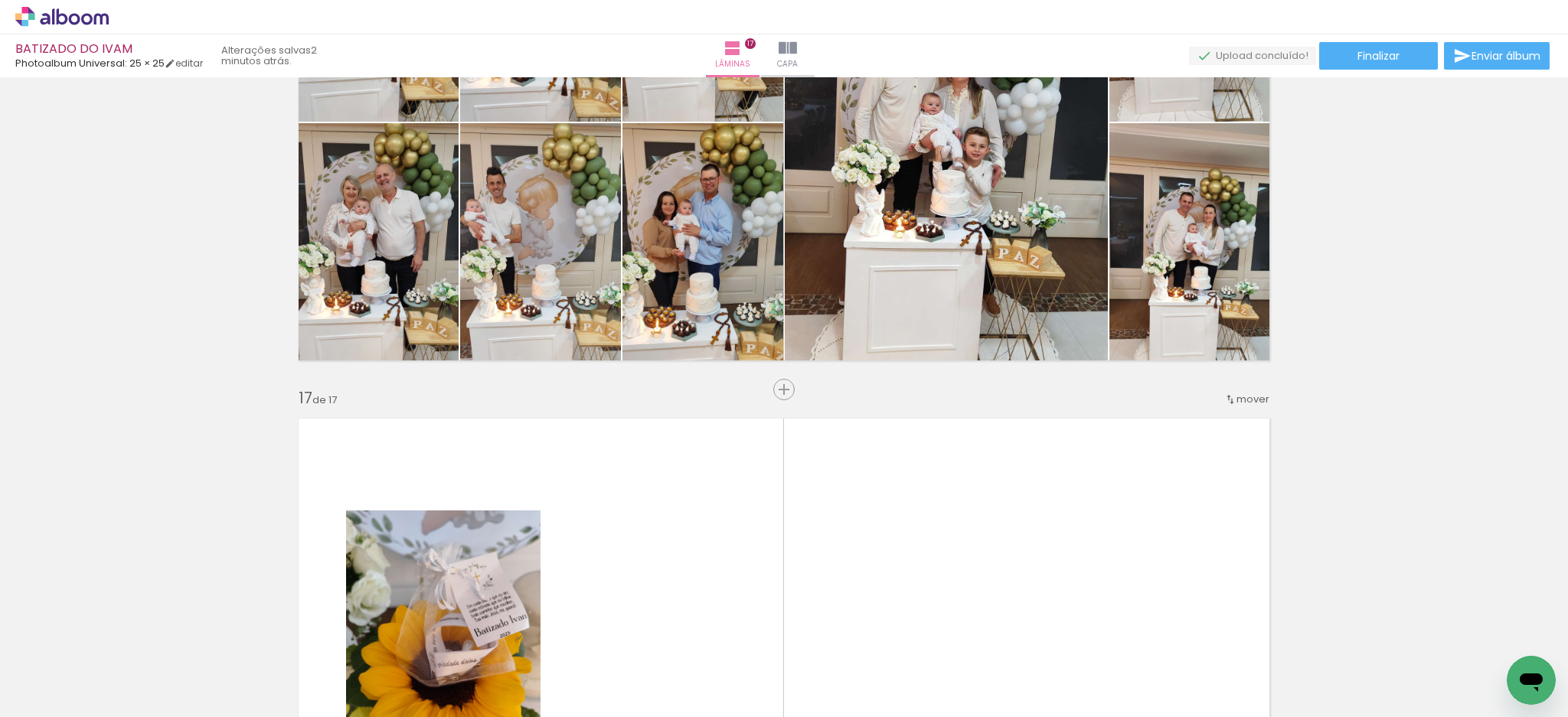
scroll to position [8351, 0]
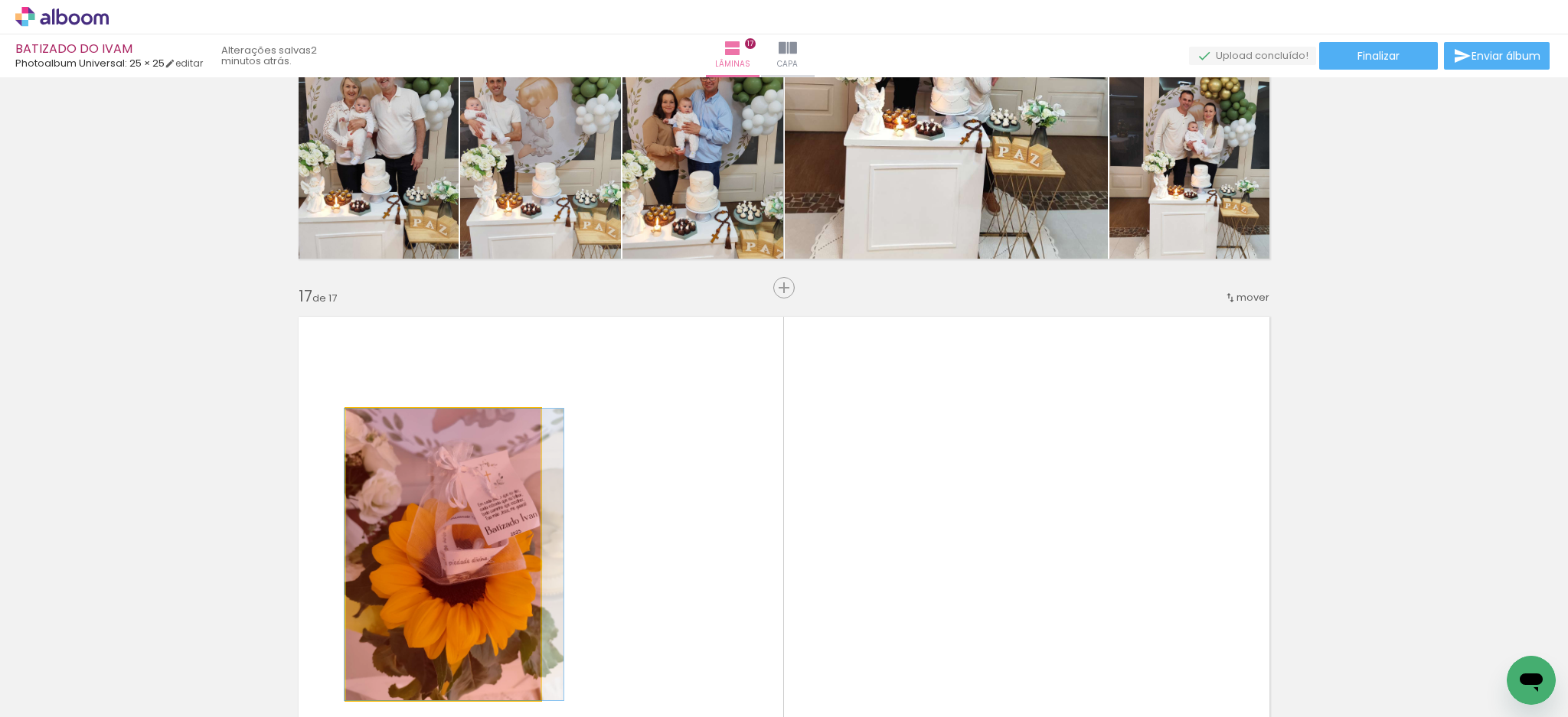
drag, startPoint x: 464, startPoint y: 511, endPoint x: 476, endPoint y: 665, distance: 154.5
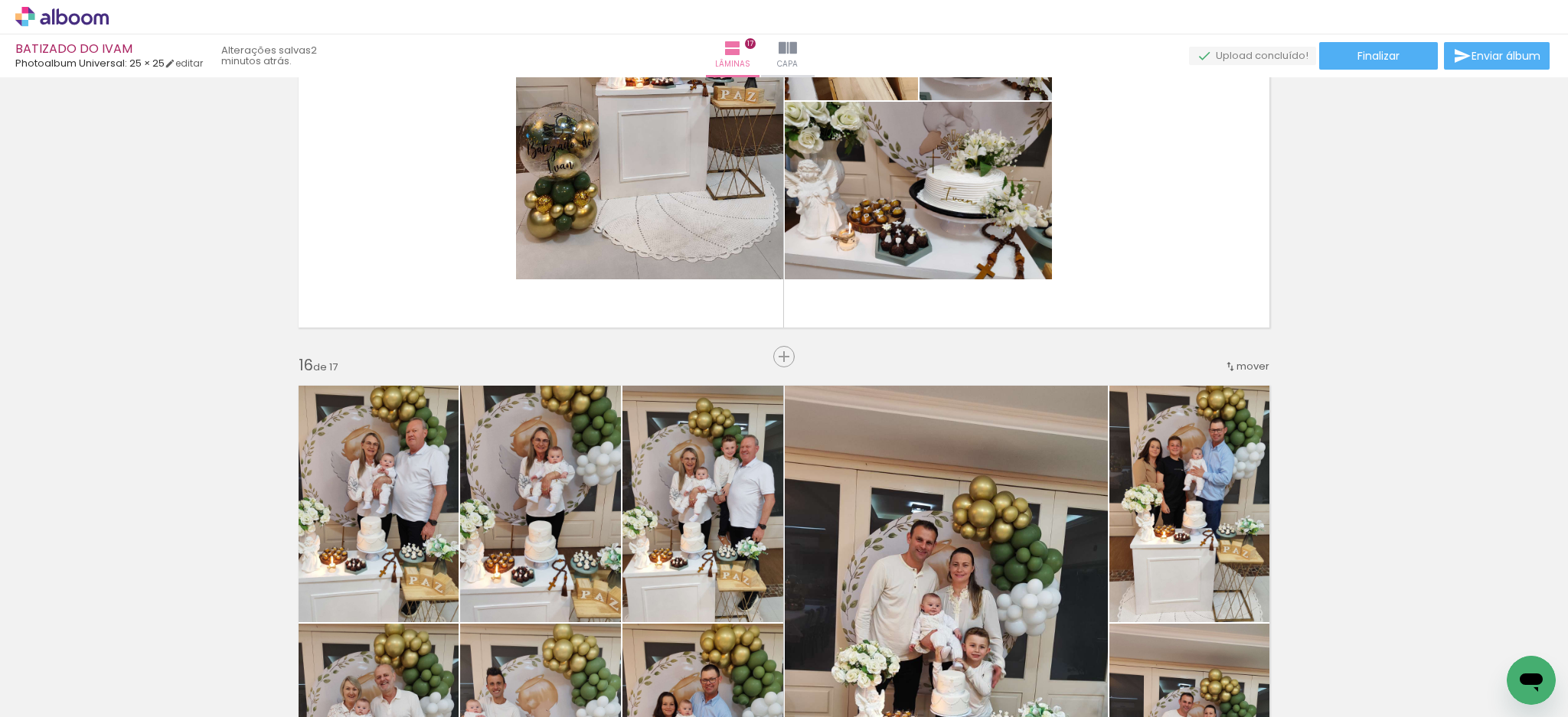
scroll to position [7535, 0]
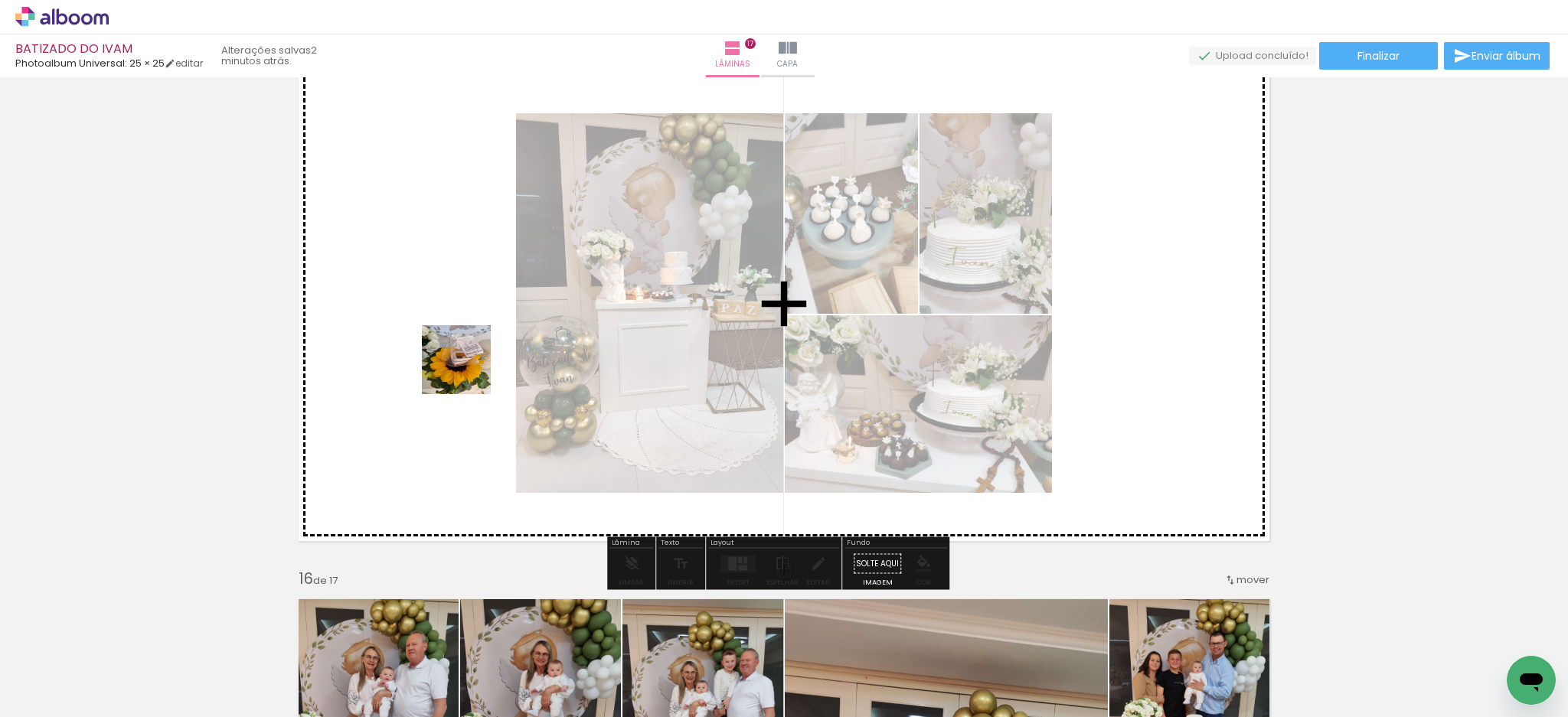
drag, startPoint x: 156, startPoint y: 657, endPoint x: 482, endPoint y: 358, distance: 442.4
click at [482, 358] on quentale-workspace at bounding box center [784, 358] width 1568 height 717
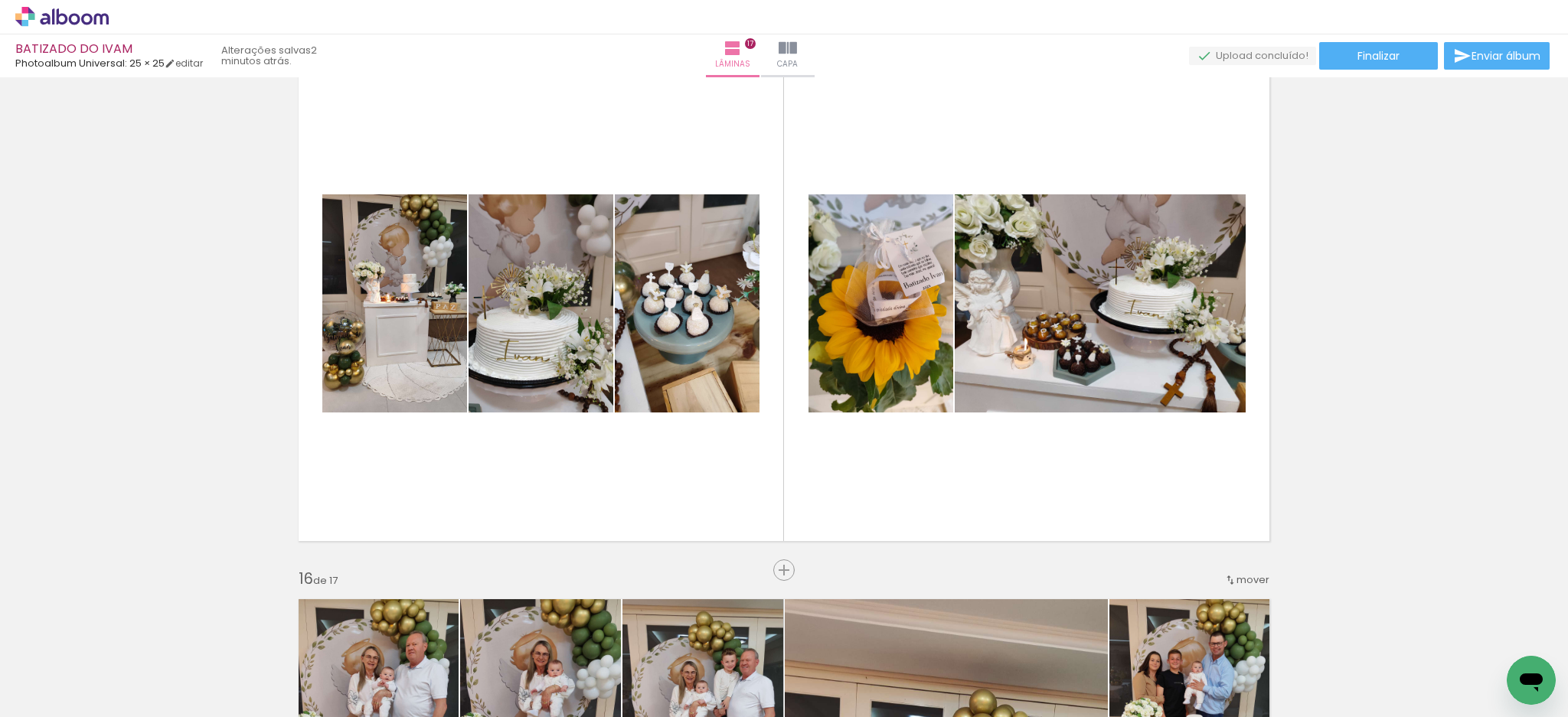
click at [38, 704] on span "Adicionar Fotos" at bounding box center [54, 708] width 46 height 17
click at [0, 0] on input "file" at bounding box center [0, 0] width 0 height 0
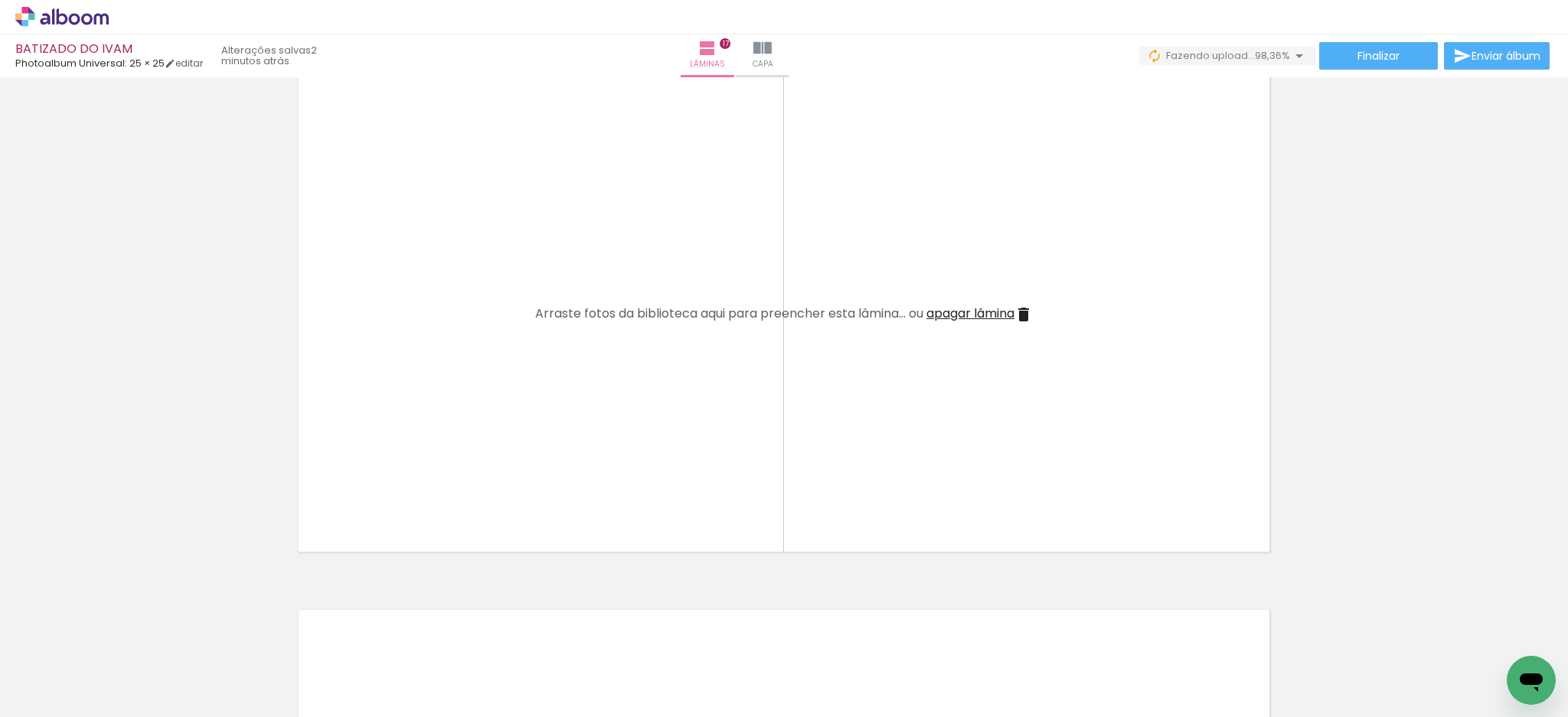
scroll to position [8657, 0]
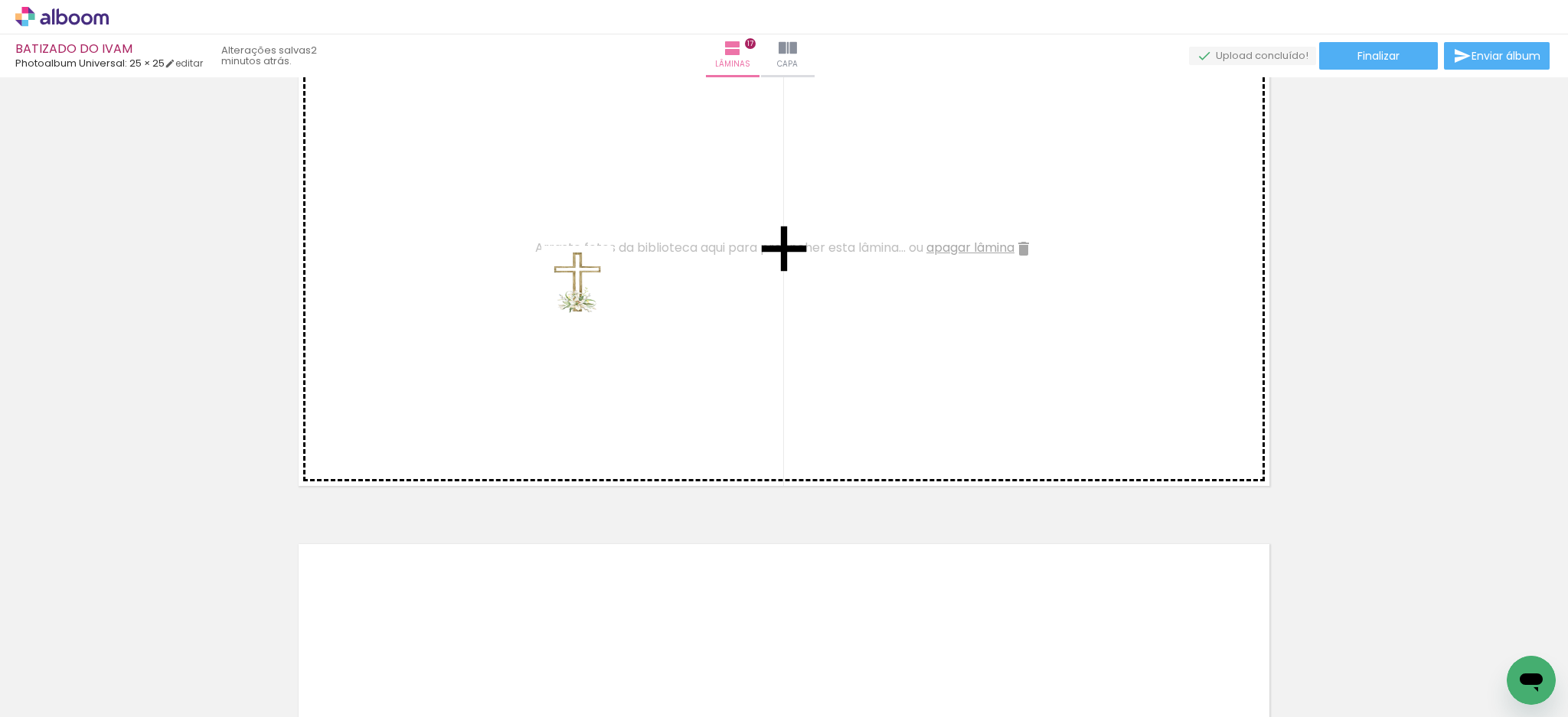
drag, startPoint x: 420, startPoint y: 668, endPoint x: 593, endPoint y: 287, distance: 418.4
click at [593, 287] on quentale-workspace at bounding box center [784, 358] width 1568 height 717
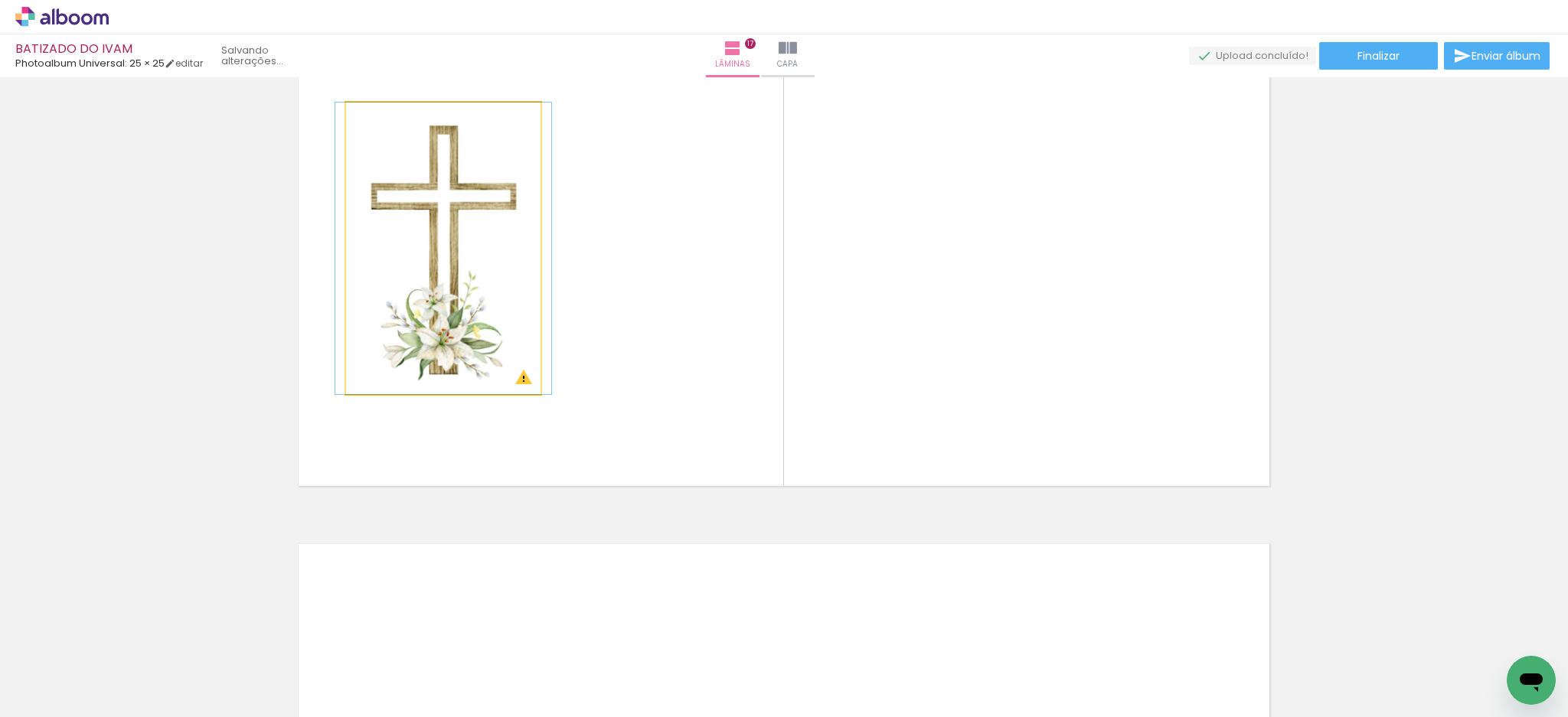
click at [450, 236] on quentale-photo at bounding box center [443, 248] width 195 height 291
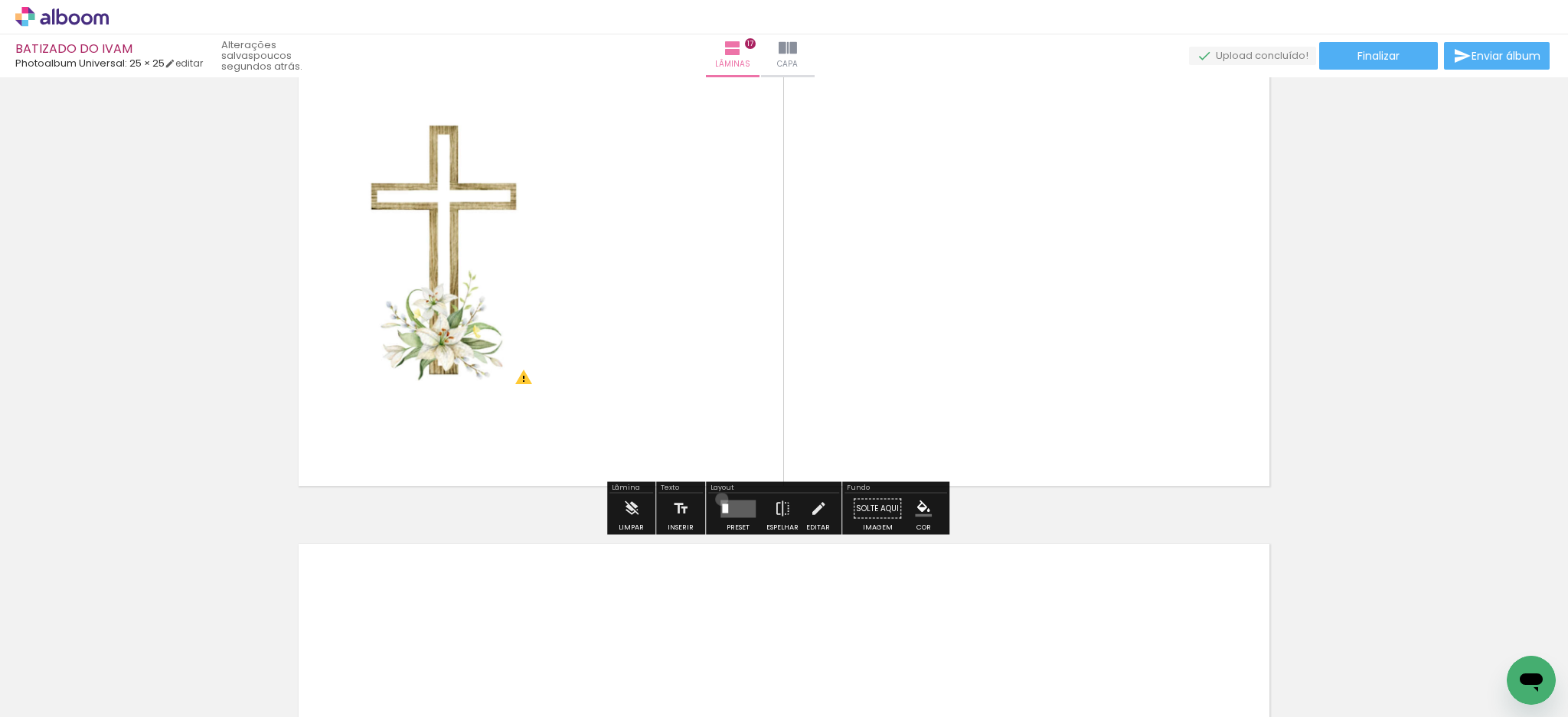
click at [720, 500] on quentale-layouter at bounding box center [738, 509] width 35 height 18
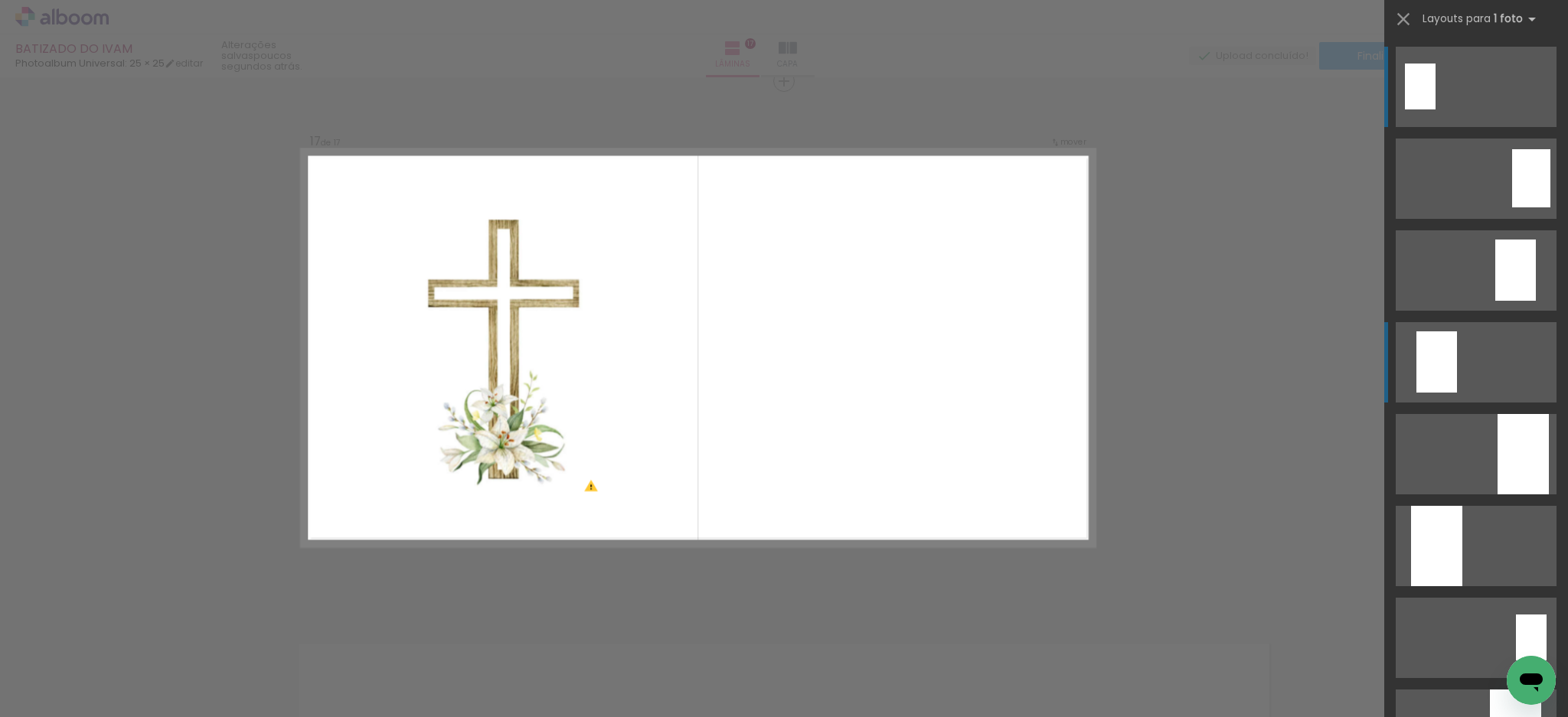
scroll to position [8555, 0]
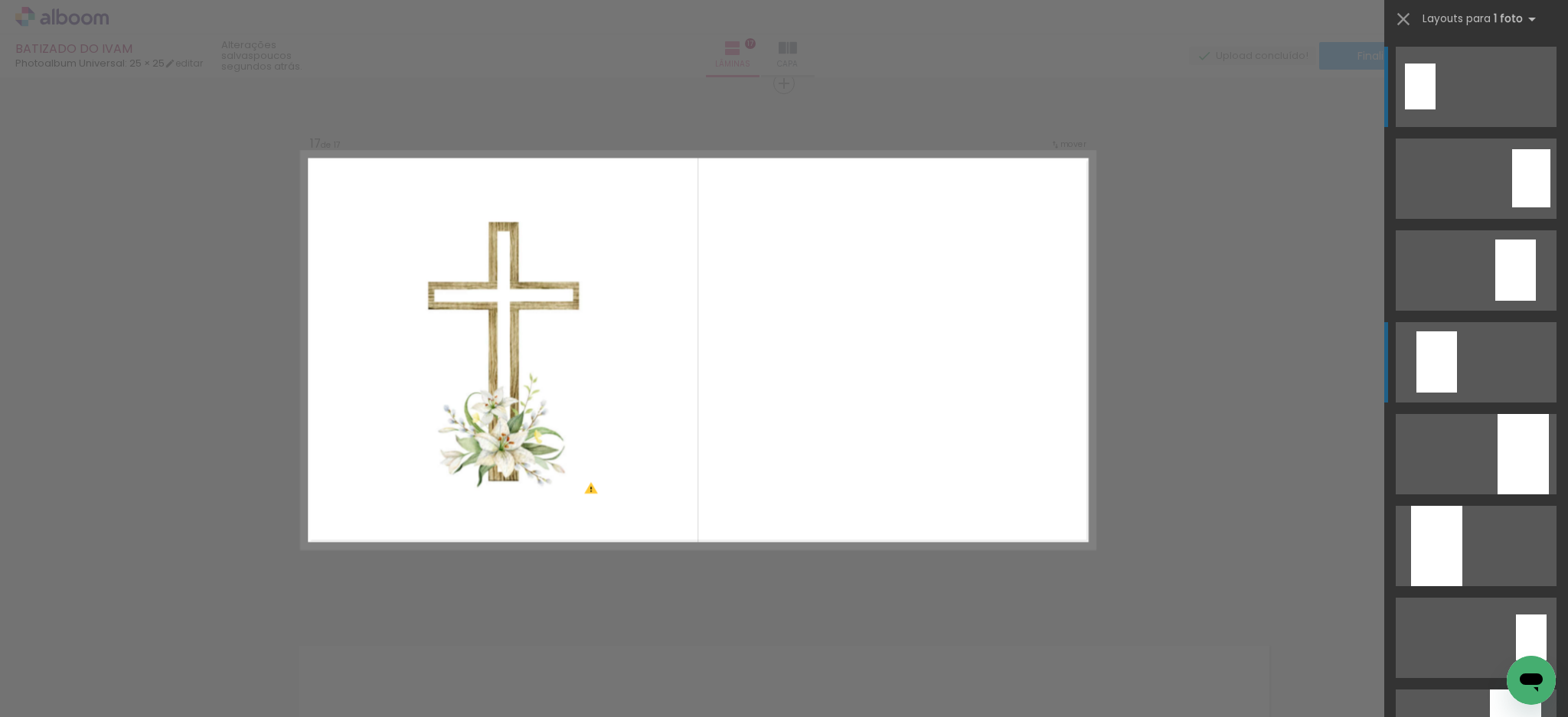
click at [1451, 364] on quentale-layouter at bounding box center [1476, 362] width 160 height 80
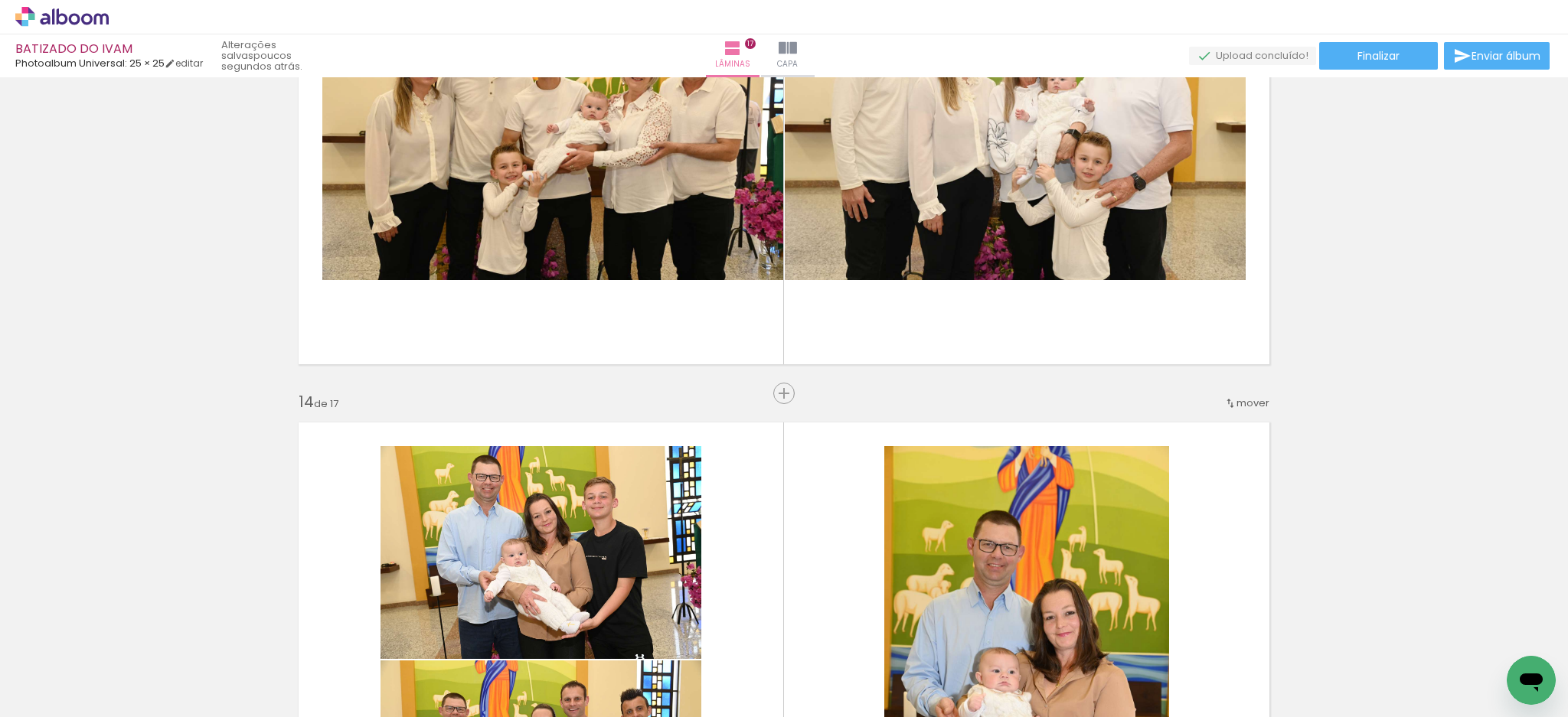
scroll to position [6616, 0]
